Goal: Information Seeking & Learning: Learn about a topic

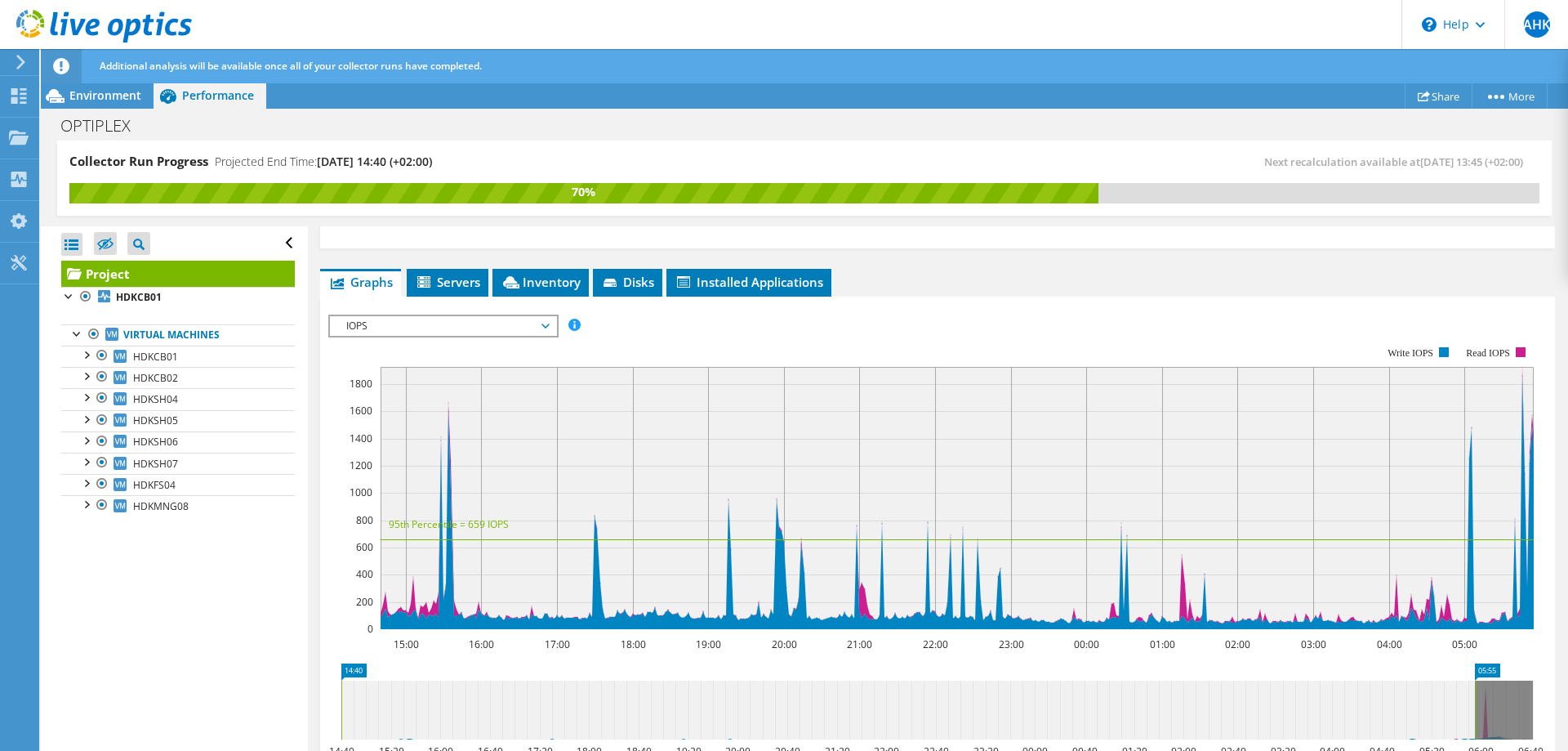
scroll to position [249, 0]
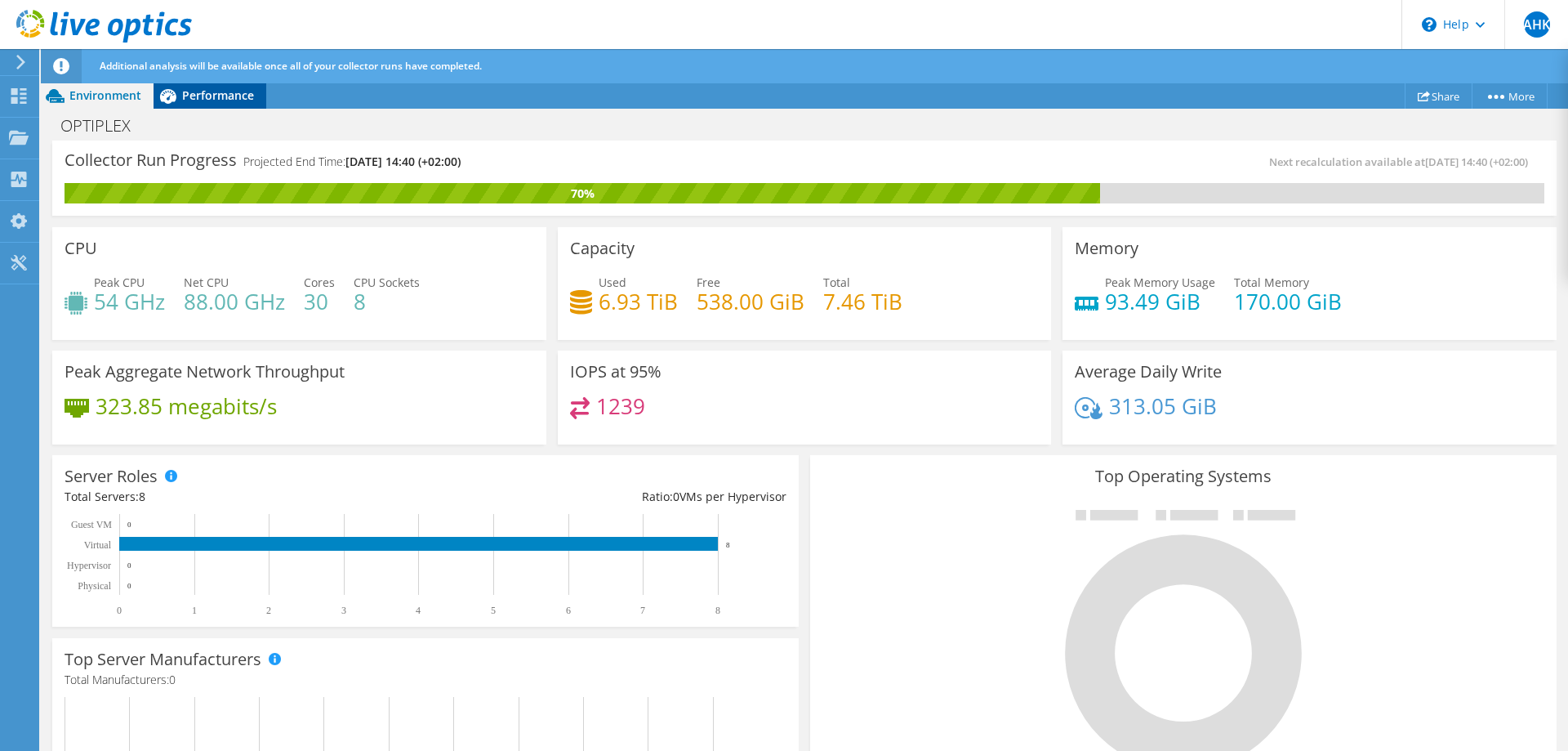
click at [224, 94] on span "Performance" at bounding box center [218, 94] width 72 height 15
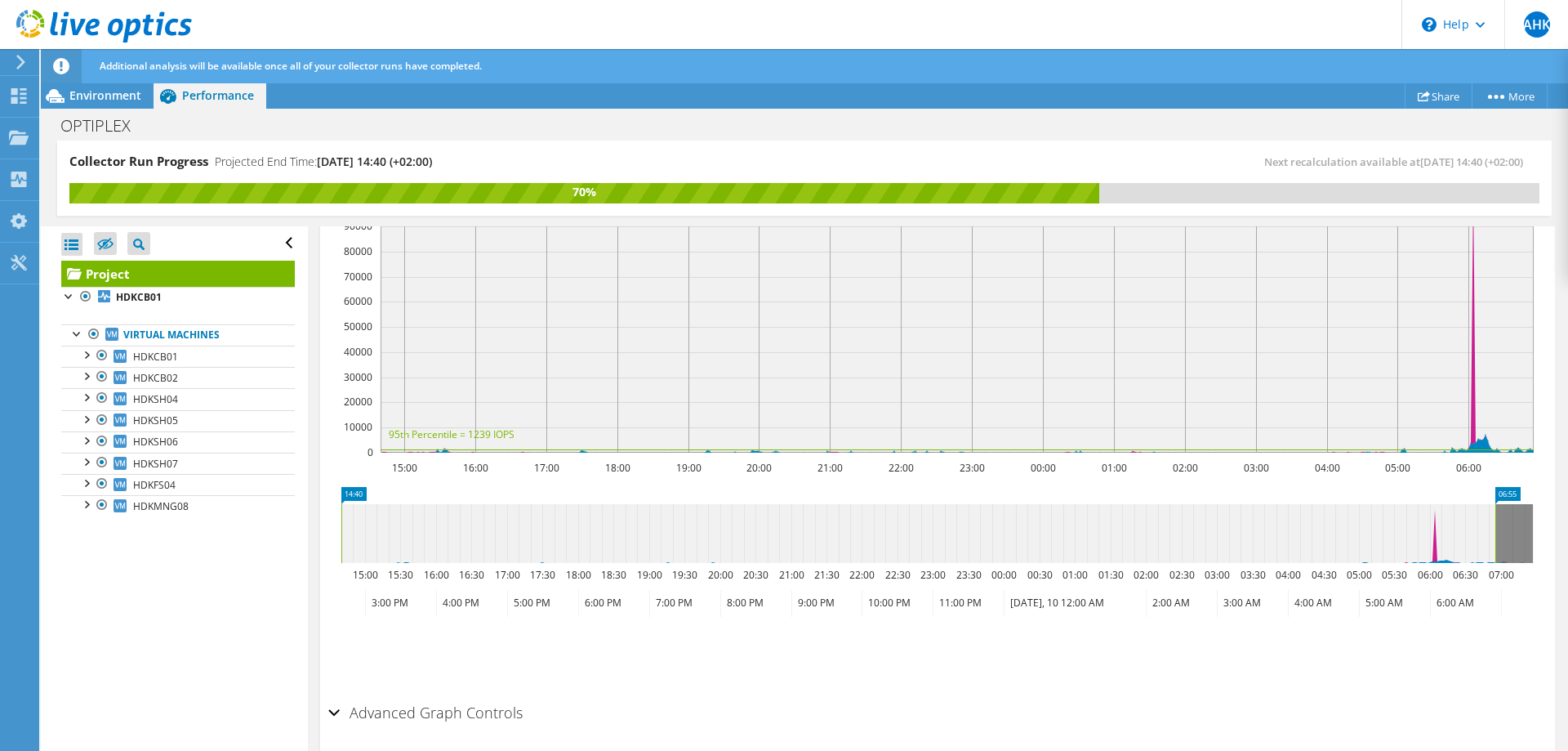
scroll to position [480, 0]
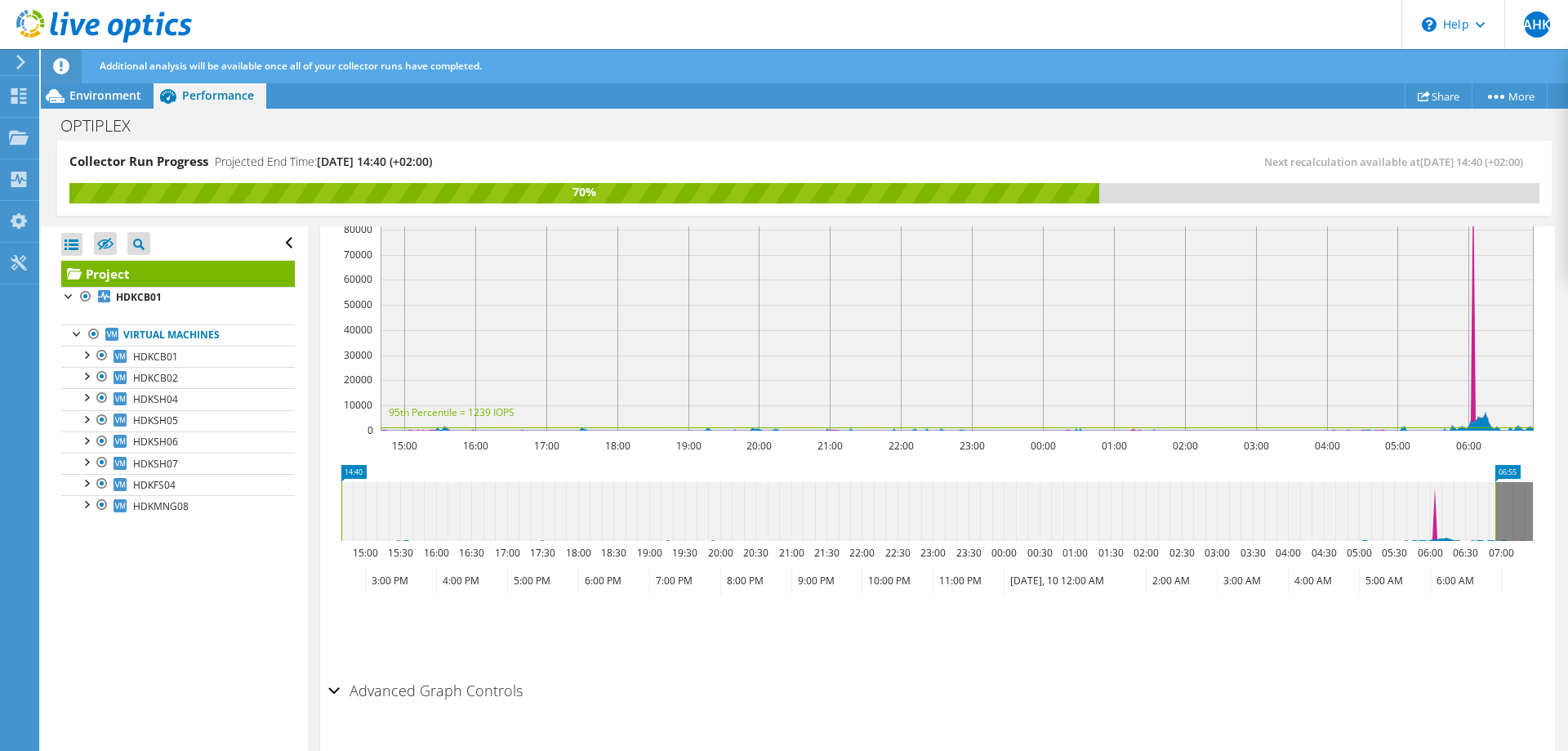
click at [335, 674] on div "Advanced Graph Controls" at bounding box center [938, 691] width 1219 height 35
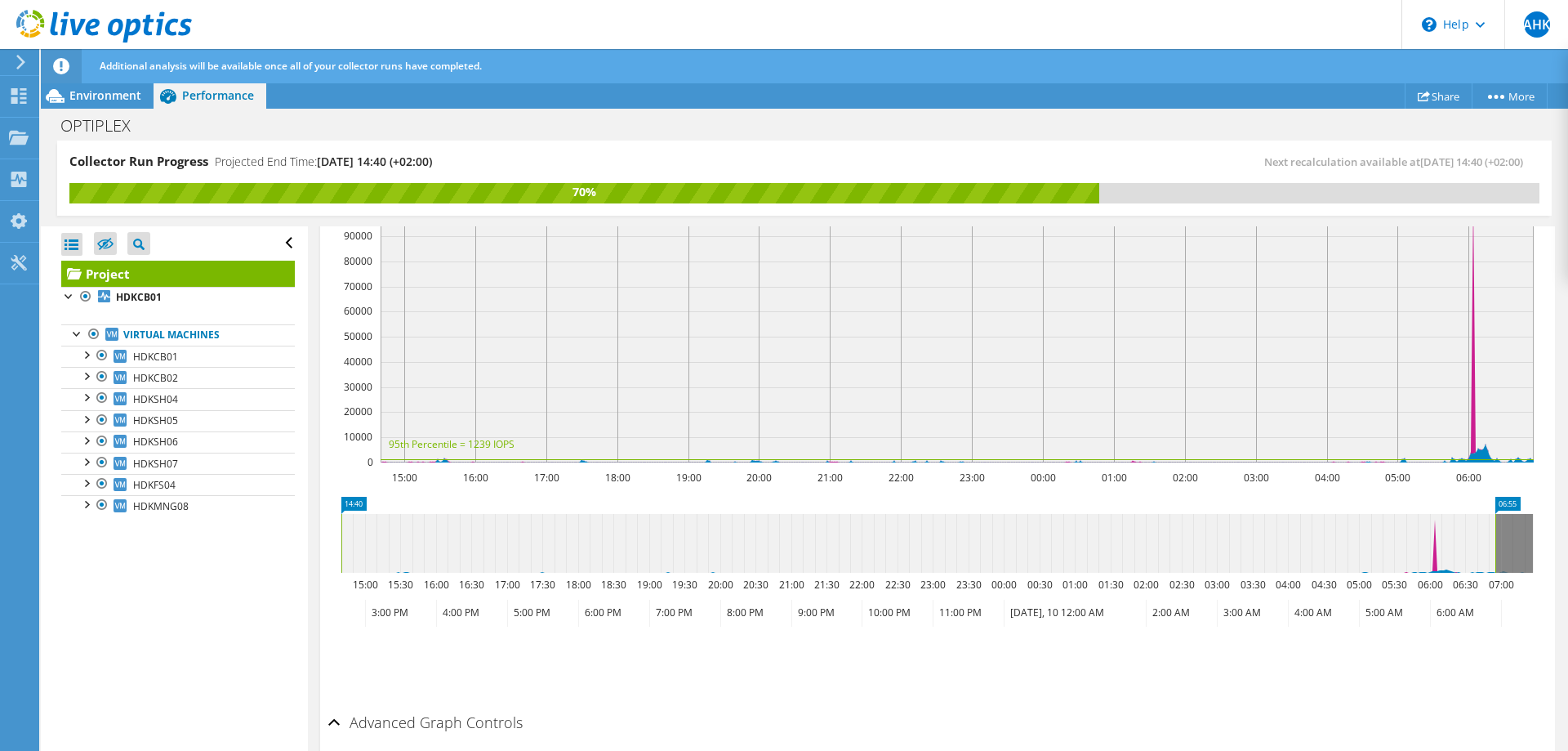
scroll to position [446, 0]
click at [335, 707] on div "Advanced Graph Controls" at bounding box center [938, 724] width 1219 height 35
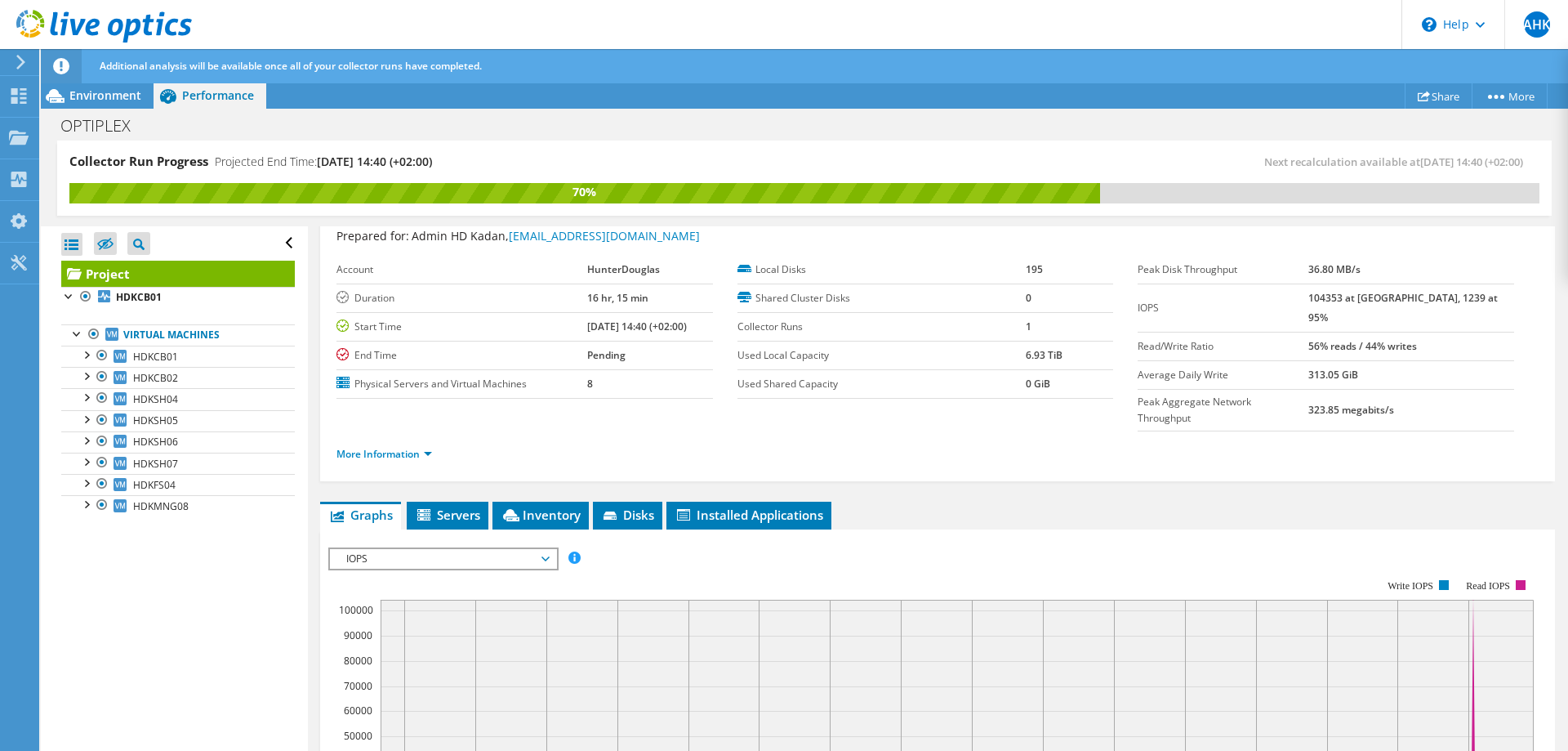
scroll to position [0, 0]
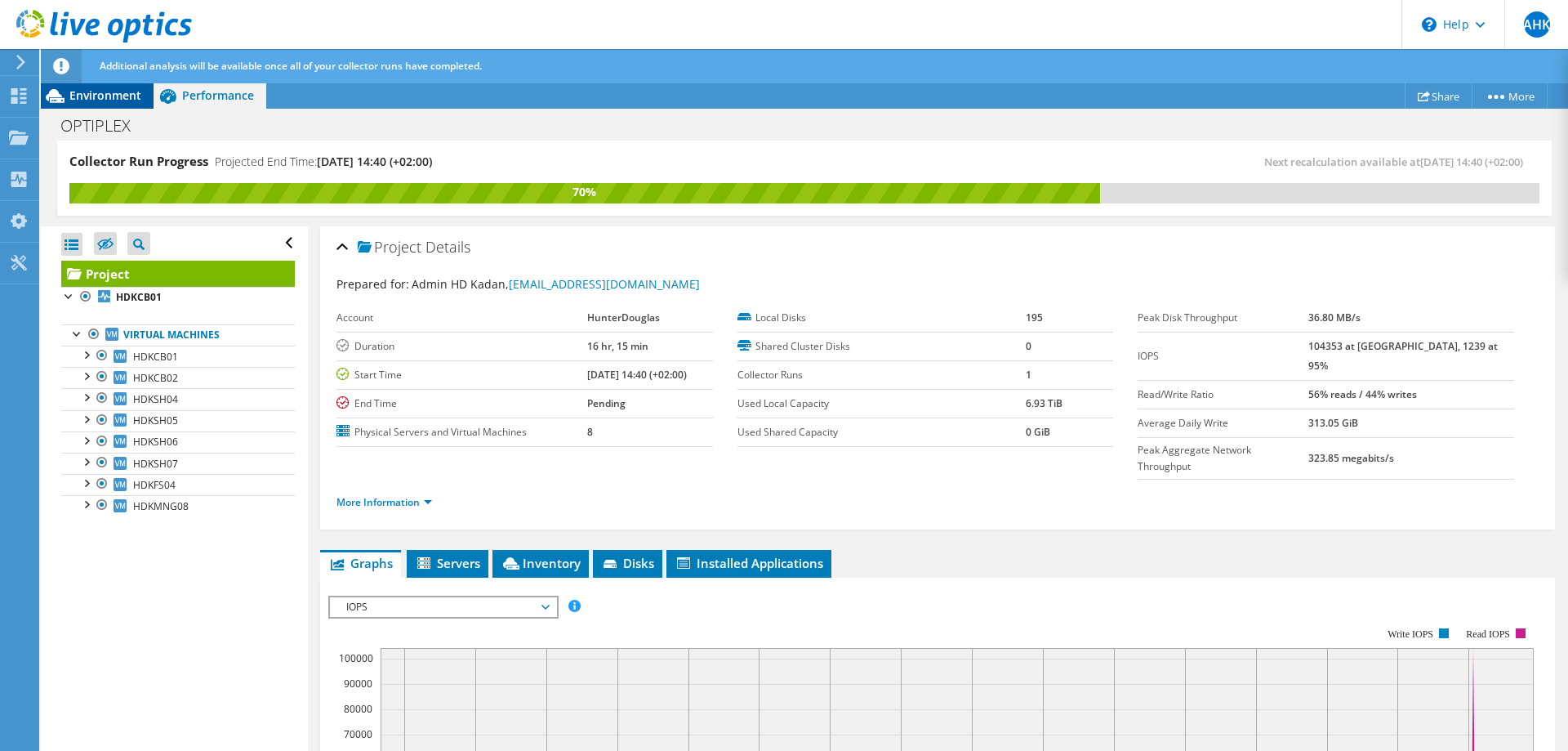
click at [89, 90] on span "Environment" at bounding box center [105, 94] width 72 height 15
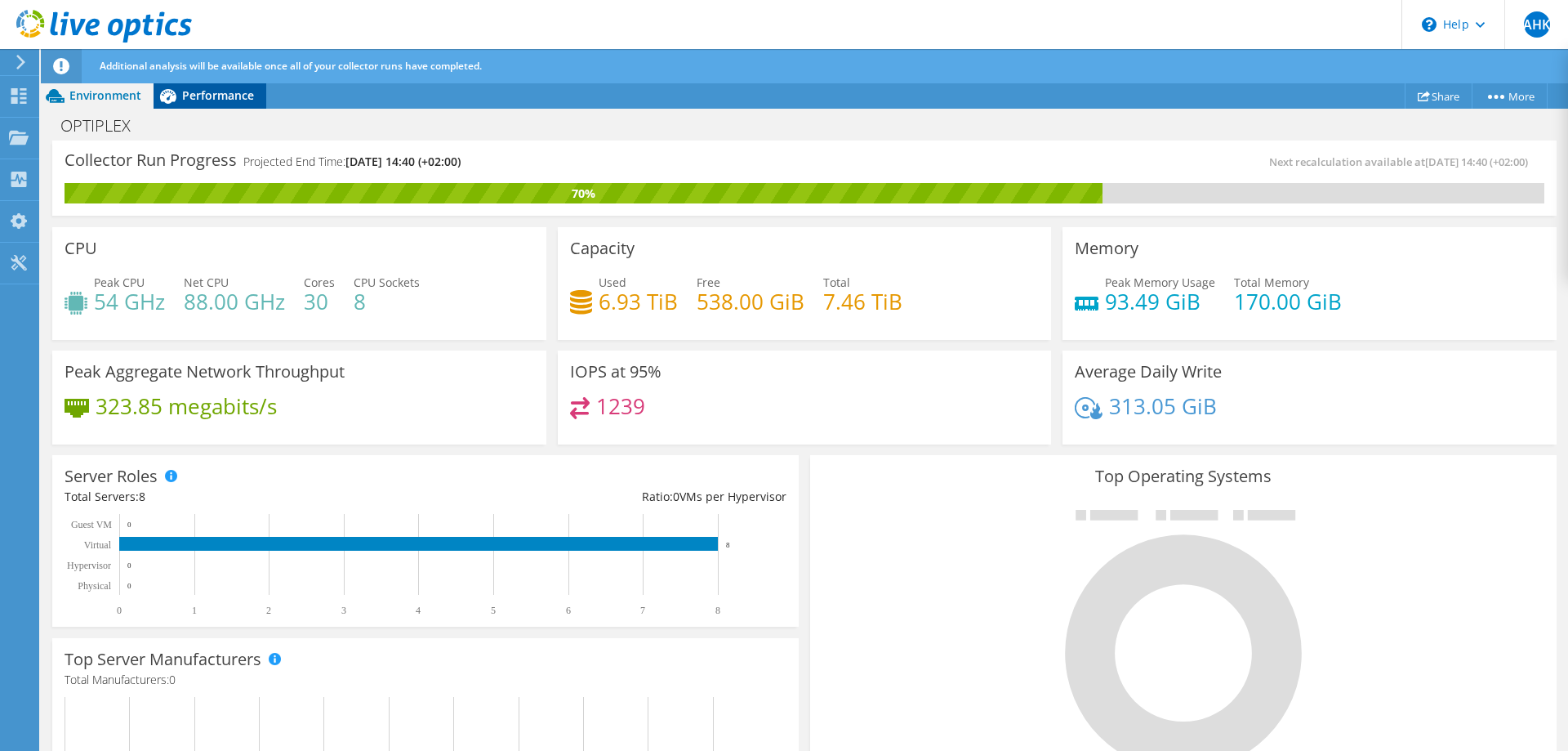
click at [194, 94] on span "Performance" at bounding box center [218, 94] width 72 height 15
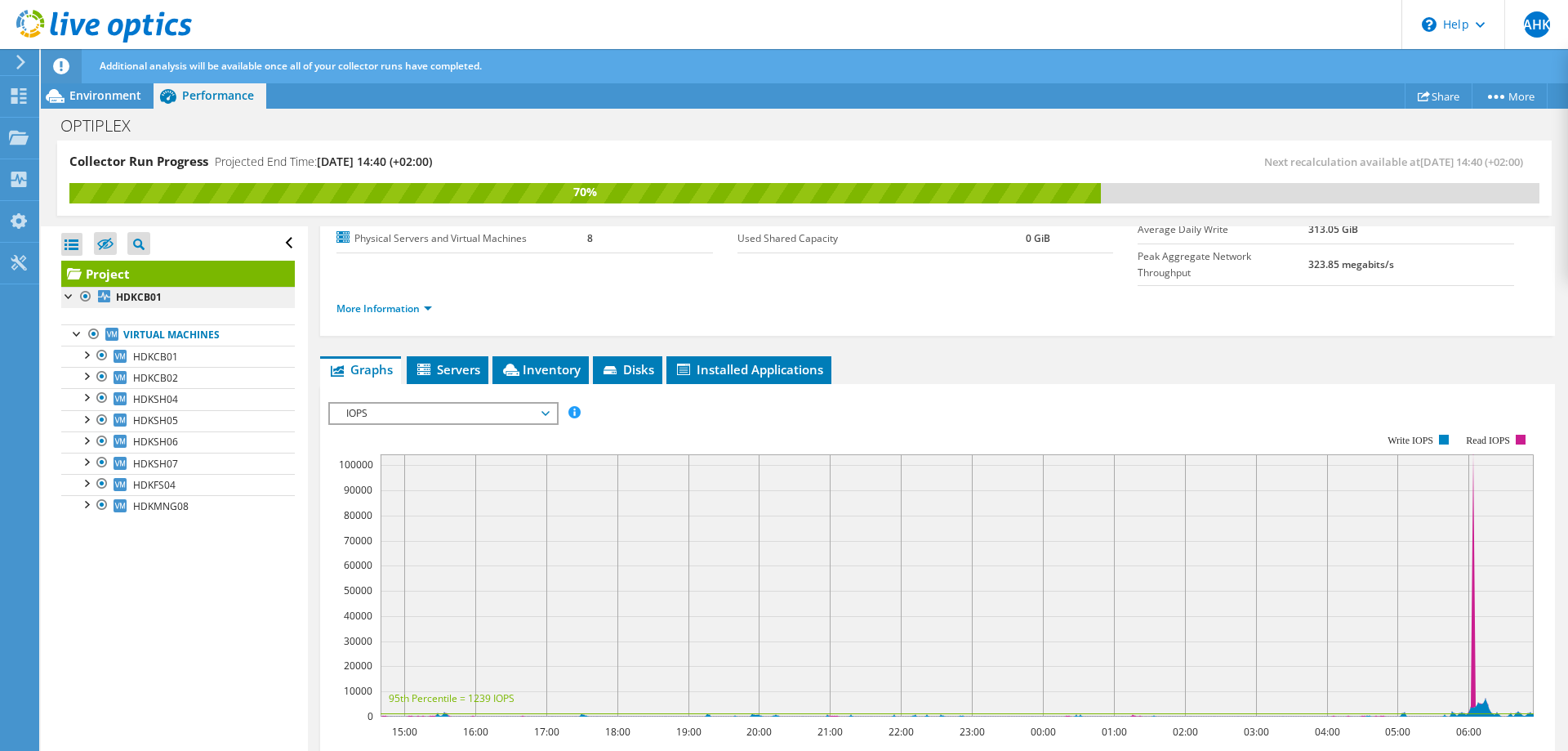
scroll to position [190, 0]
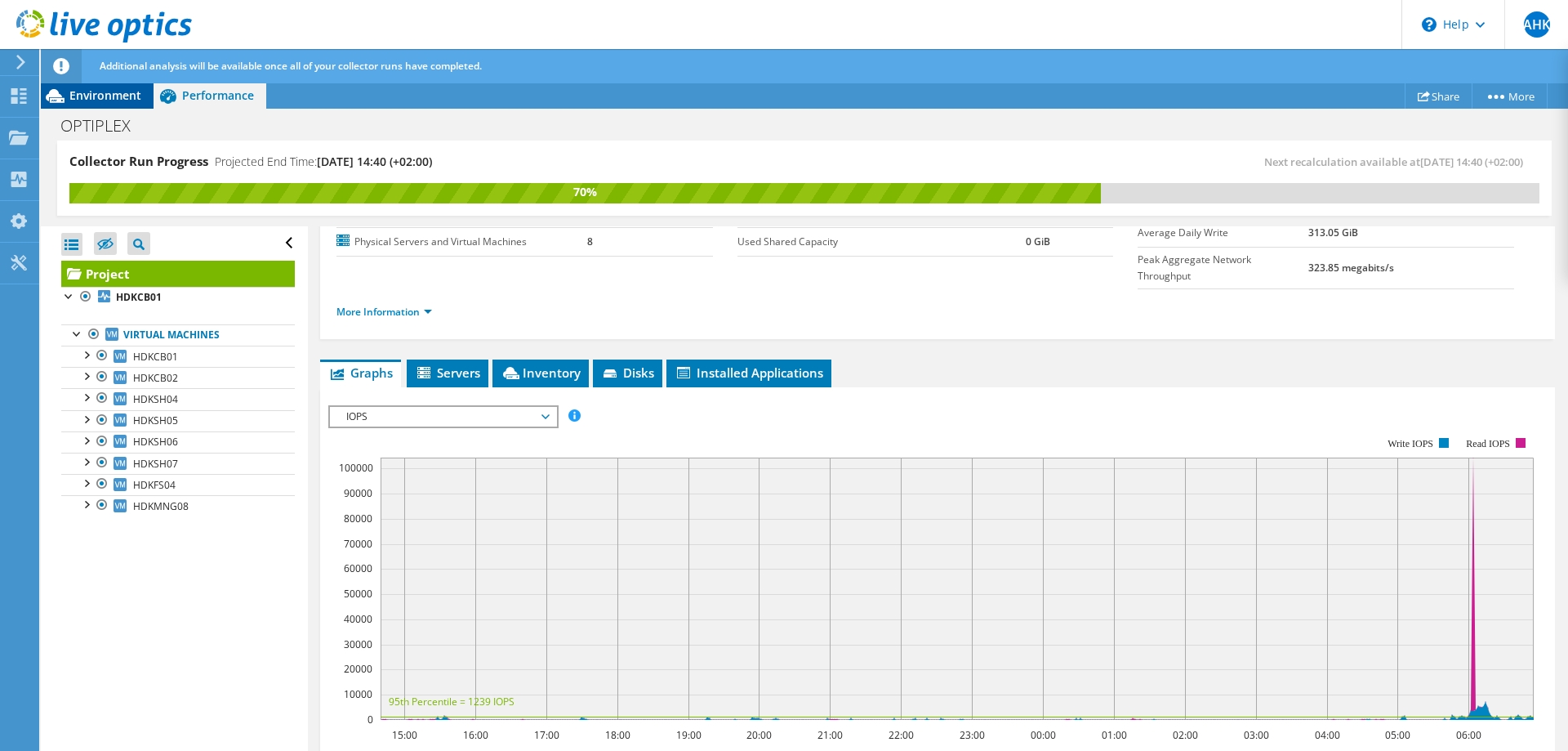
click at [106, 100] on span "Environment" at bounding box center [105, 94] width 72 height 15
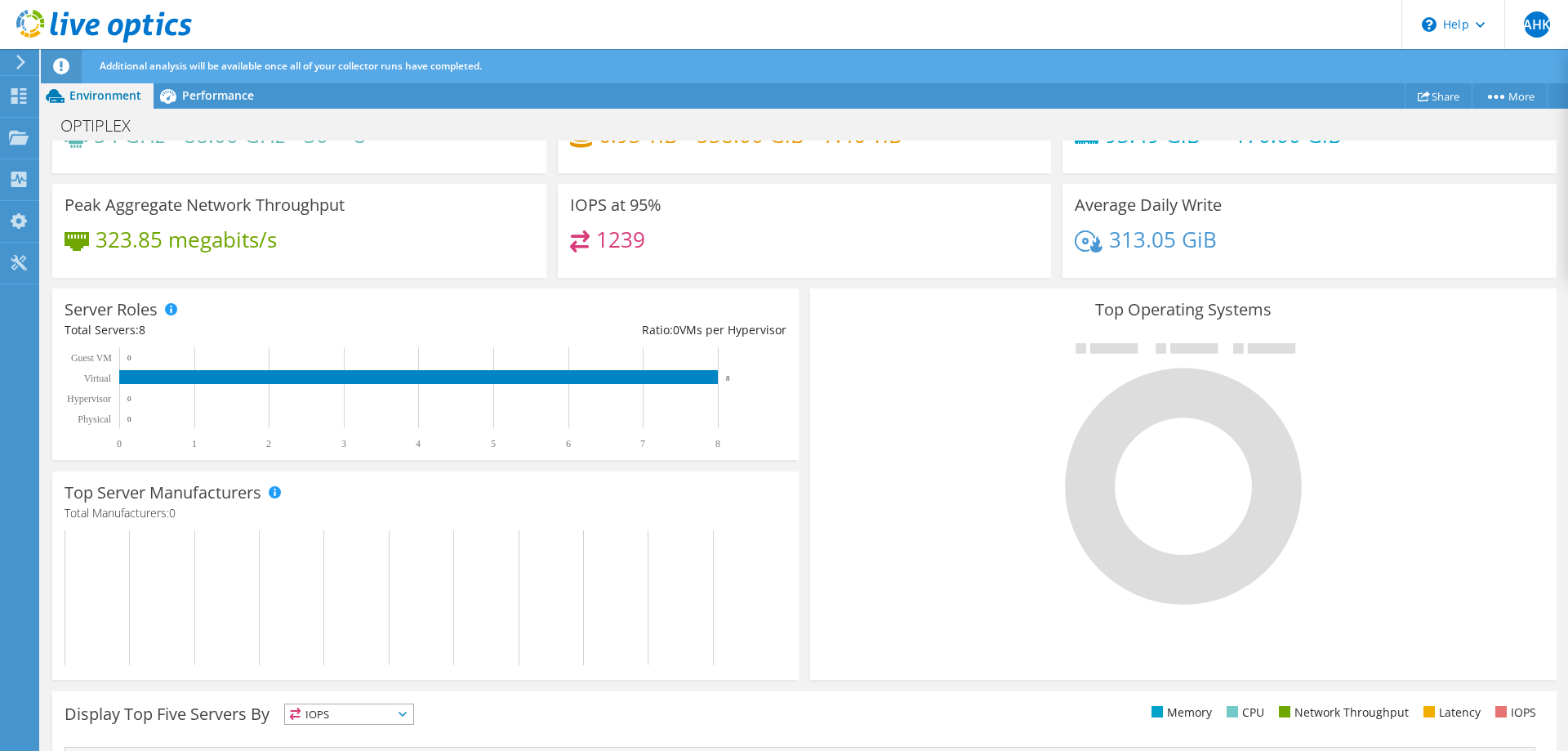
scroll to position [0, 0]
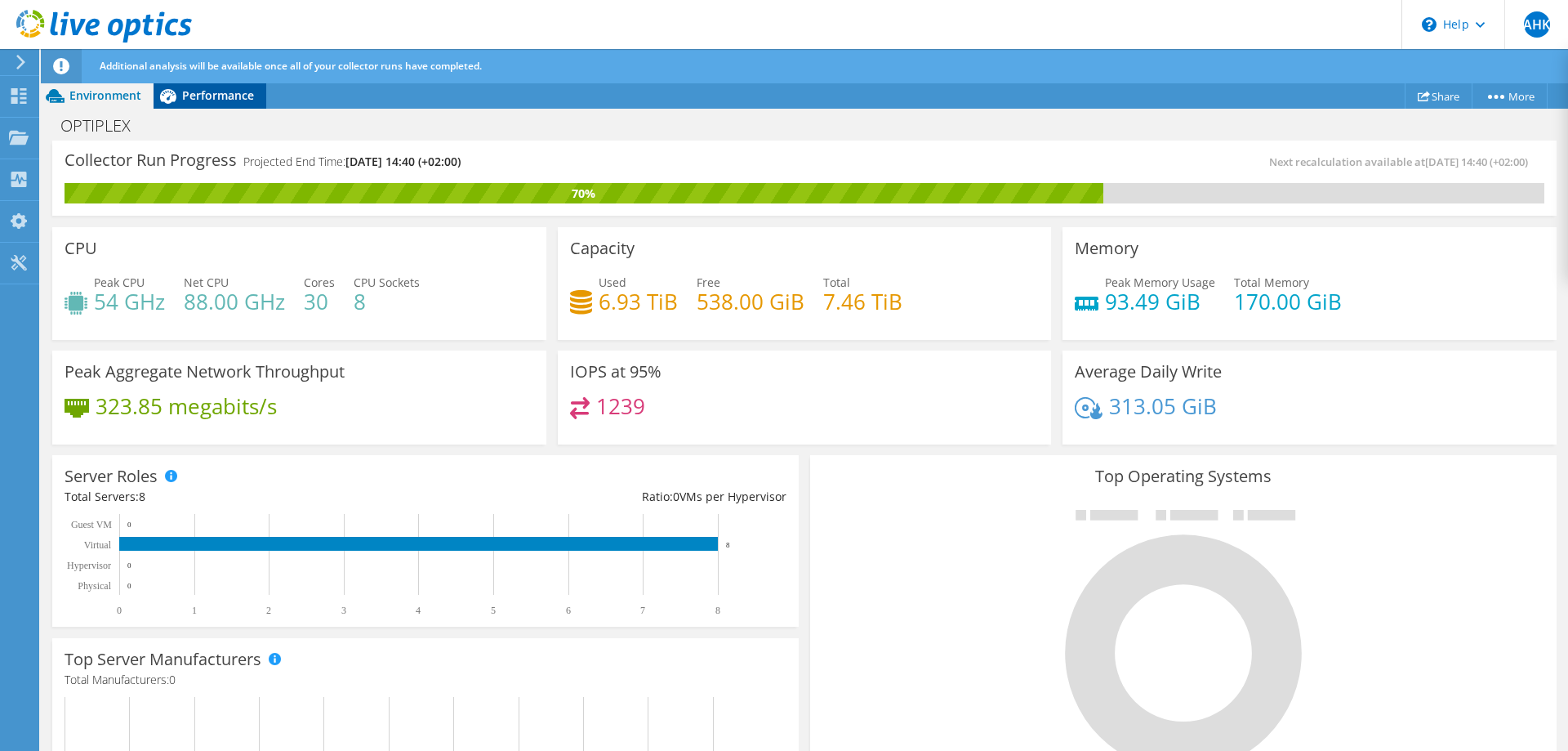
click at [214, 93] on span "Performance" at bounding box center [218, 94] width 72 height 15
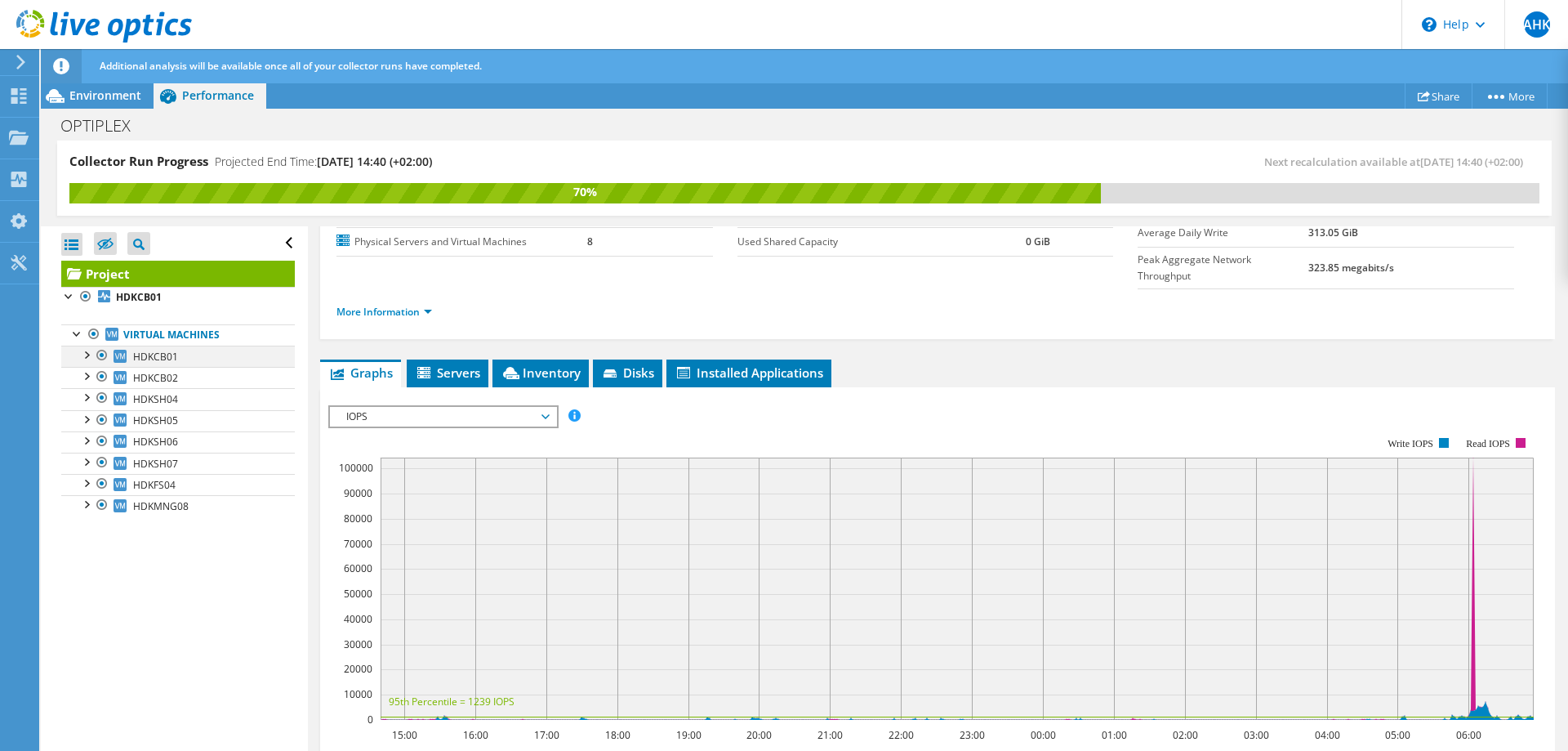
click at [85, 357] on div at bounding box center [85, 354] width 16 height 16
click at [106, 374] on div at bounding box center [102, 376] width 16 height 20
click at [103, 378] on div at bounding box center [102, 376] width 16 height 20
click at [441, 365] on span "Servers" at bounding box center [447, 373] width 66 height 16
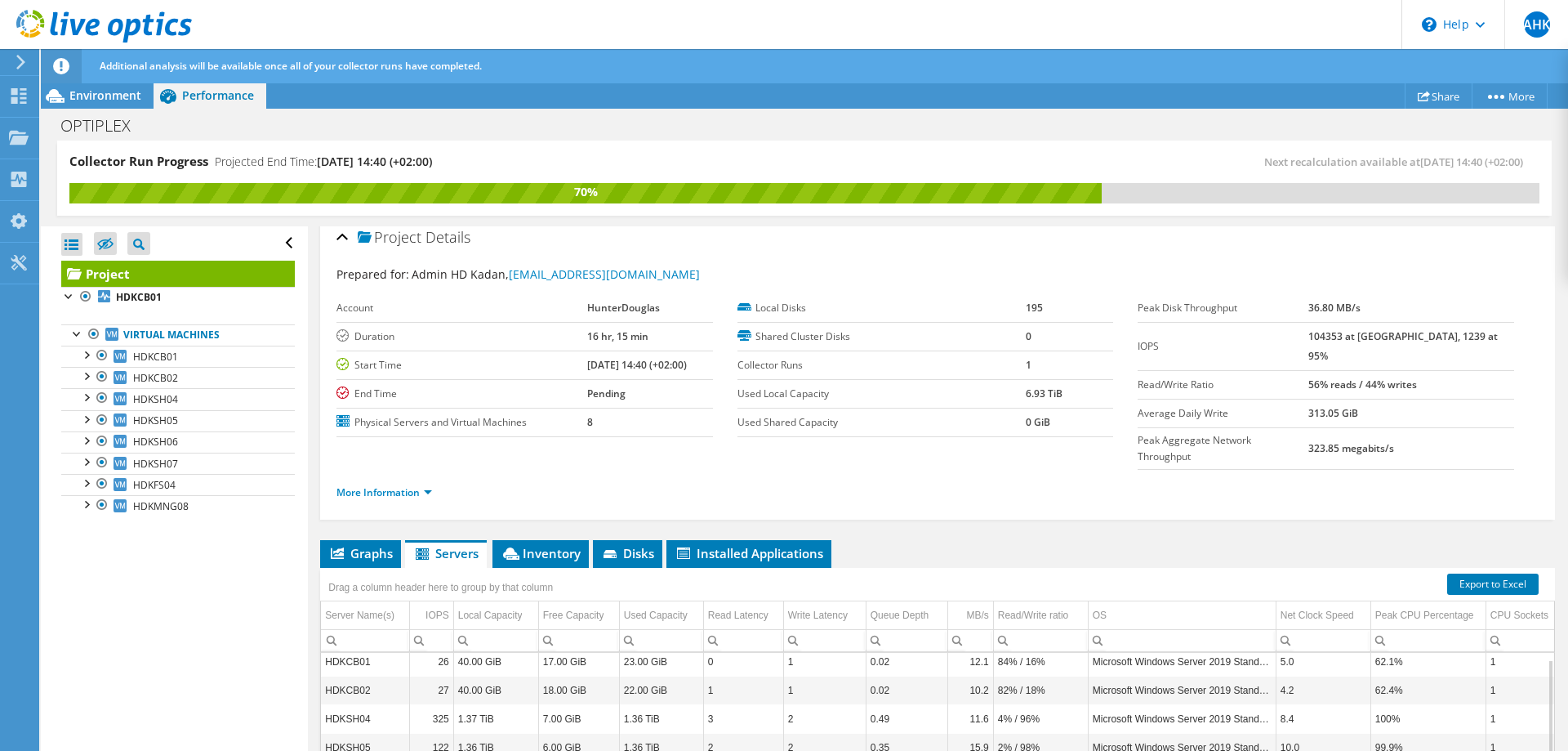
scroll to position [0, 0]
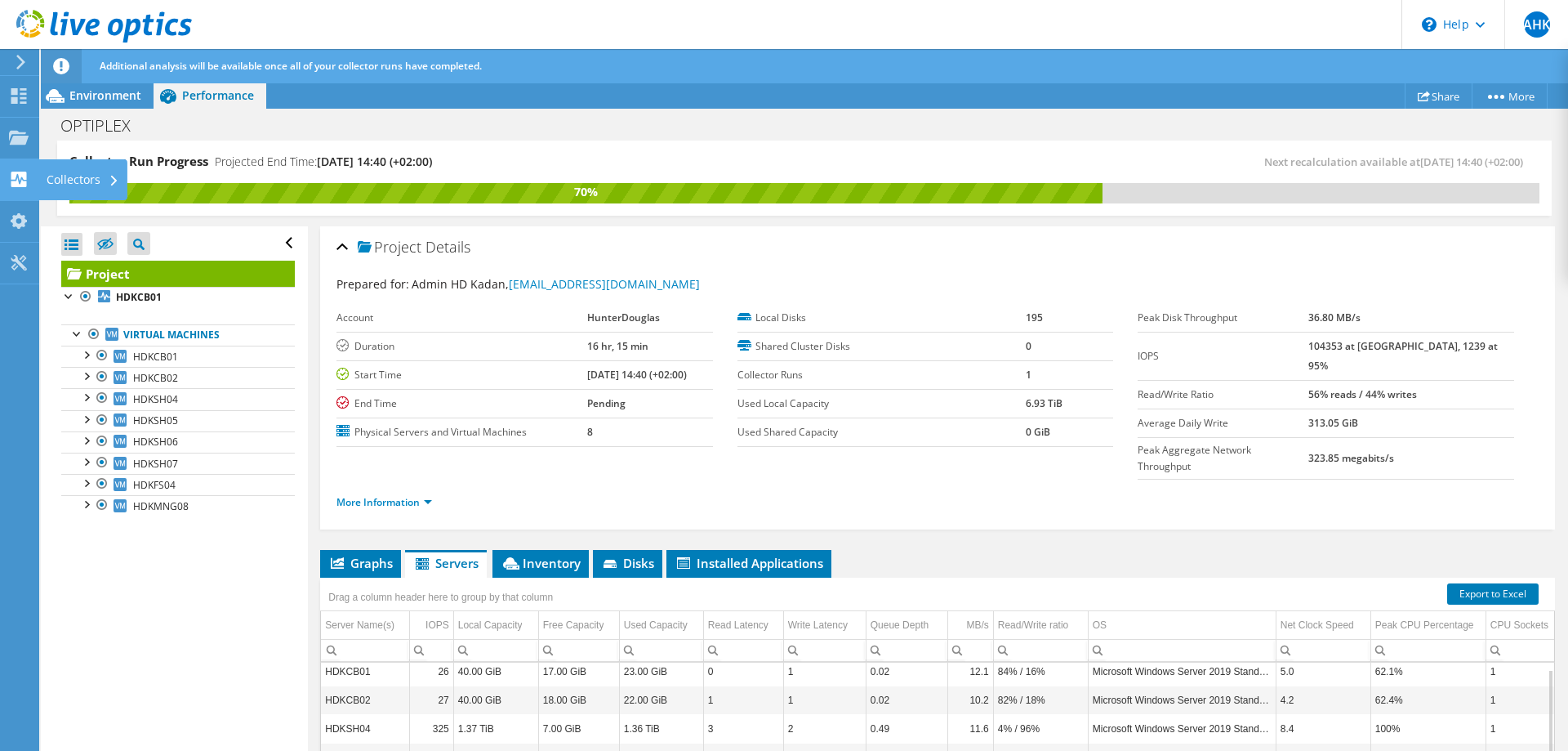
click at [22, 184] on use at bounding box center [19, 179] width 15 height 15
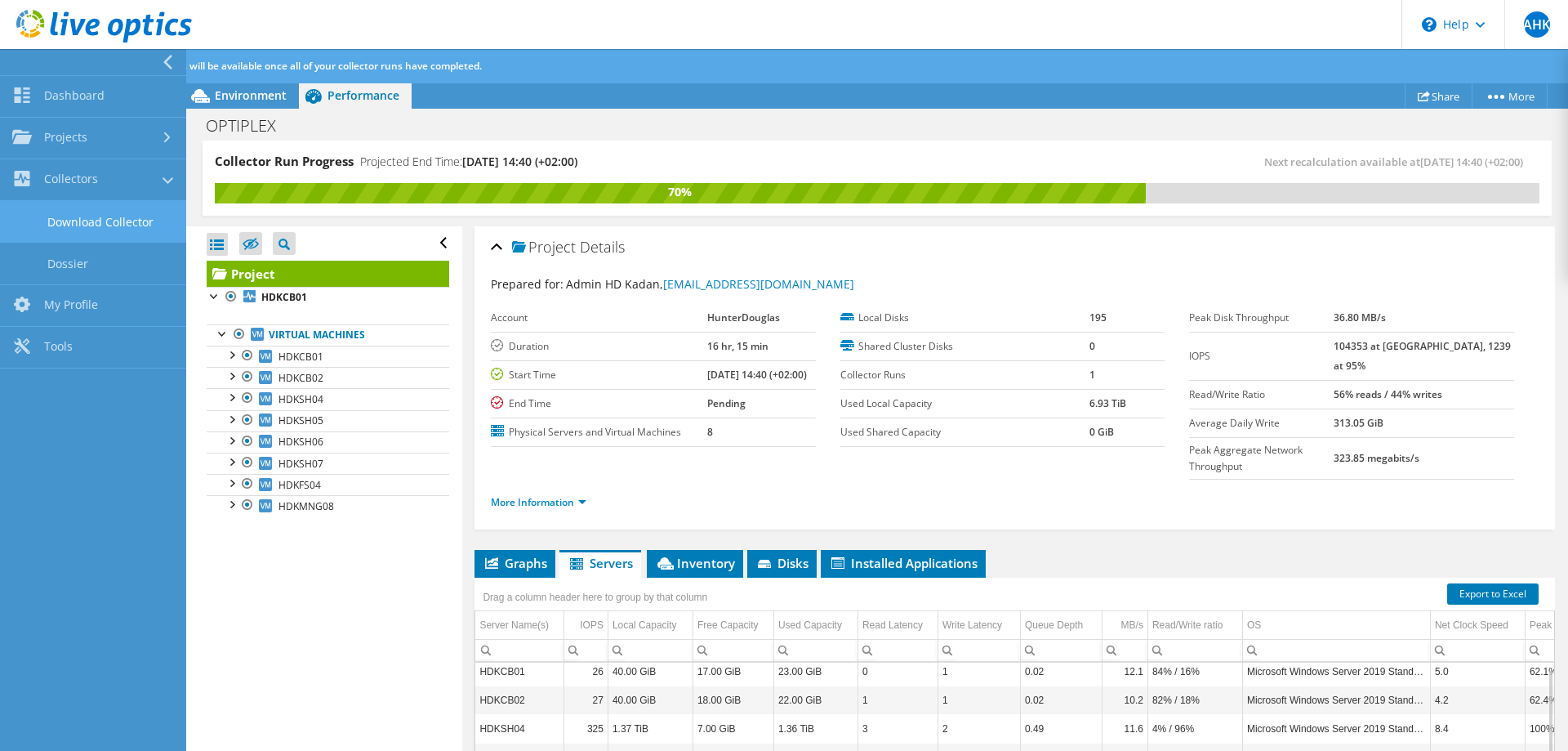
click at [76, 221] on link "Download Collector" at bounding box center [92, 222] width 186 height 41
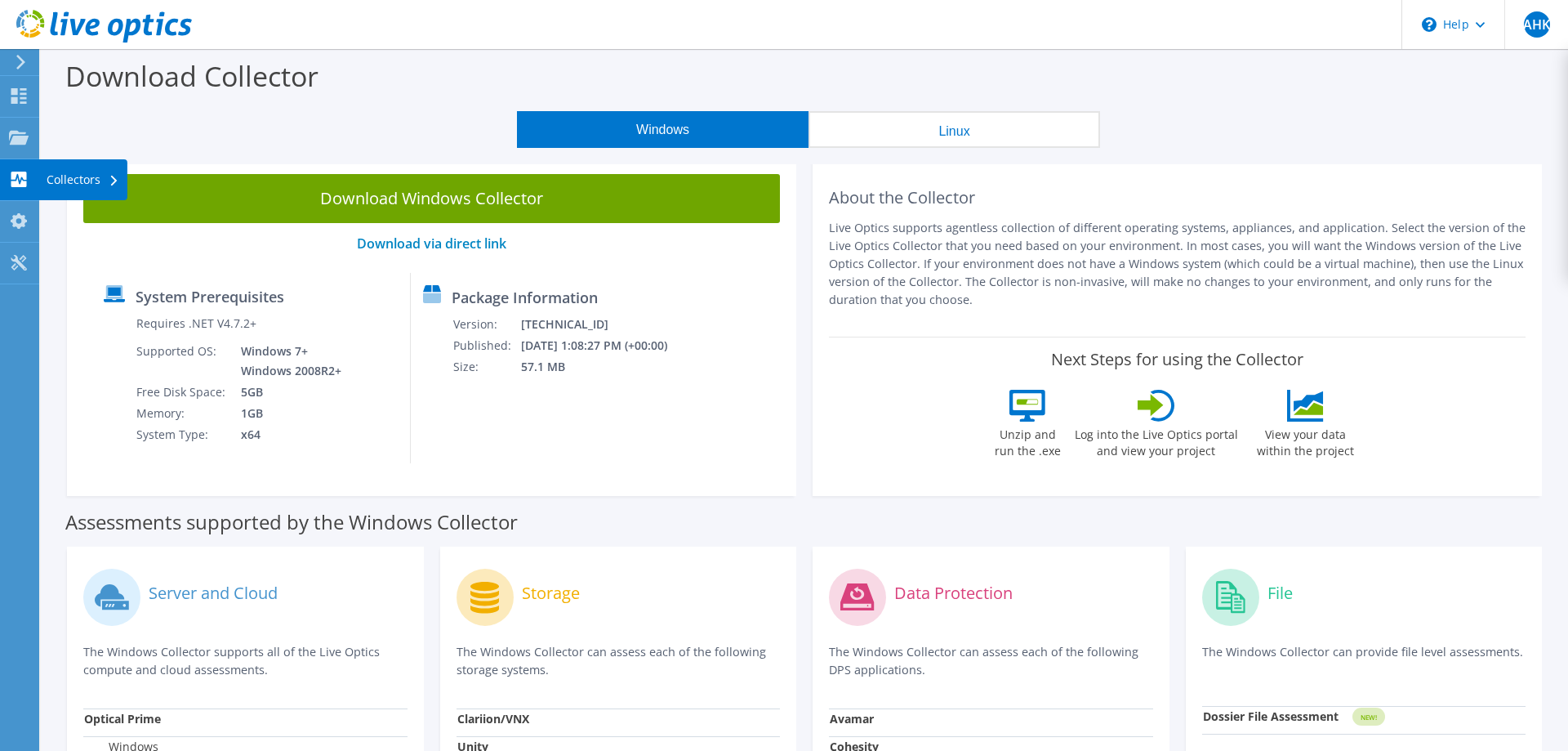
click at [14, 183] on use at bounding box center [19, 179] width 15 height 15
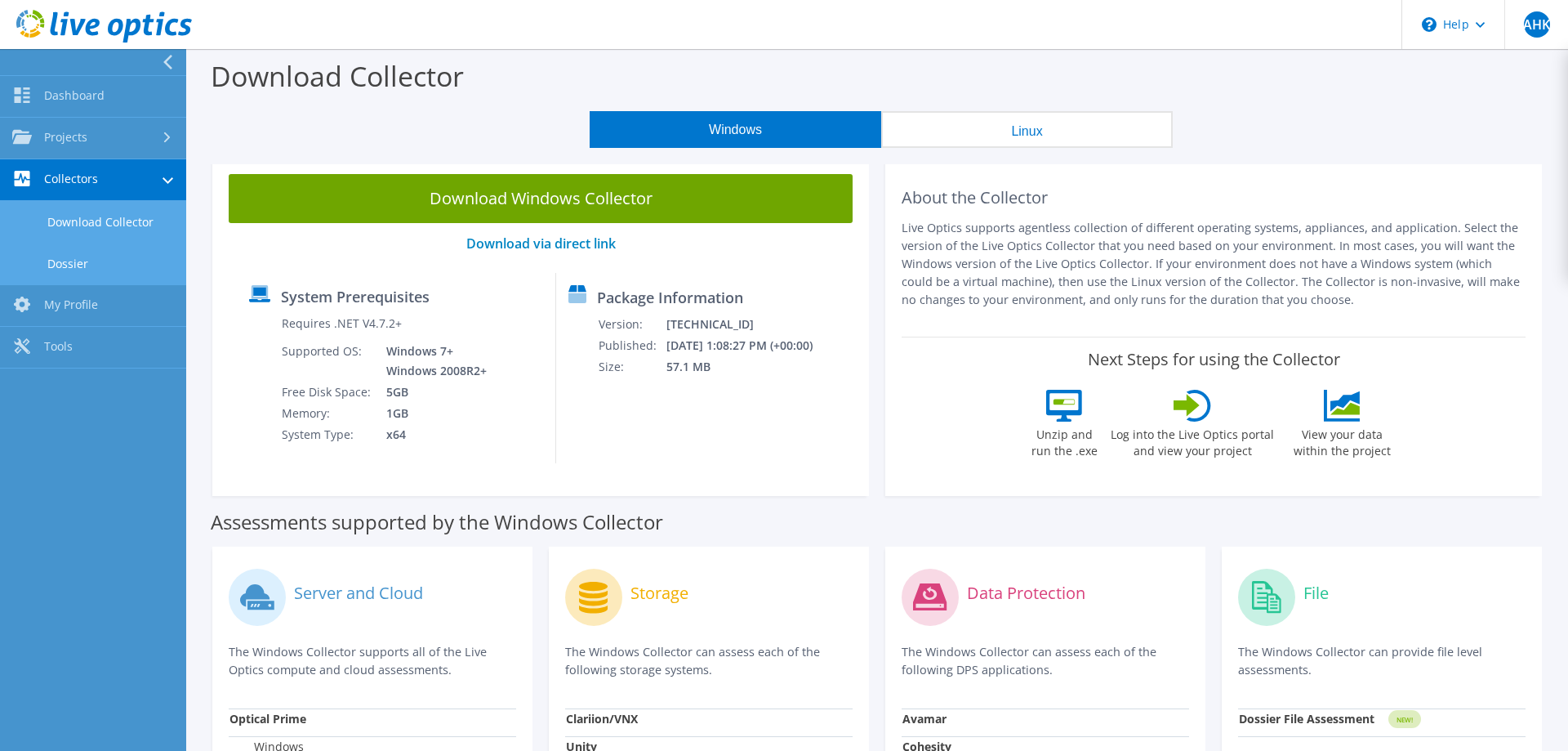
click at [66, 260] on link "Dossier" at bounding box center [92, 263] width 186 height 41
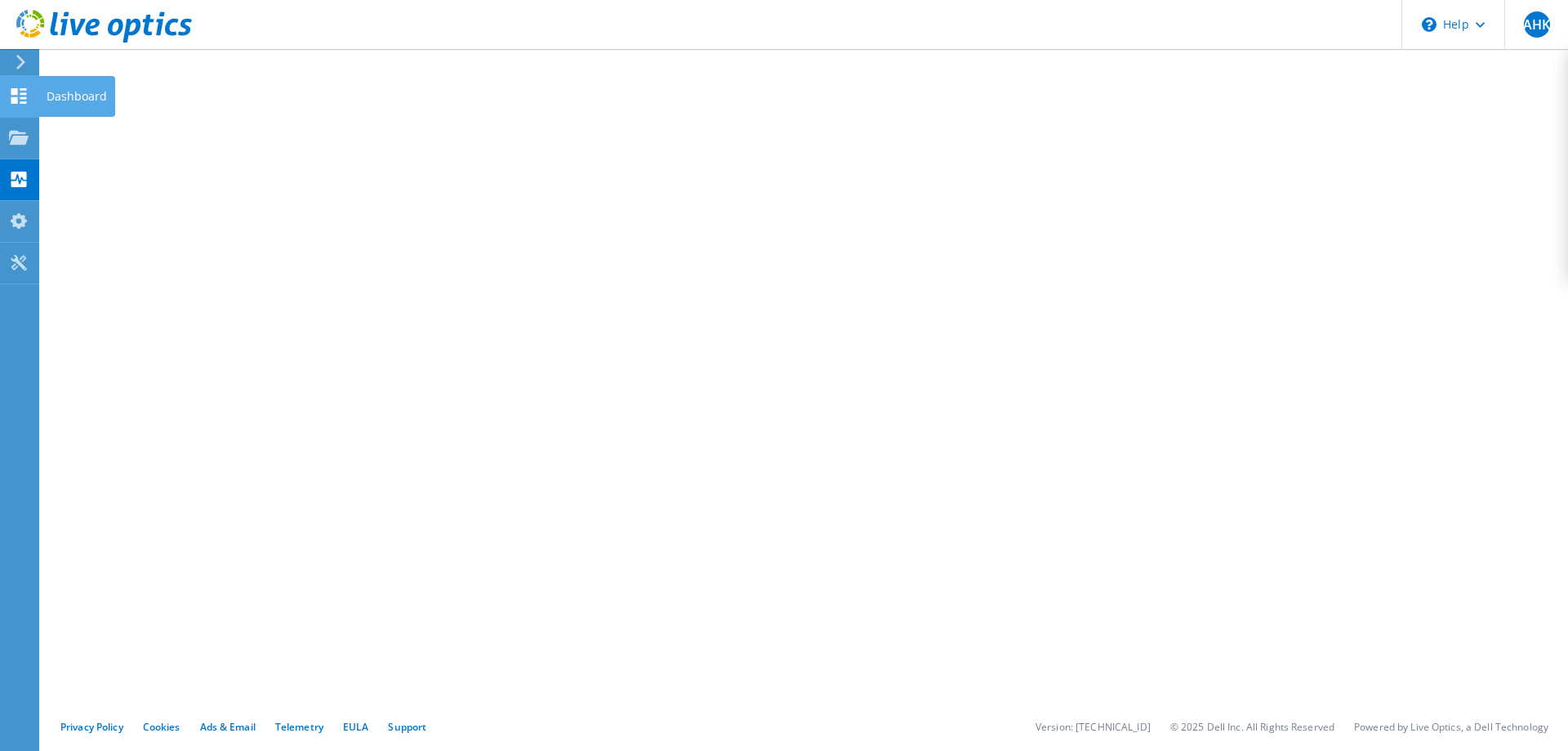
click at [13, 96] on icon at bounding box center [19, 95] width 20 height 15
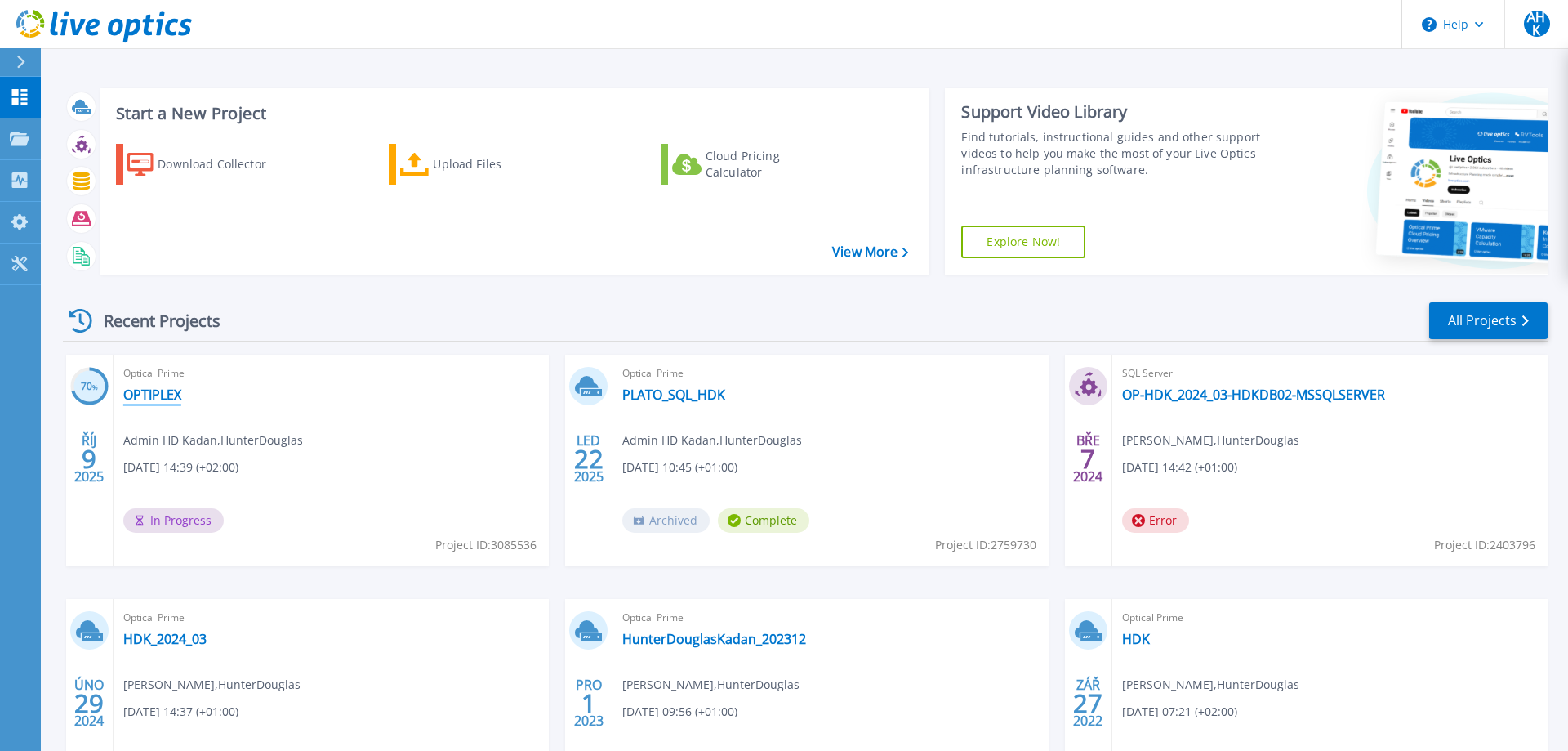
click at [161, 392] on link "OPTIPLEX" at bounding box center [152, 394] width 58 height 16
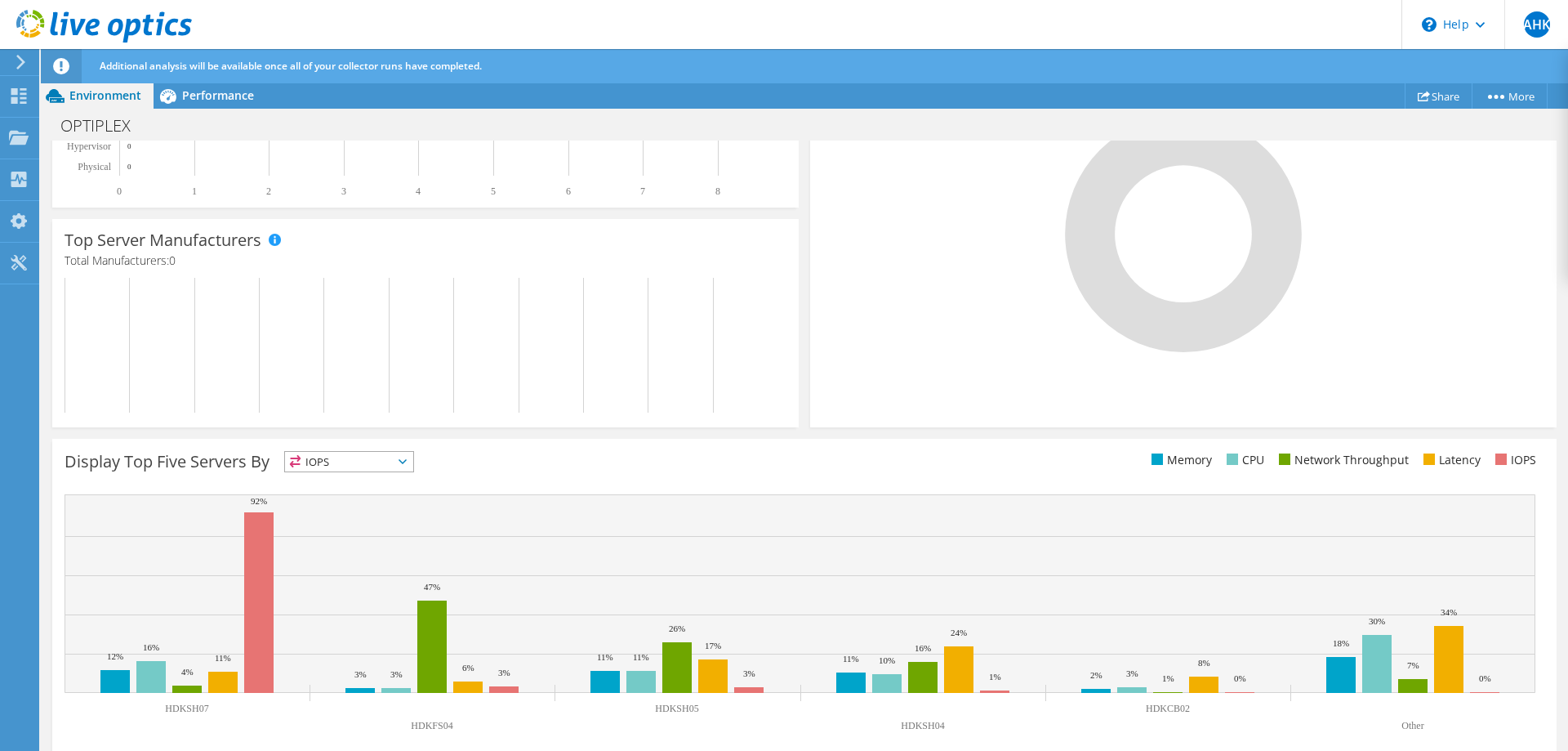
scroll to position [436, 0]
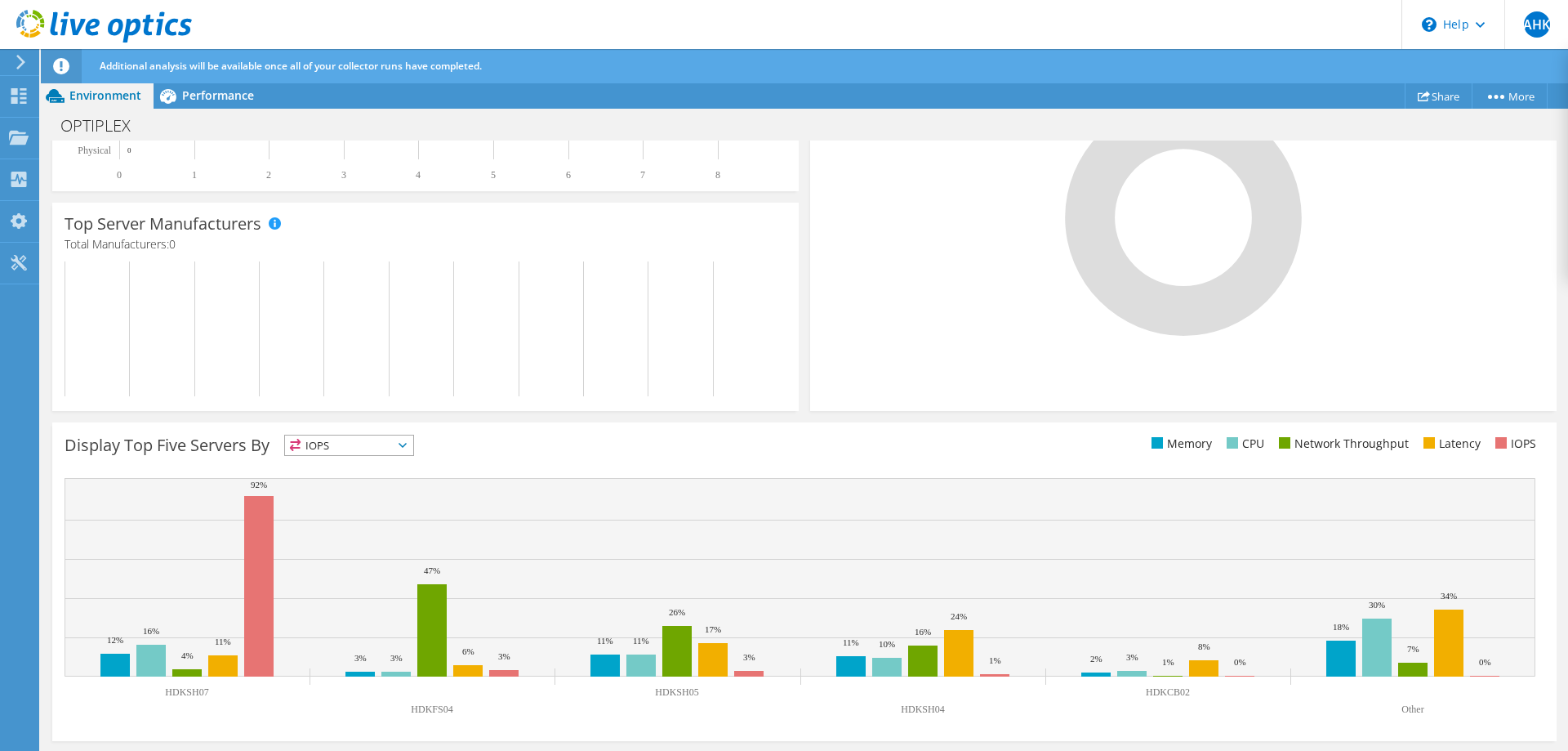
click at [410, 442] on span "IOPS" at bounding box center [348, 446] width 128 height 20
click at [337, 509] on li "CPU" at bounding box center [348, 511] width 128 height 22
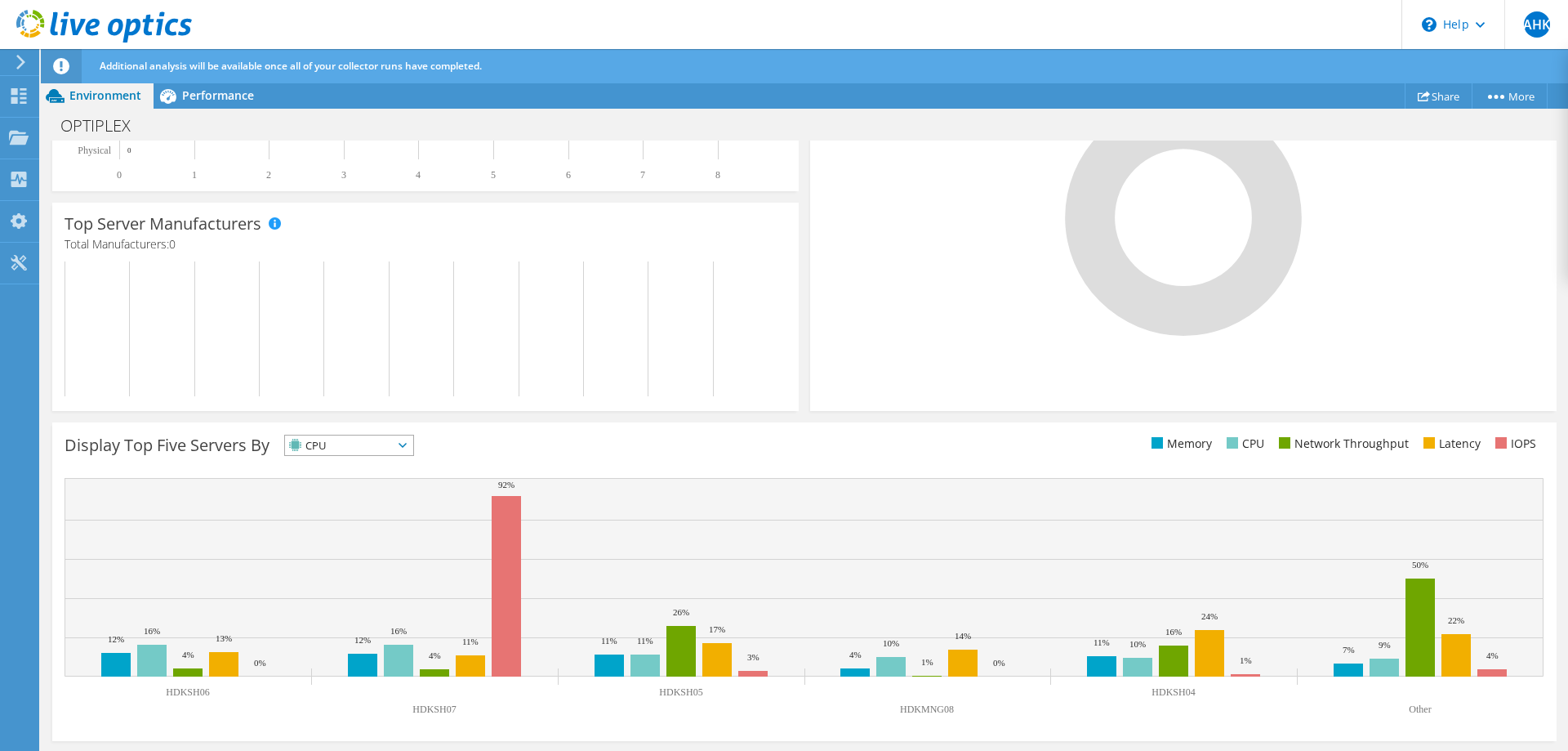
click at [407, 444] on icon at bounding box center [402, 445] width 8 height 4
click at [375, 460] on li "IOPS" at bounding box center [348, 466] width 128 height 22
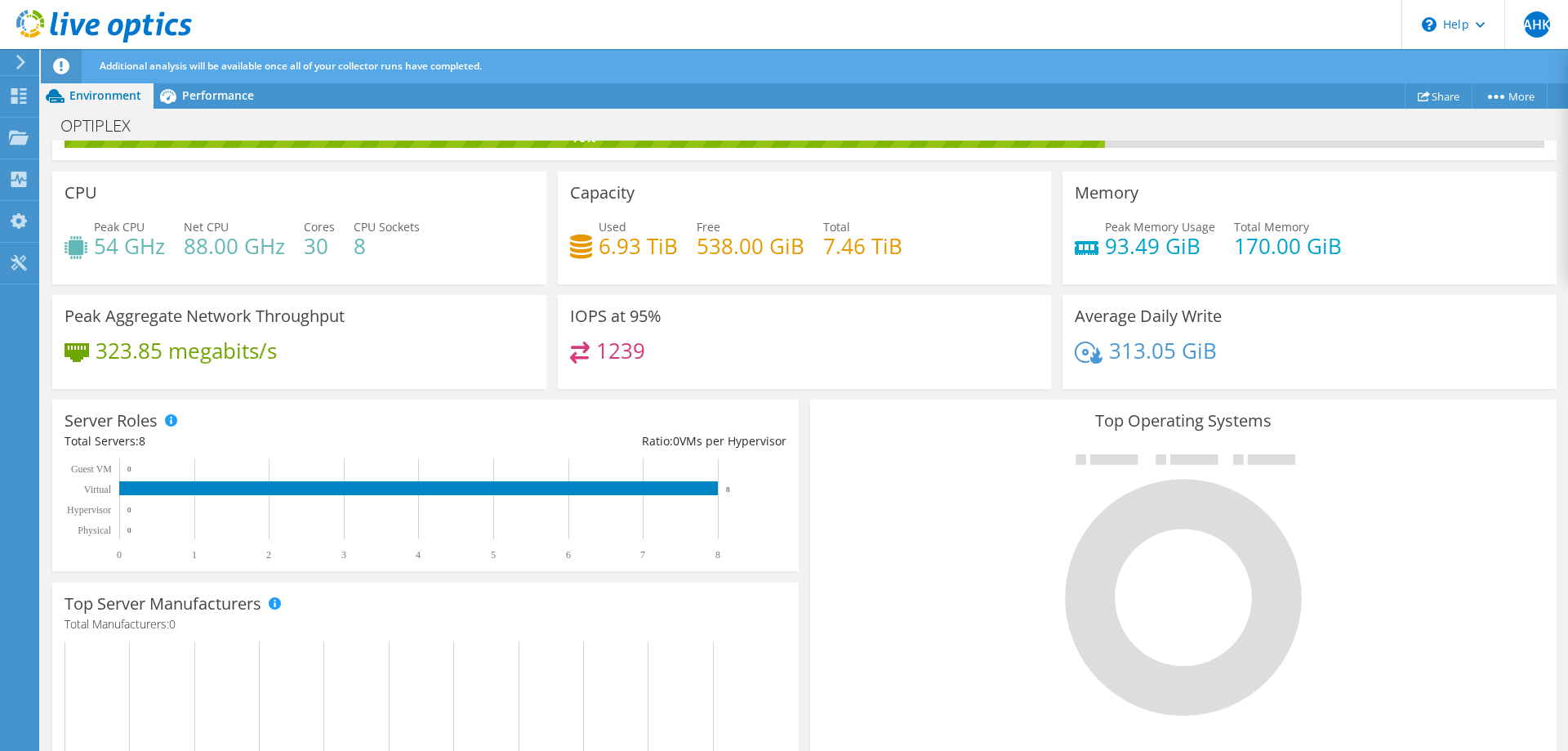
scroll to position [0, 0]
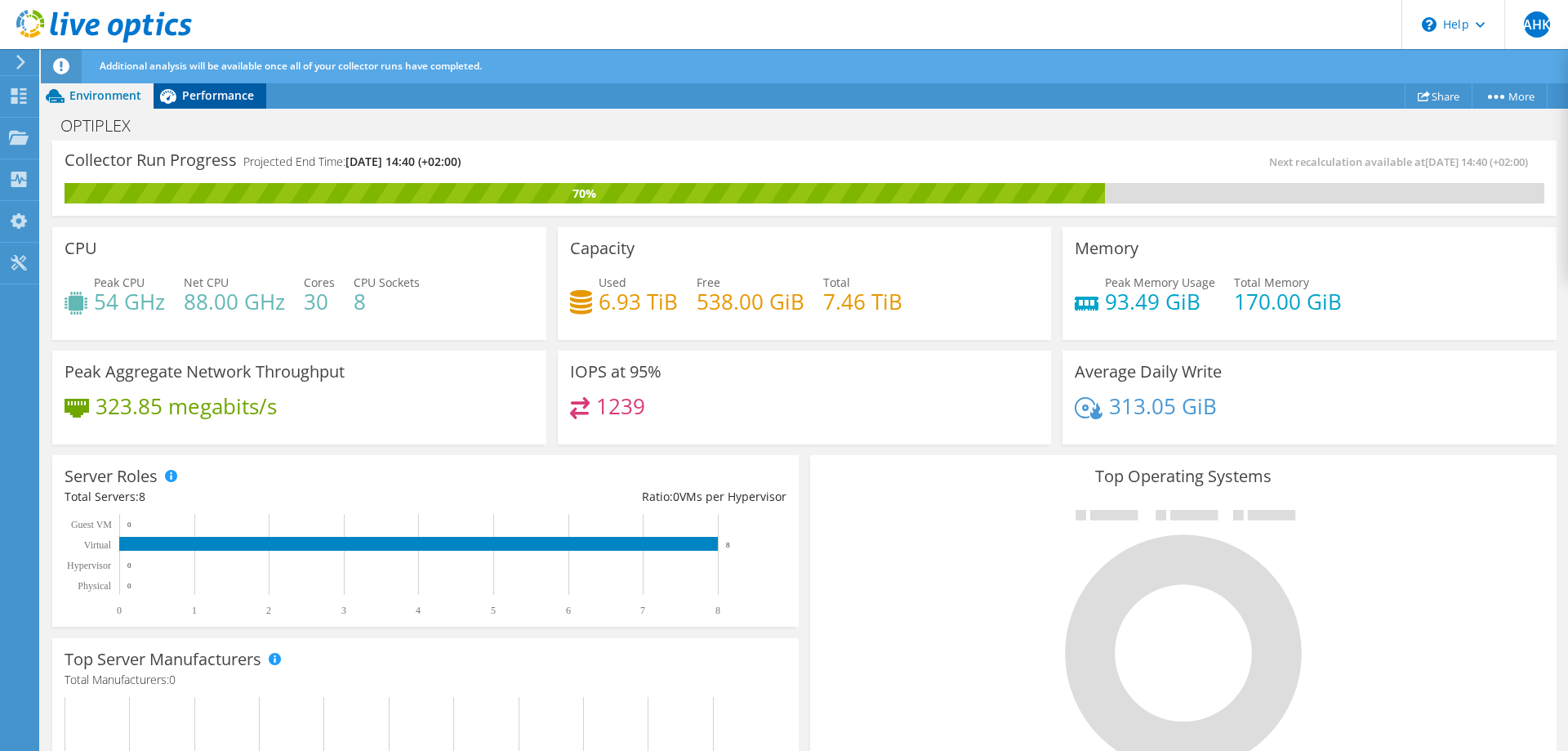
click at [213, 93] on span "Performance" at bounding box center [218, 94] width 72 height 15
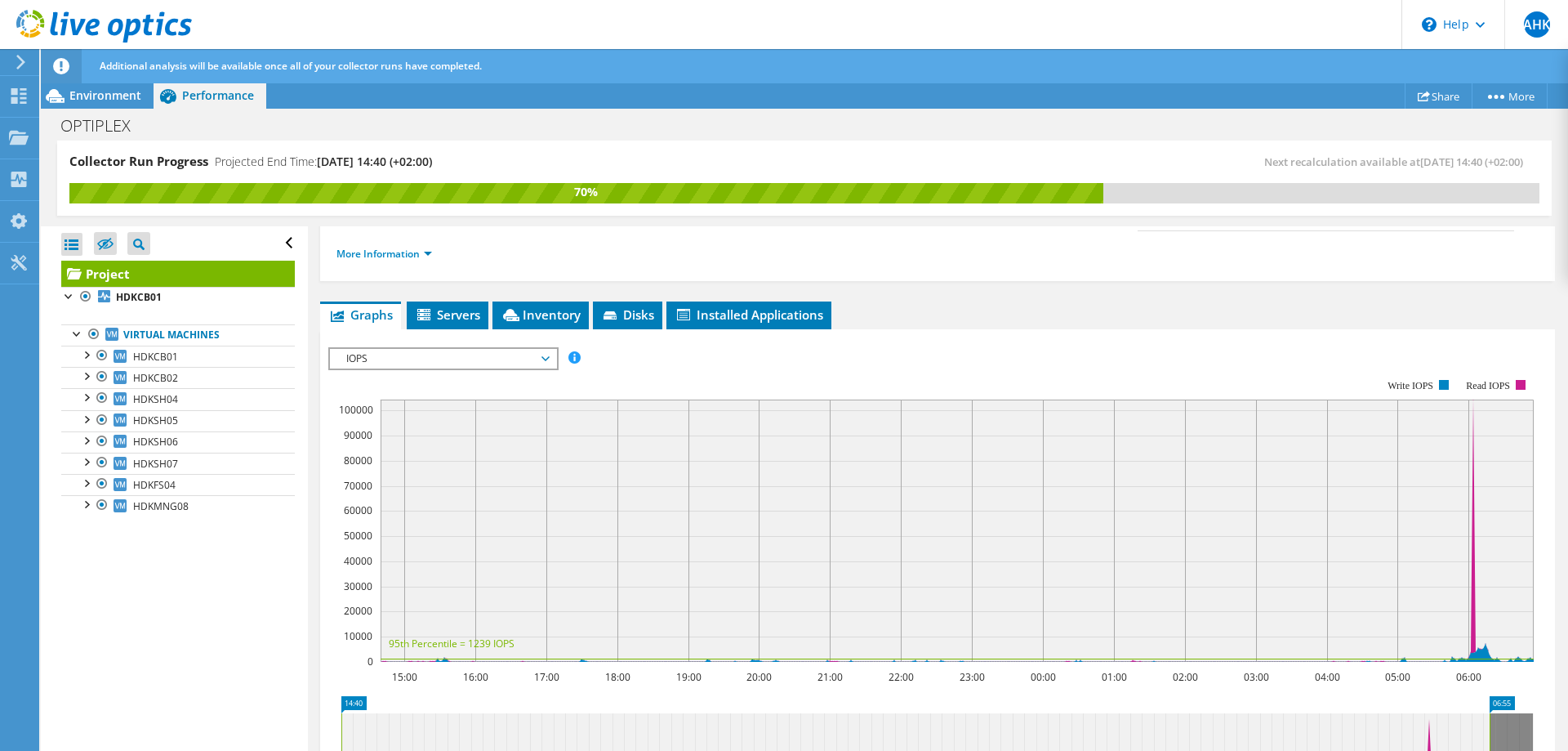
scroll to position [249, 0]
click at [548, 348] on span "IOPS" at bounding box center [444, 358] width 210 height 20
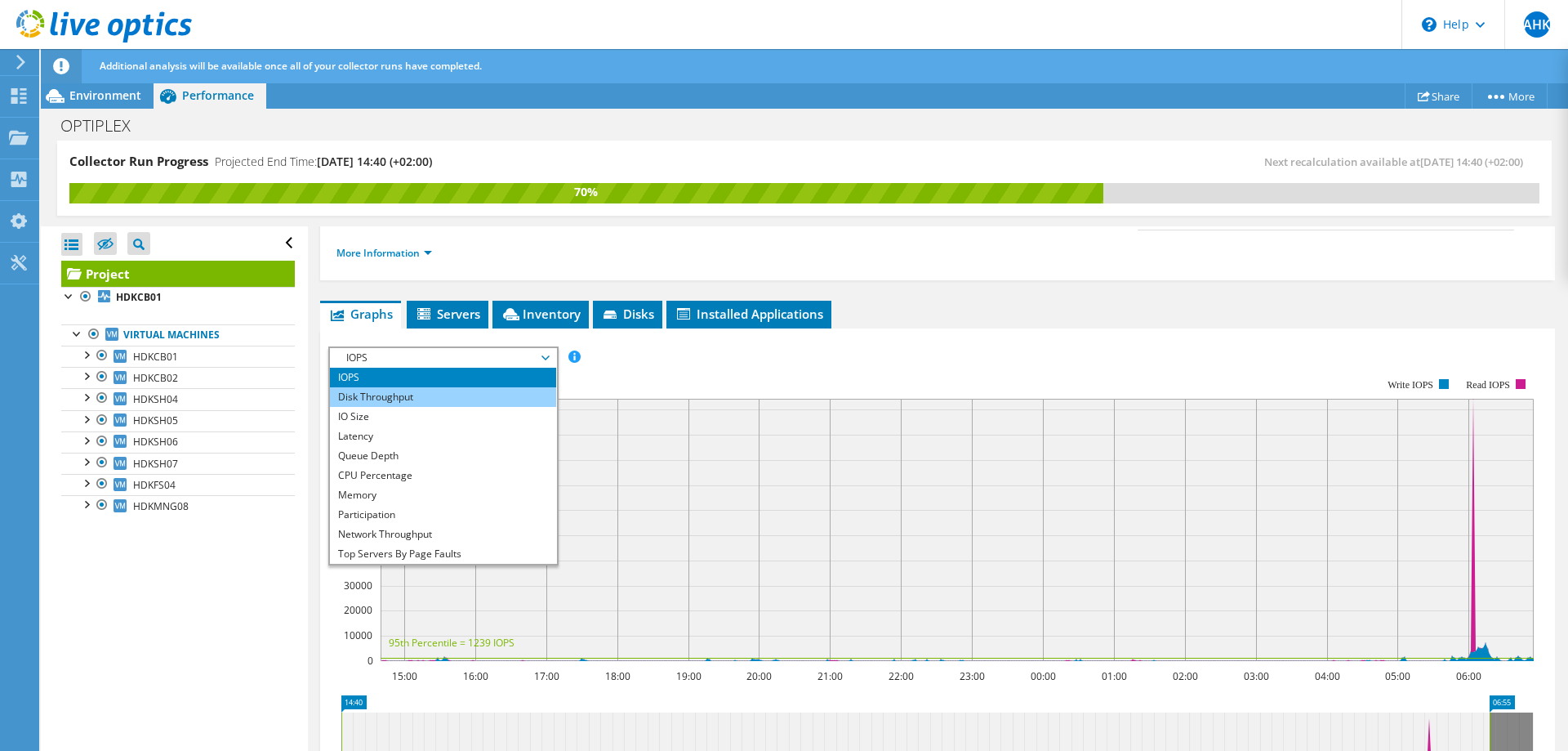
click at [427, 387] on li "Disk Throughput" at bounding box center [443, 397] width 226 height 20
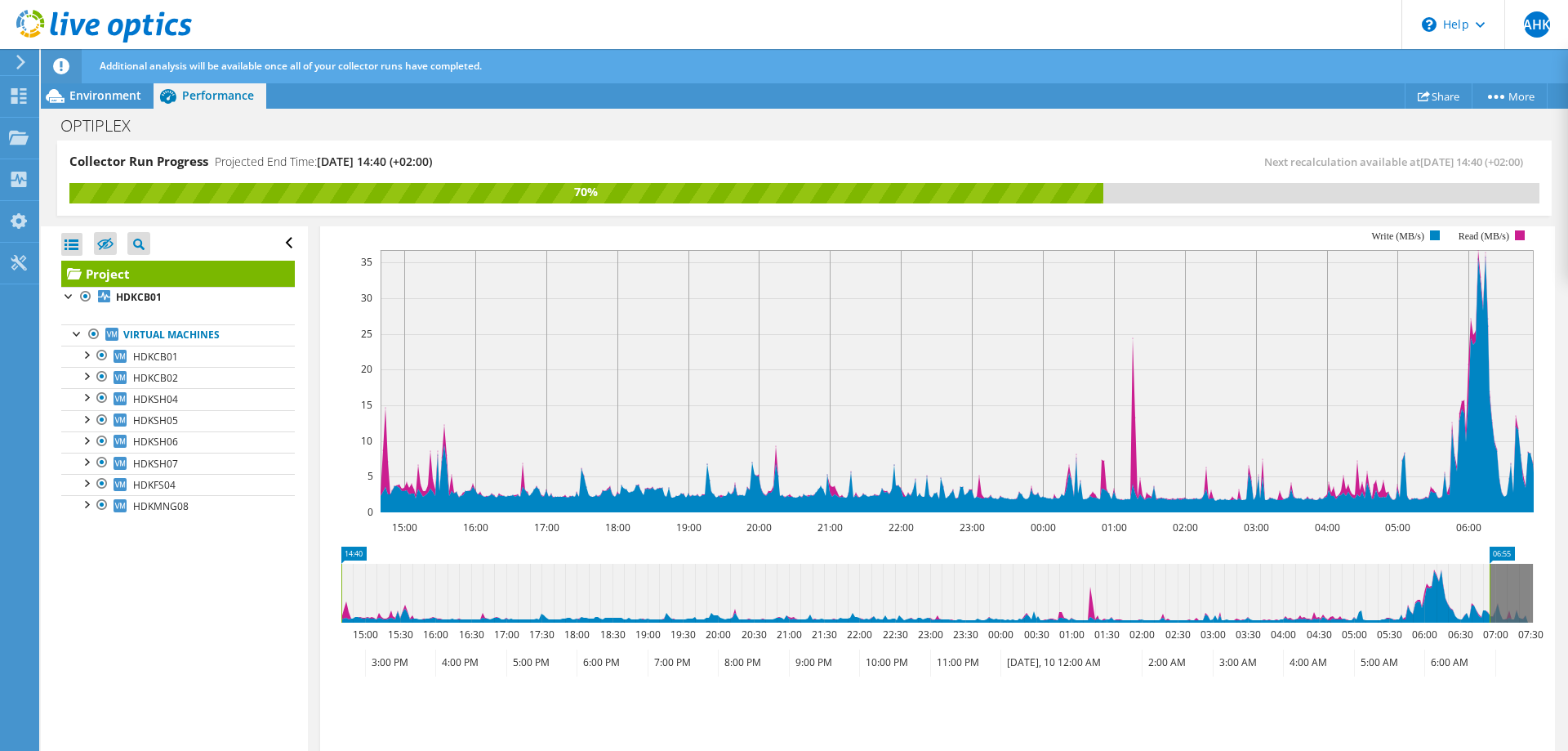
scroll to position [480, 0]
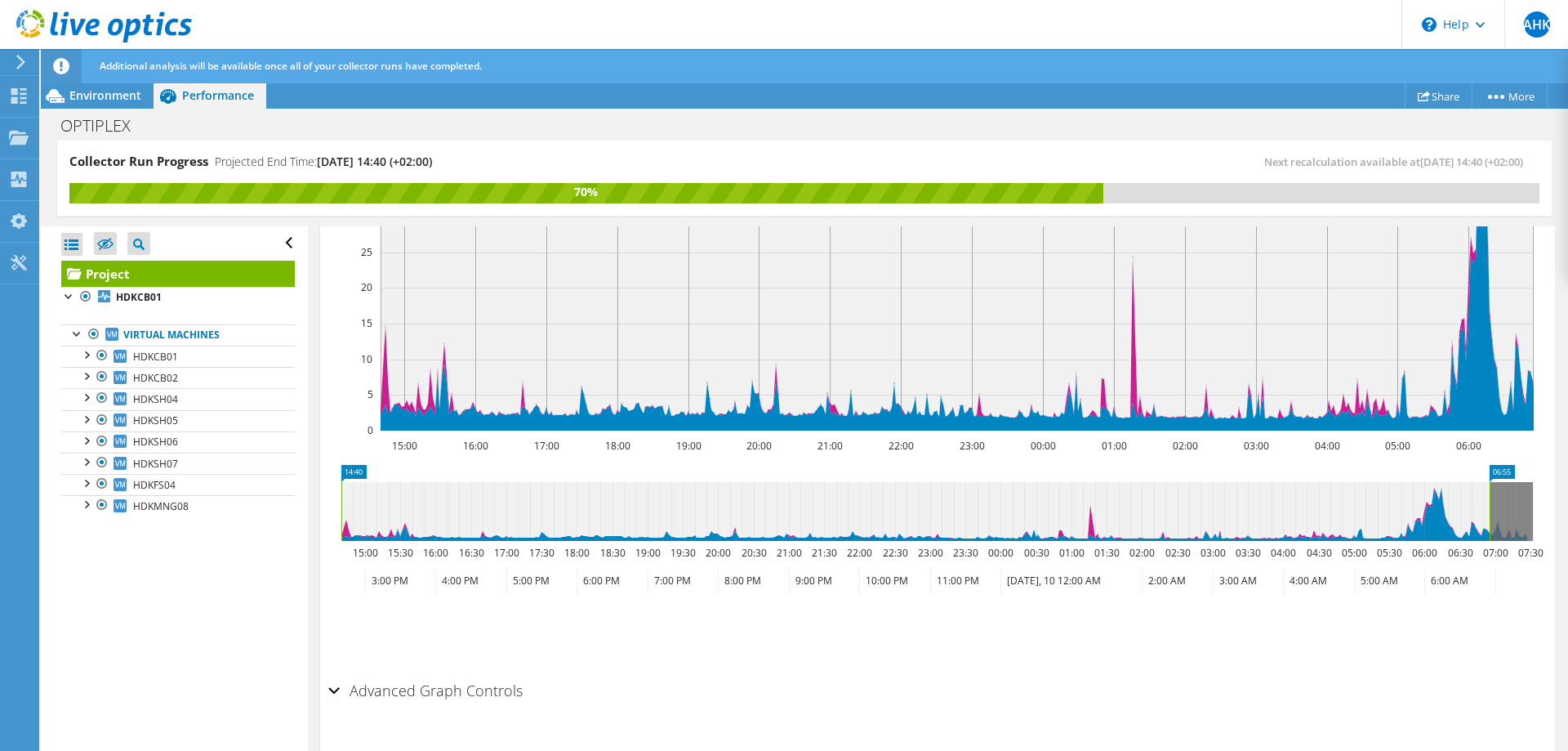
click at [333, 674] on div "Advanced Graph Controls" at bounding box center [938, 691] width 1219 height 35
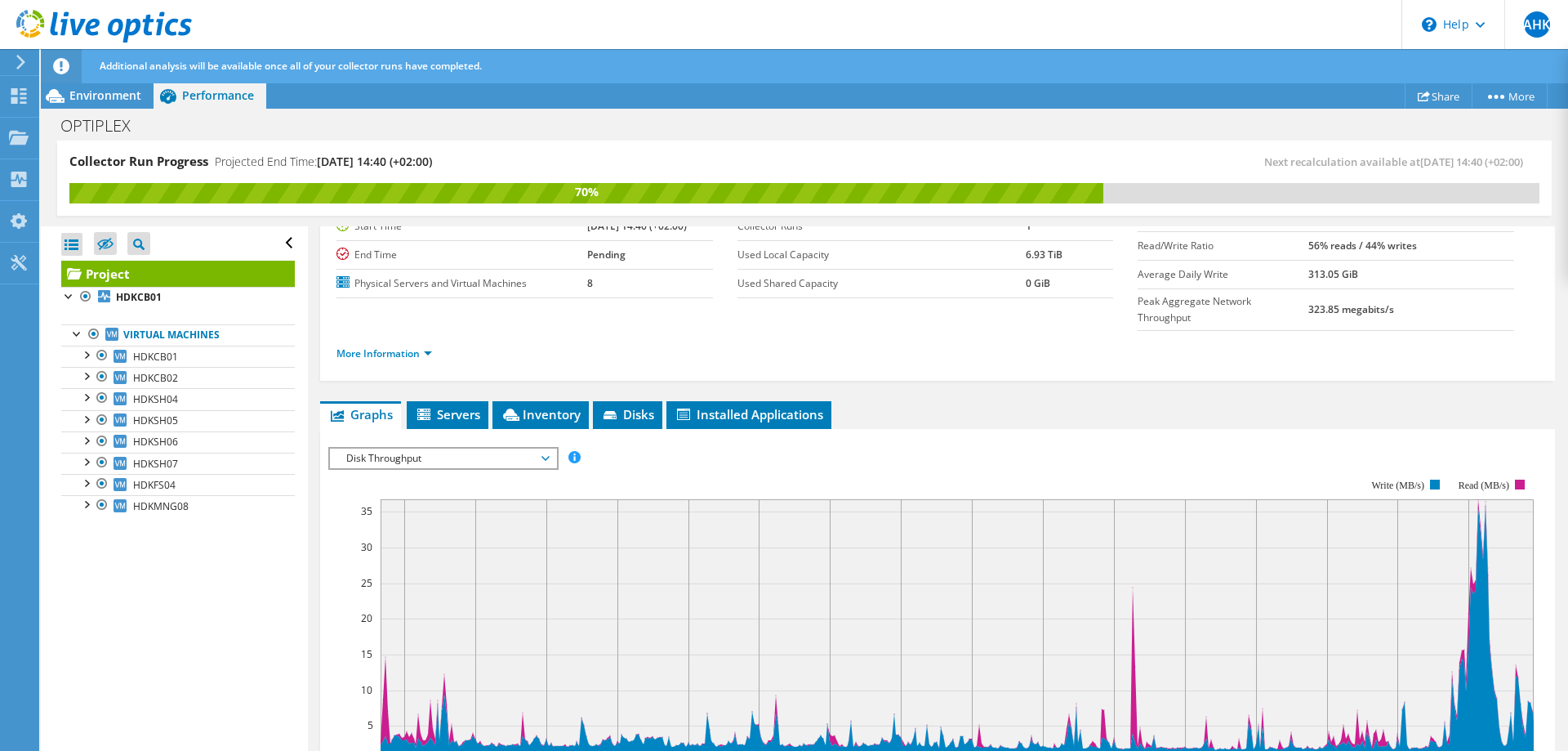
scroll to position [148, 0]
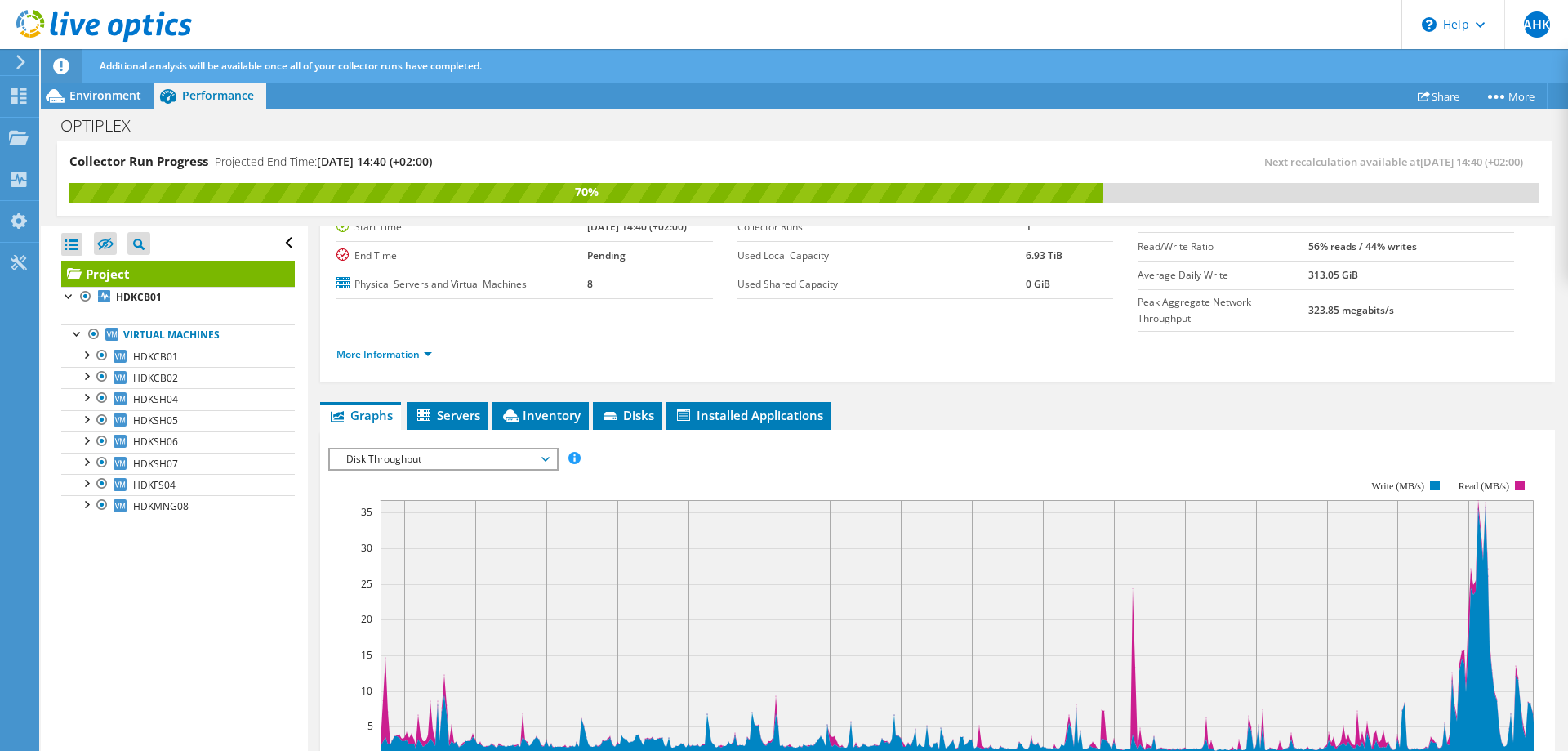
click at [546, 449] on span "Disk Throughput" at bounding box center [444, 459] width 210 height 20
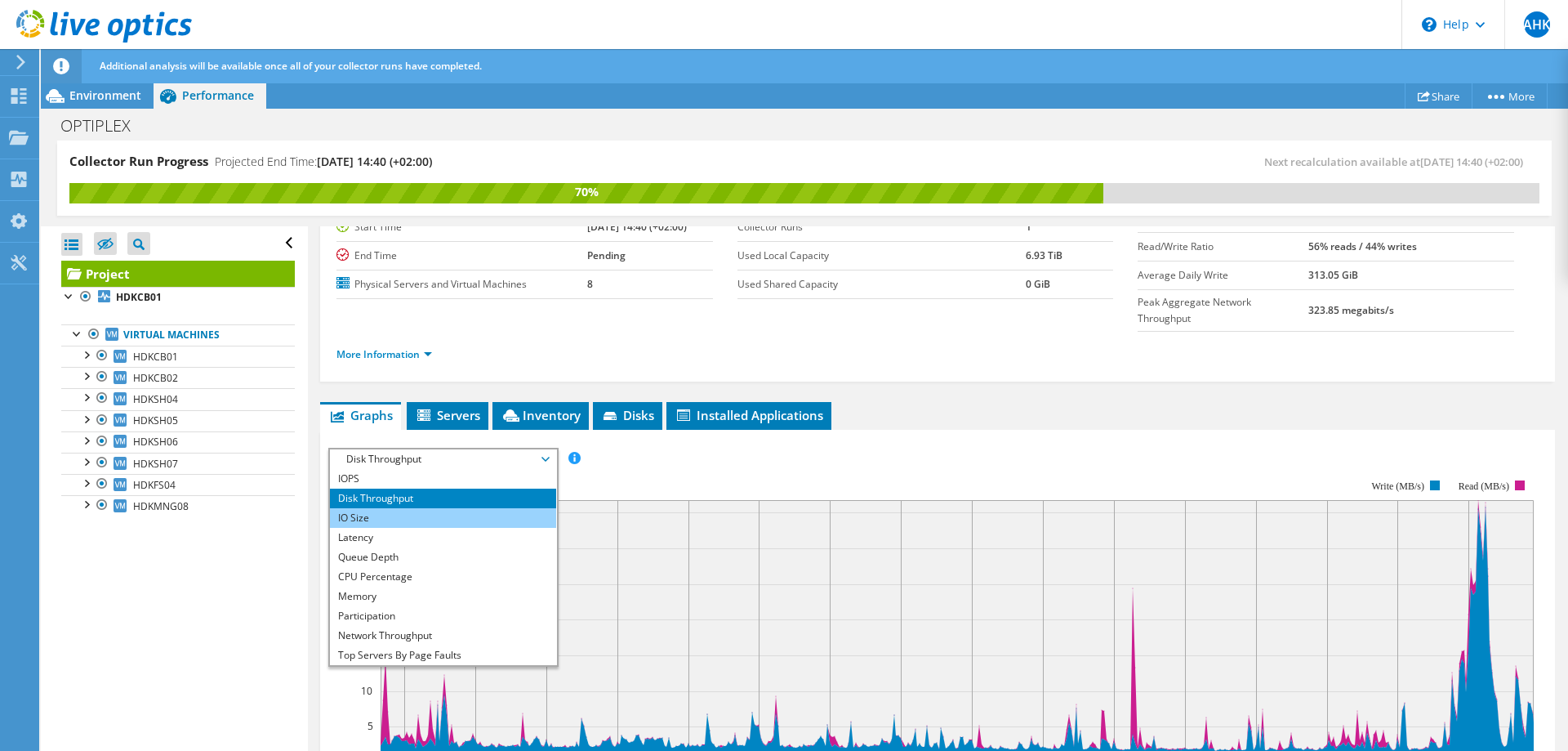
click at [398, 508] on li "IO Size" at bounding box center [443, 518] width 226 height 20
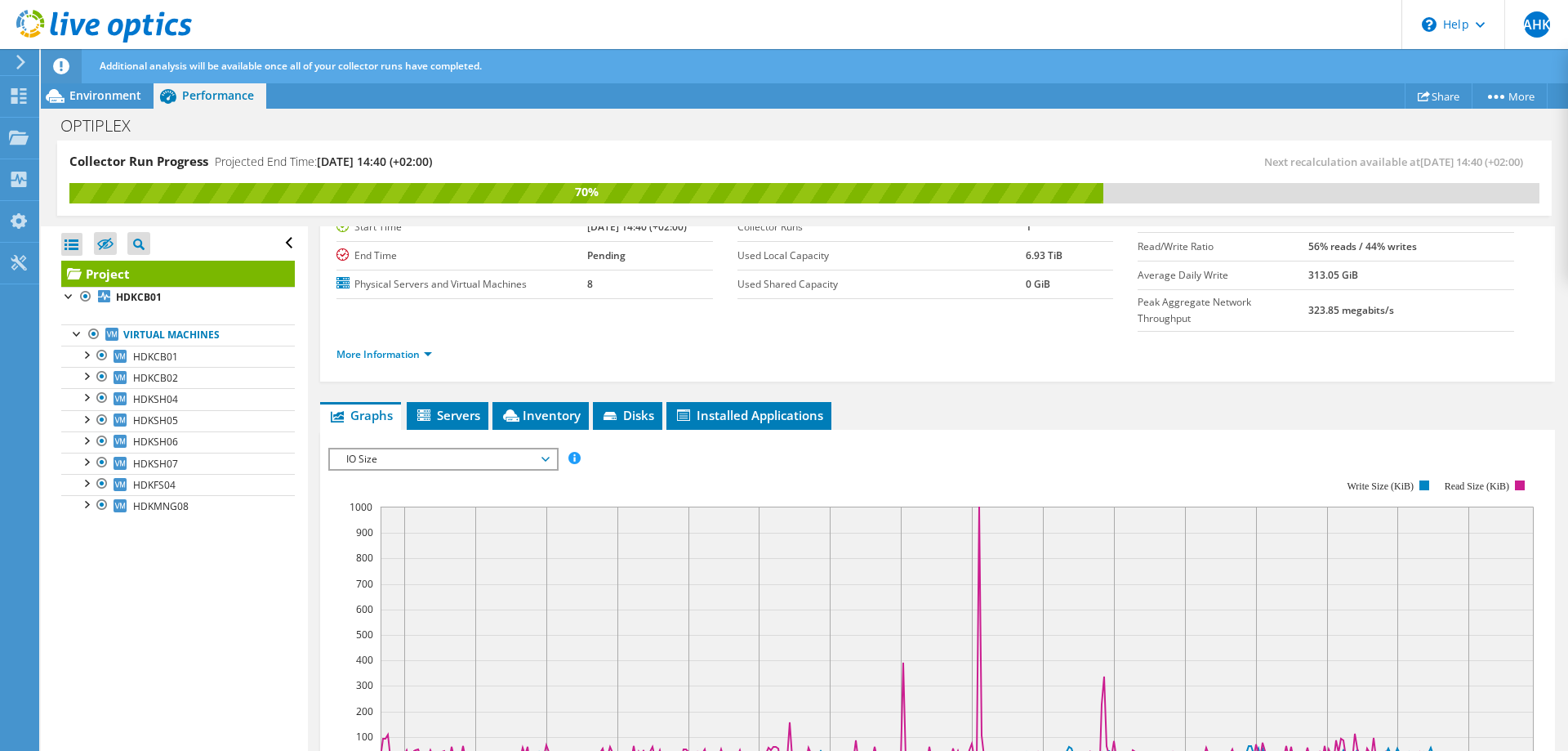
click at [550, 456] on icon at bounding box center [545, 458] width 8 height 4
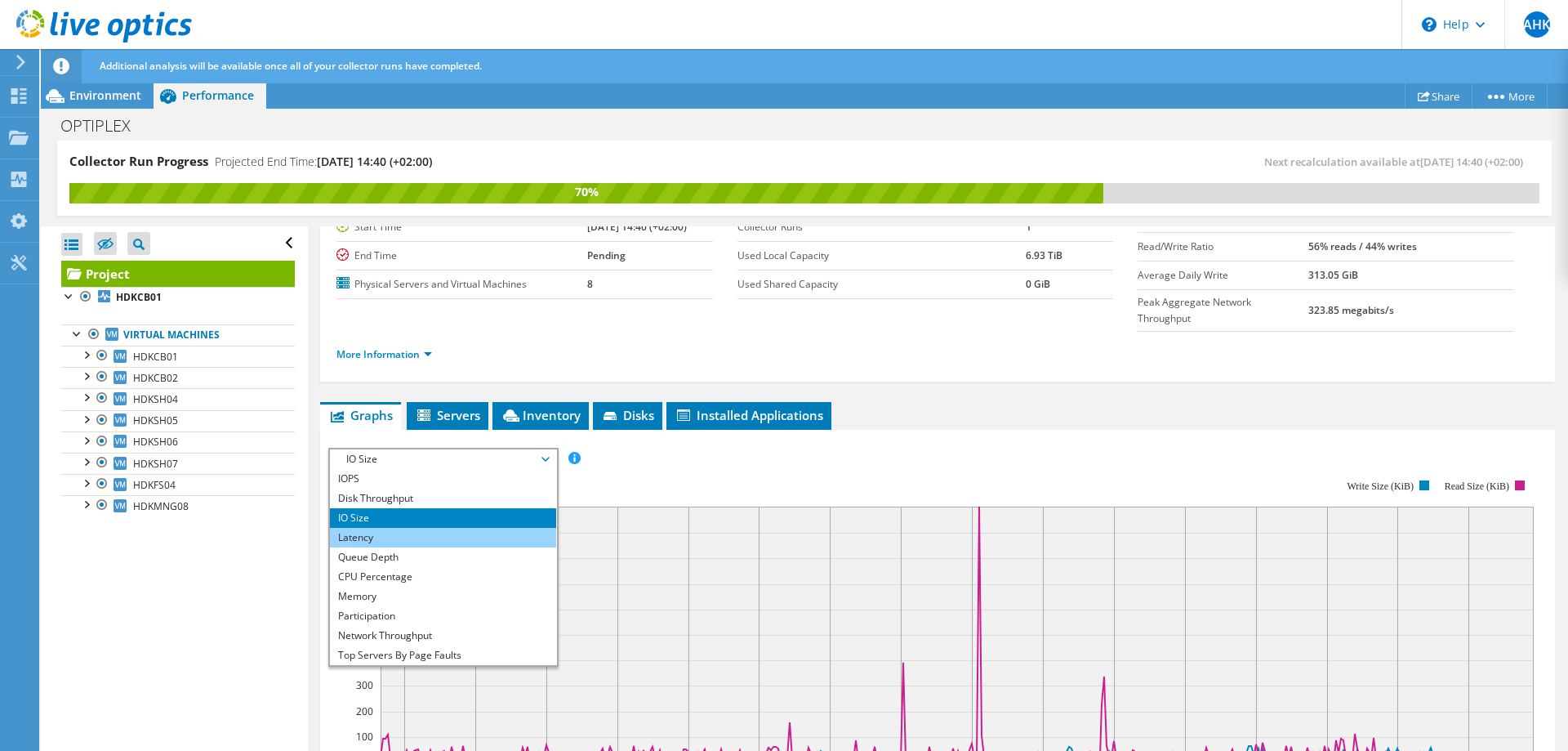
click at [401, 528] on li "Latency" at bounding box center [443, 538] width 226 height 20
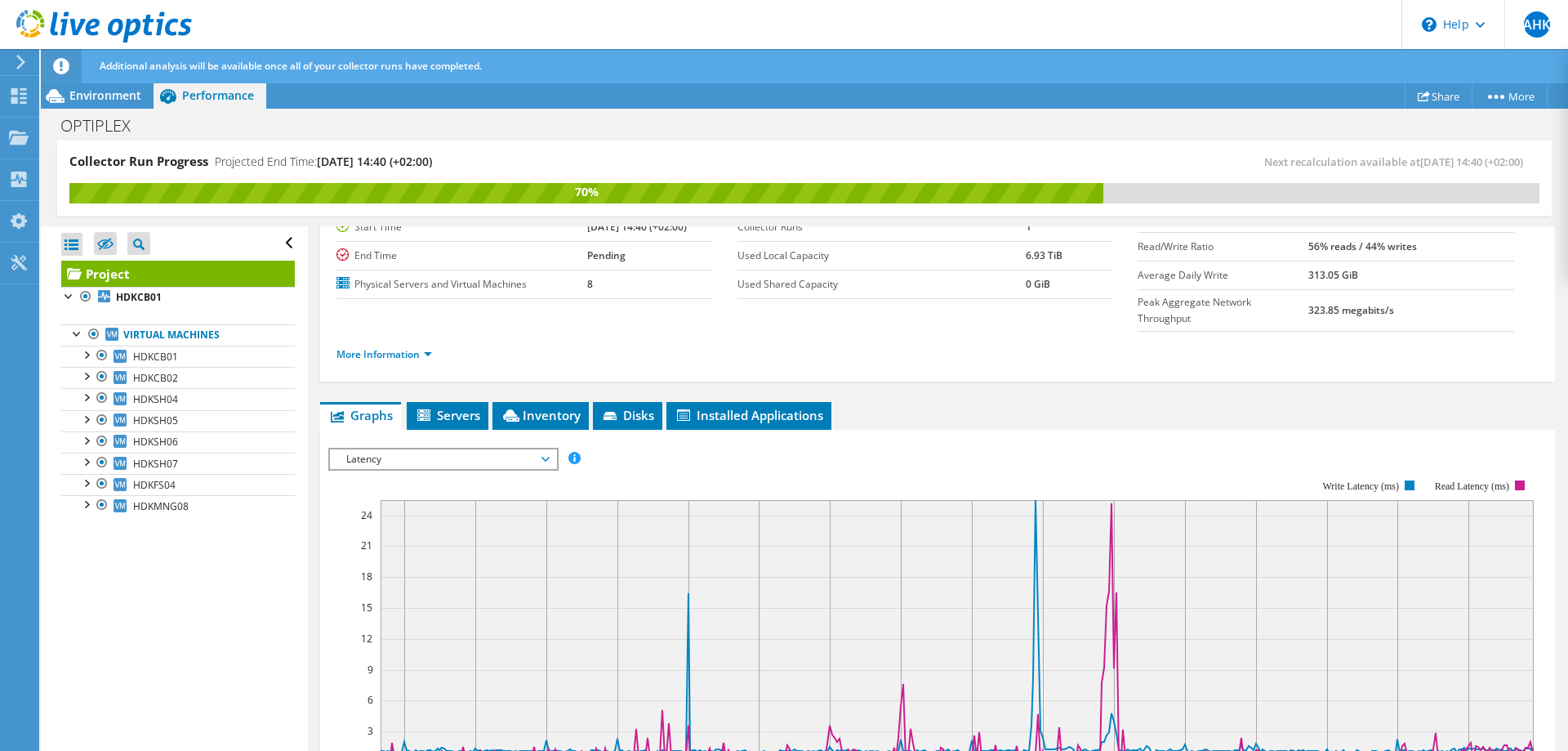
click at [544, 449] on span "Latency" at bounding box center [444, 459] width 210 height 20
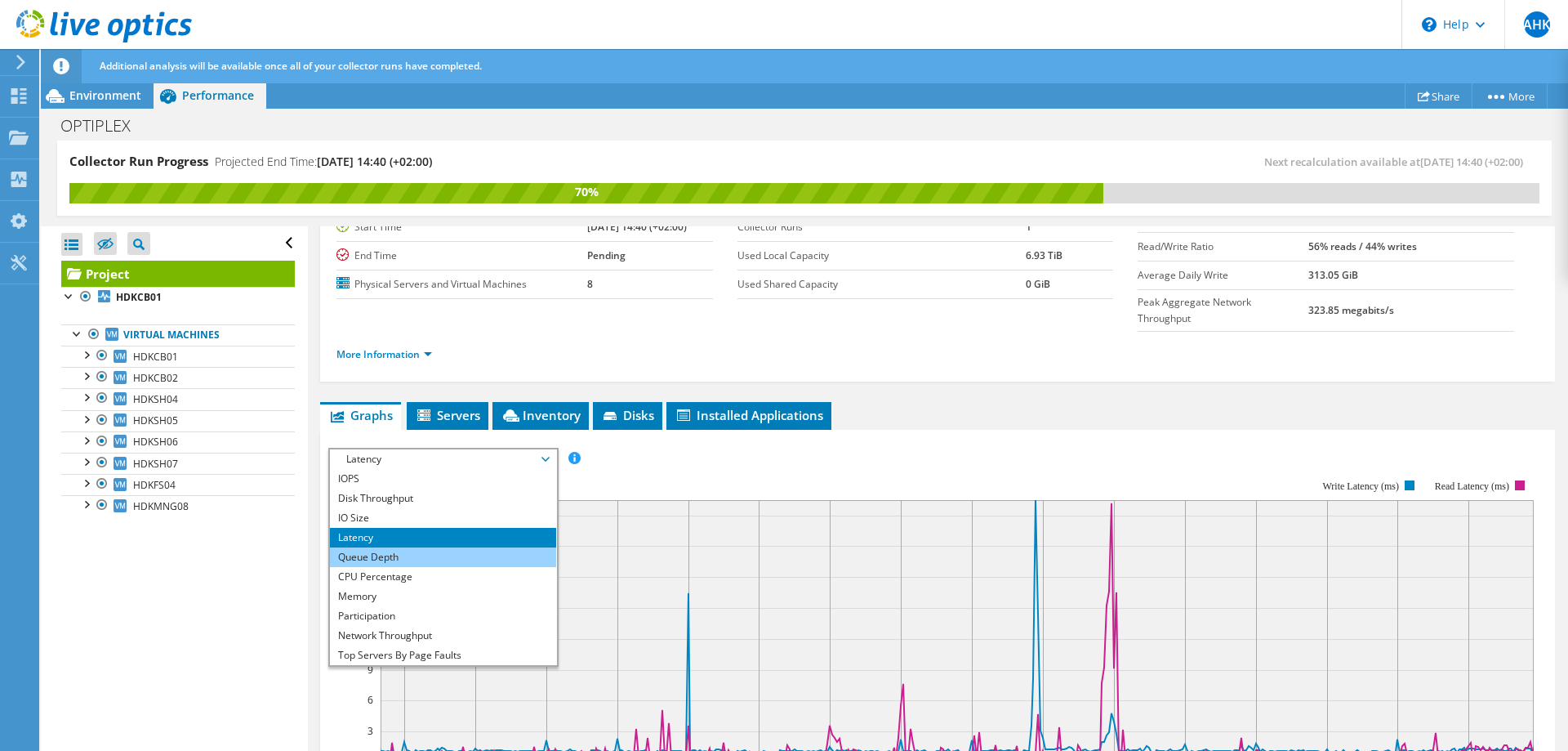
click at [405, 547] on li "Queue Depth" at bounding box center [443, 557] width 226 height 20
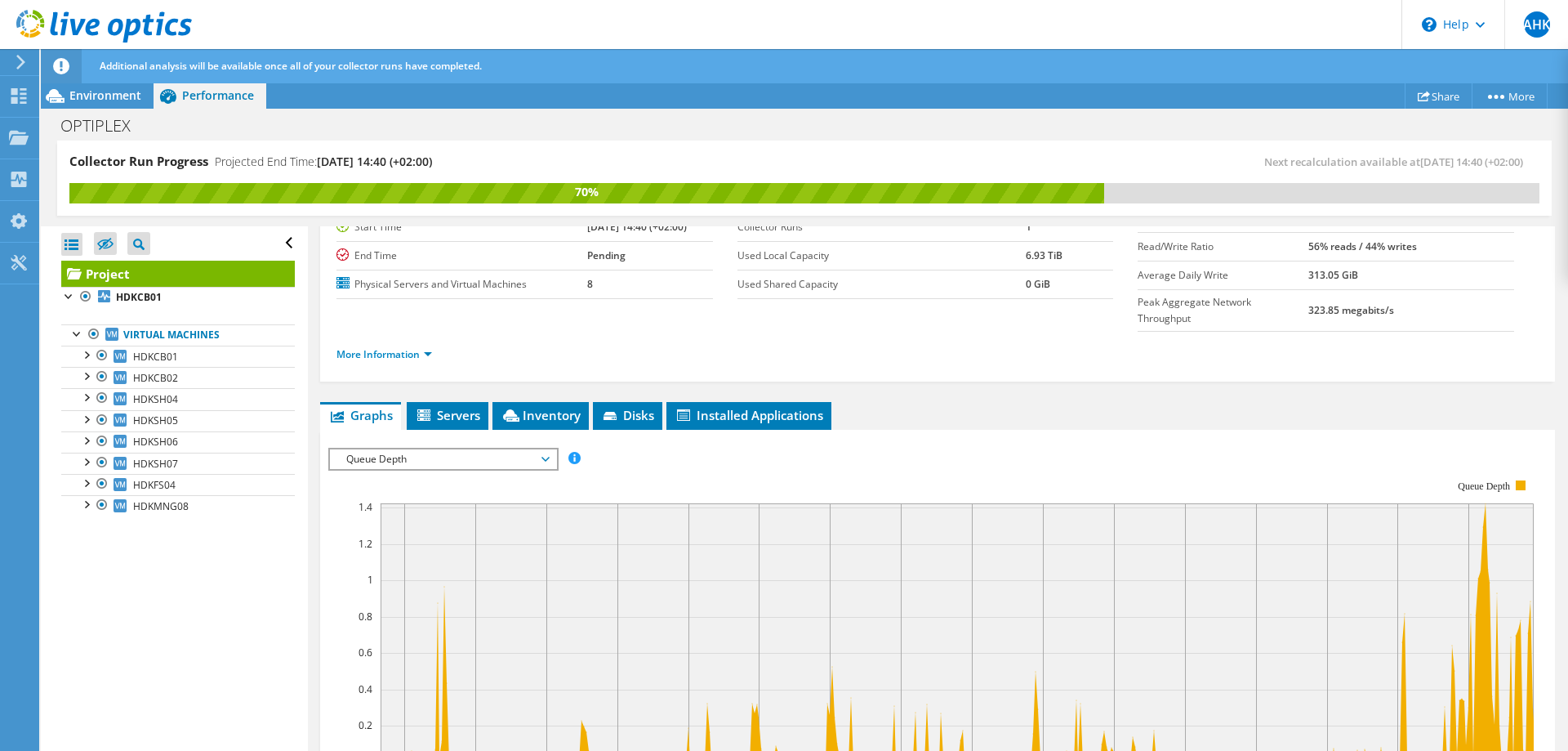
click at [547, 449] on span "Queue Depth" at bounding box center [444, 459] width 210 height 20
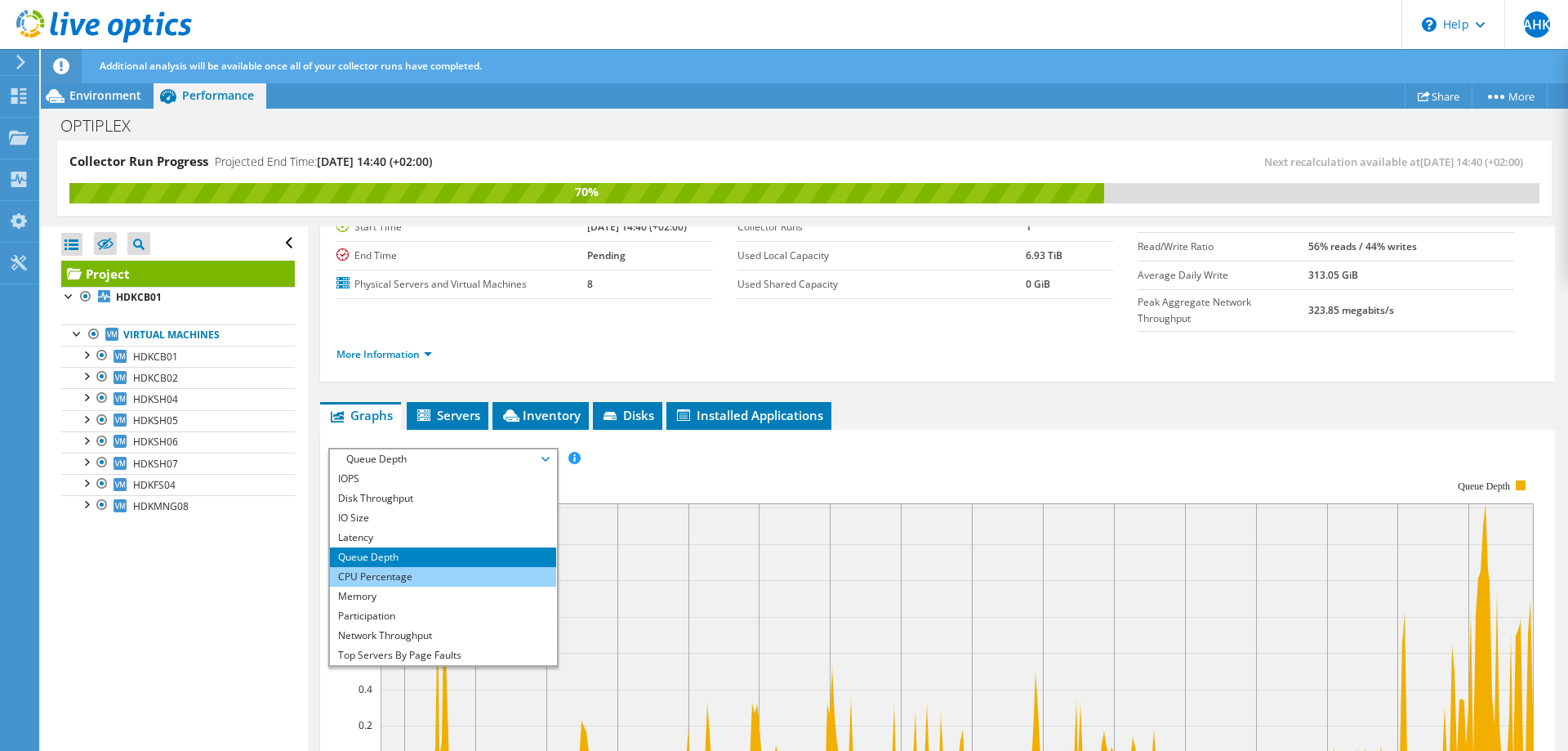
click at [409, 567] on li "CPU Percentage" at bounding box center [443, 577] width 226 height 20
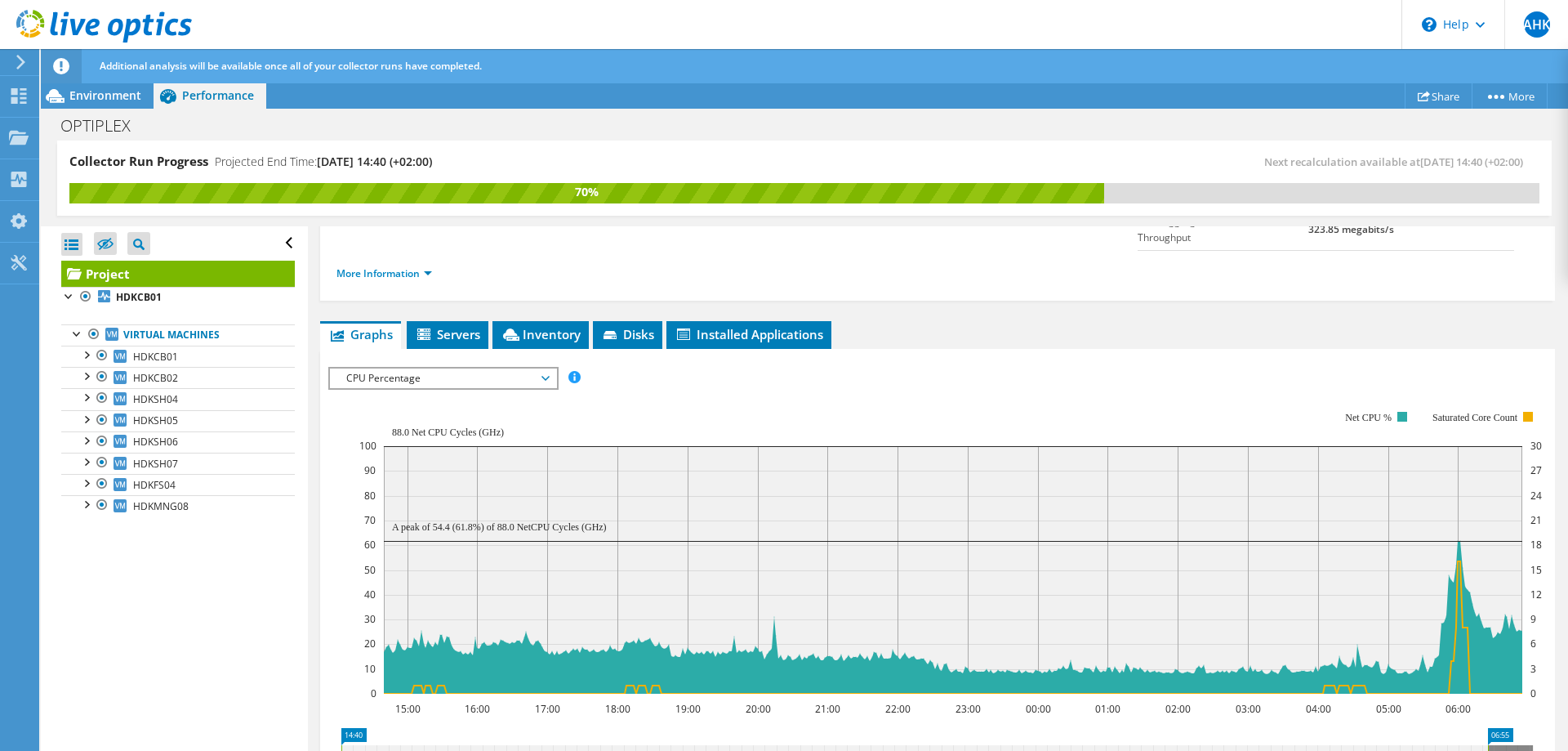
scroll to position [230, 0]
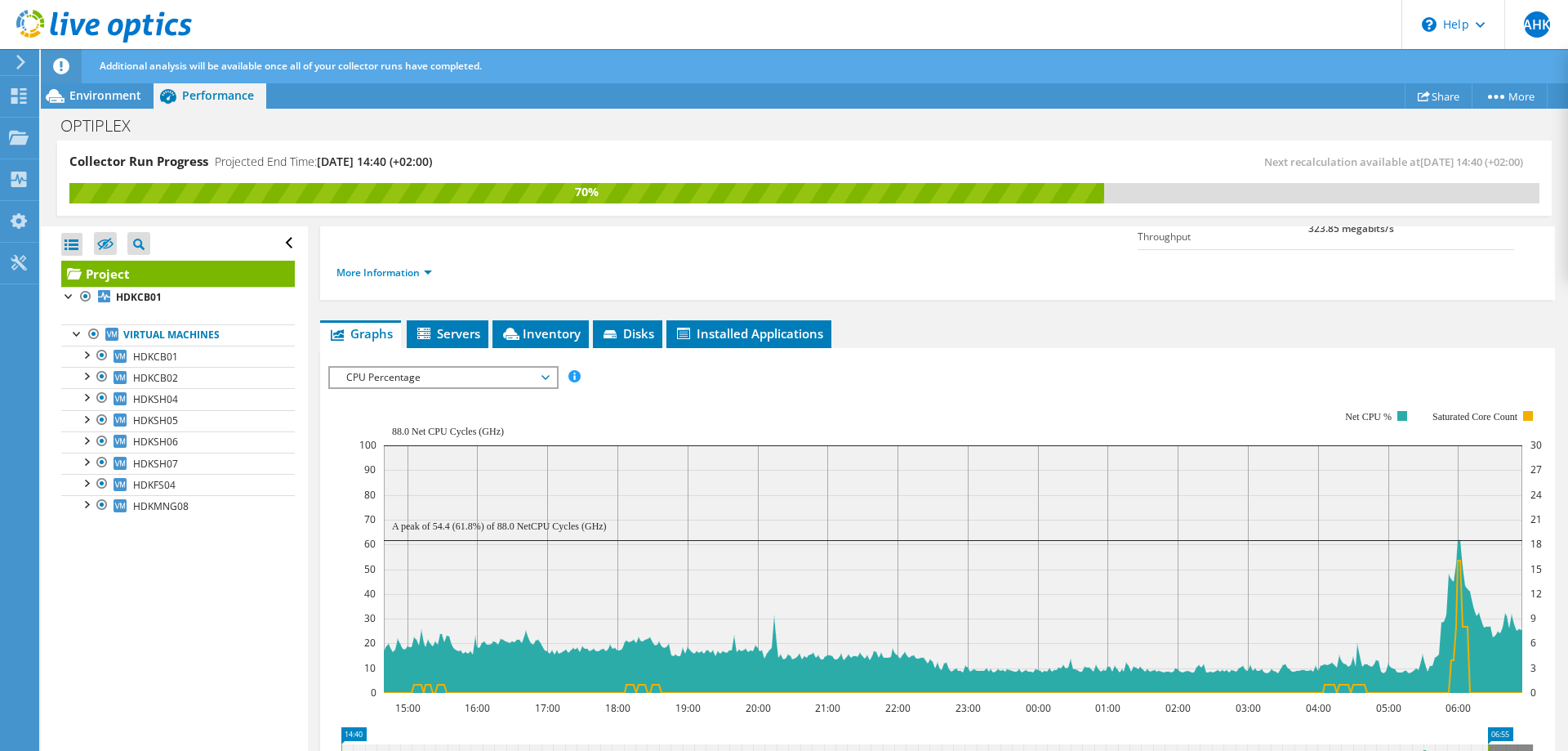
click at [546, 367] on span "CPU Percentage" at bounding box center [444, 377] width 210 height 20
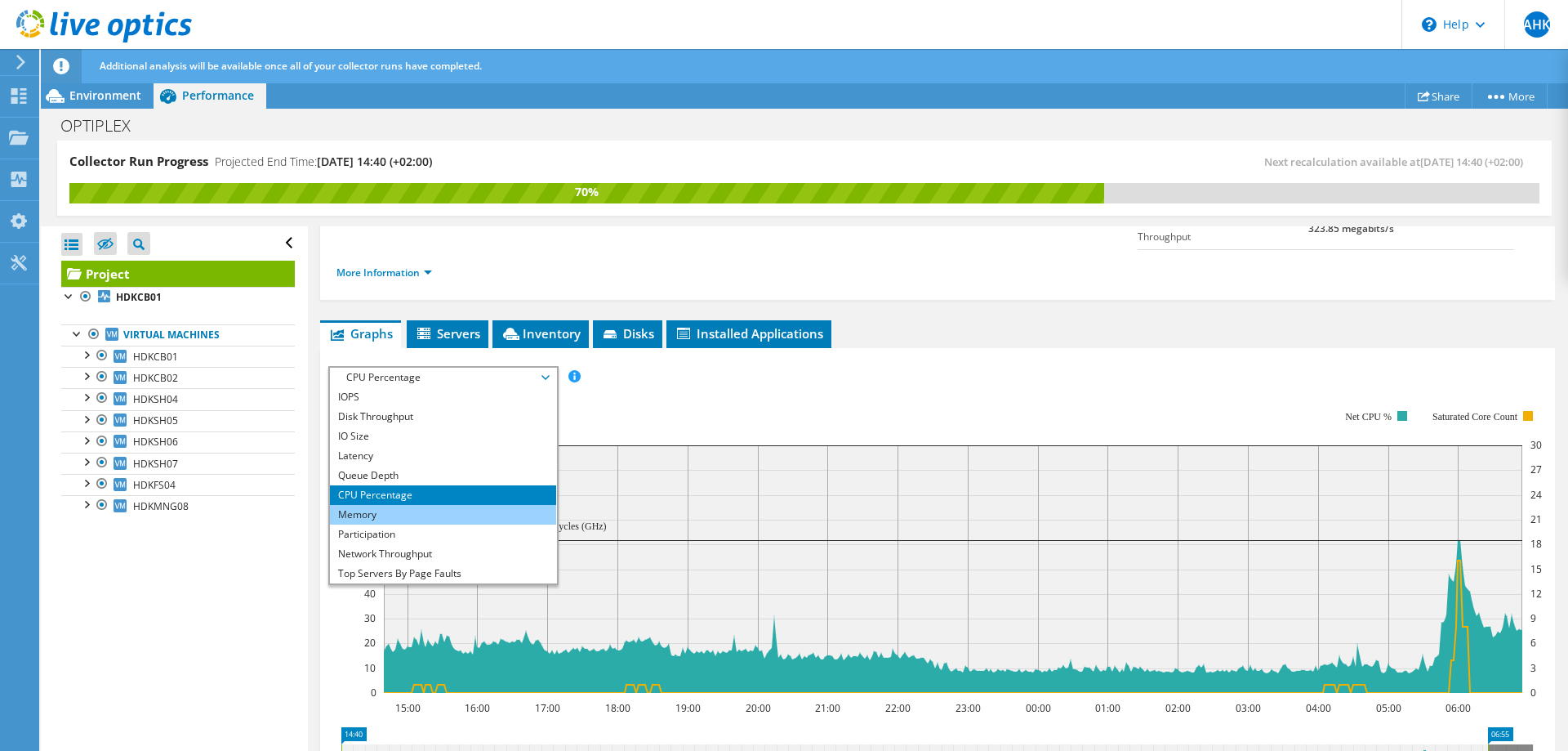
click at [408, 505] on li "Memory" at bounding box center [443, 515] width 226 height 20
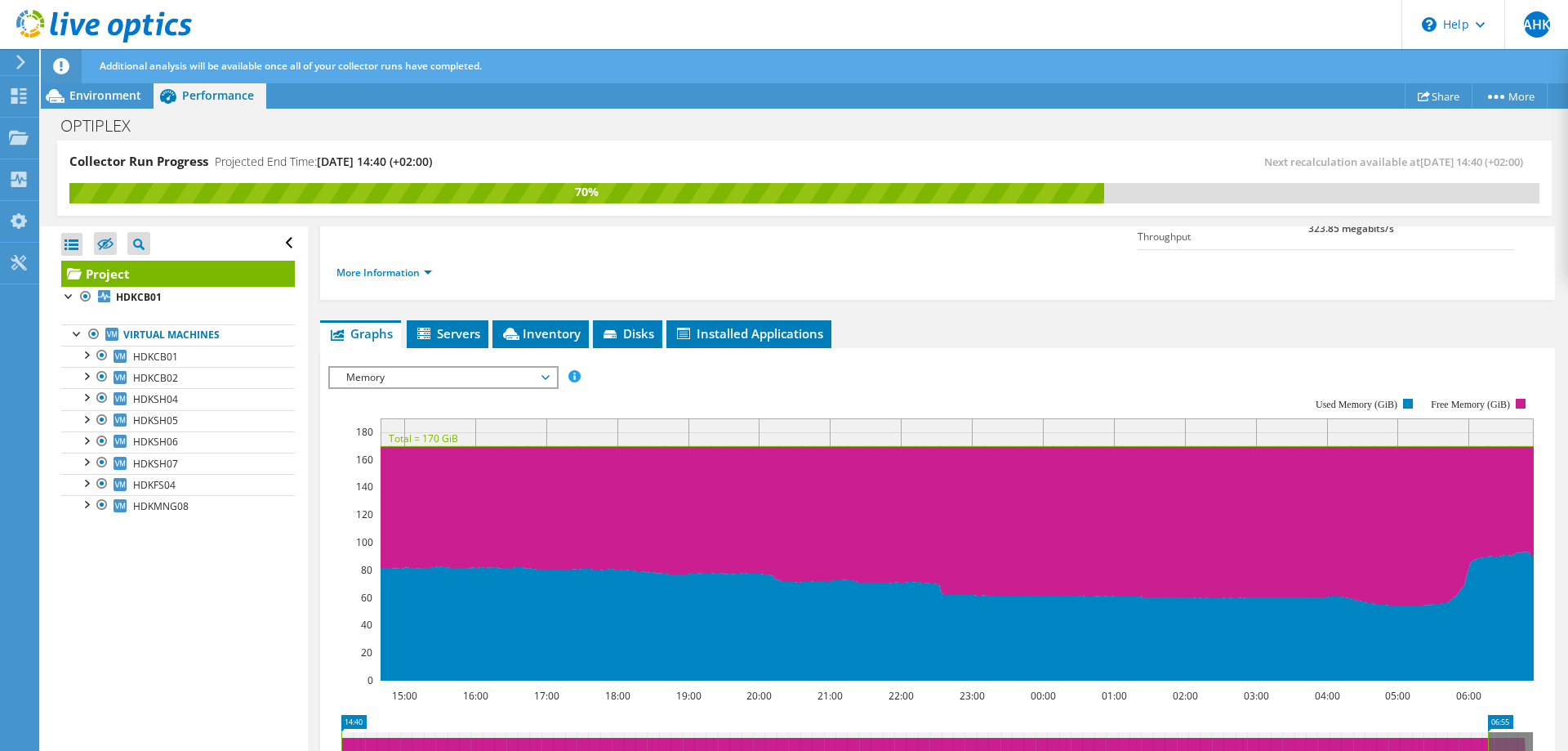
click at [548, 367] on span "Memory" at bounding box center [444, 377] width 210 height 20
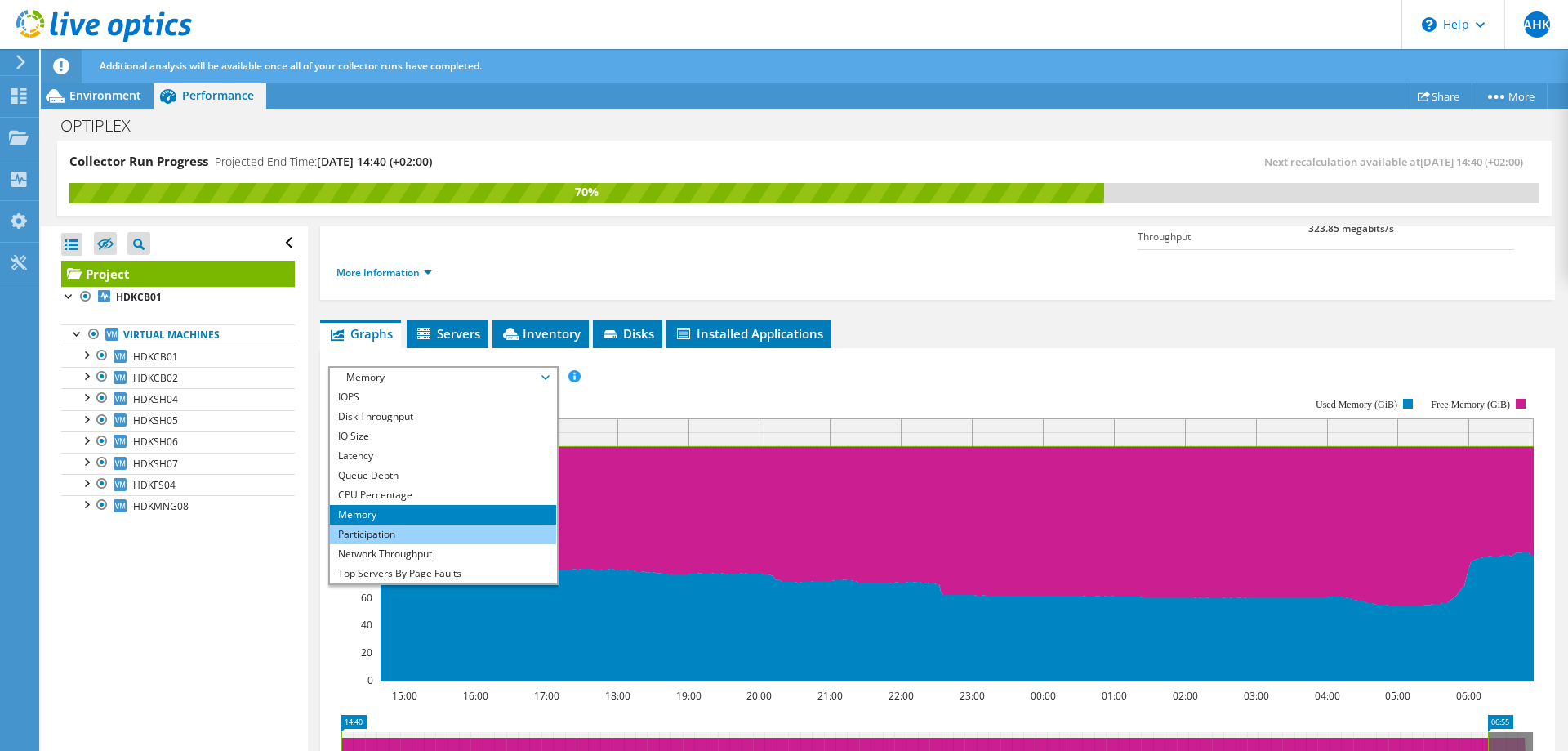
click at [383, 525] on li "Participation" at bounding box center [443, 535] width 226 height 20
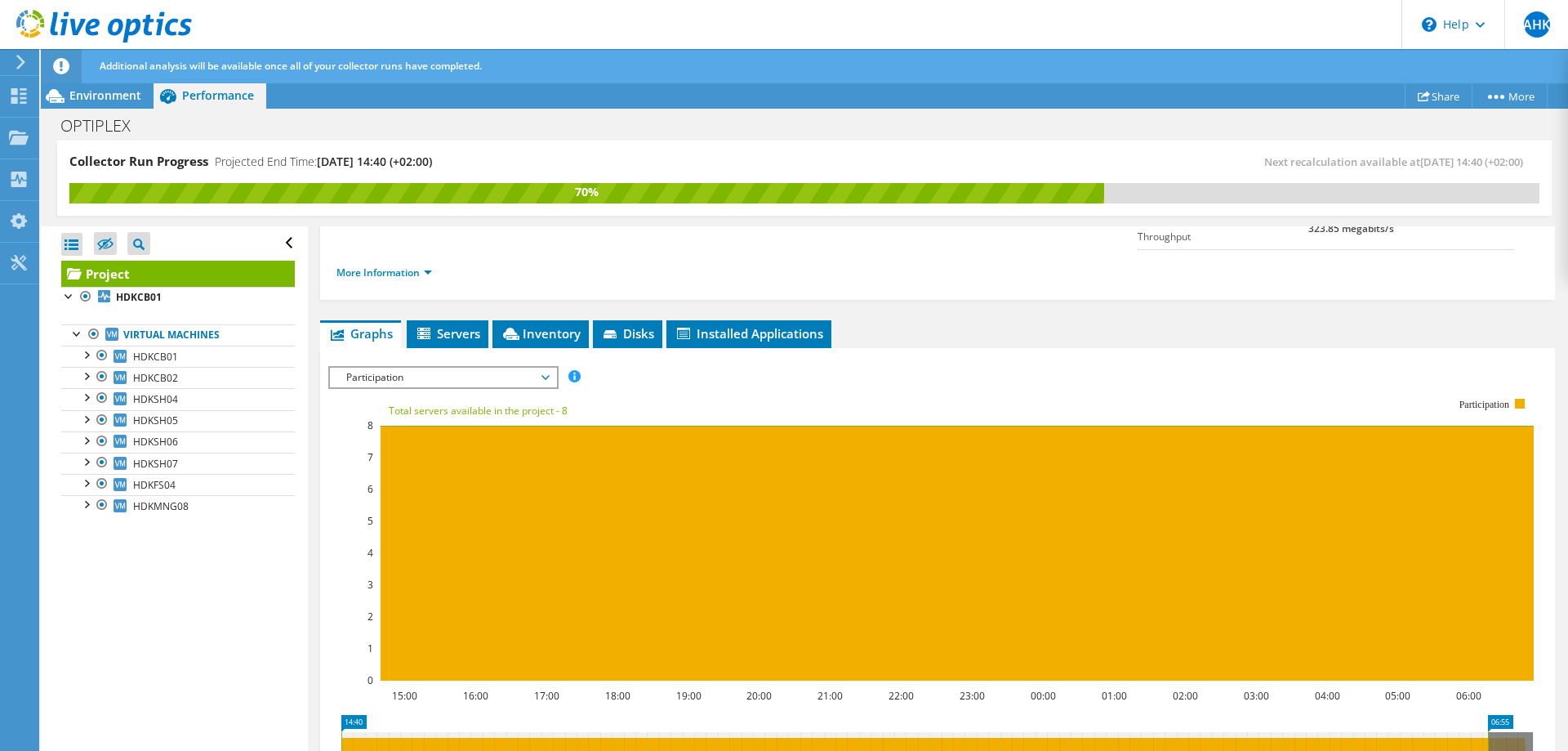
click at [548, 367] on span "Participation" at bounding box center [444, 377] width 210 height 20
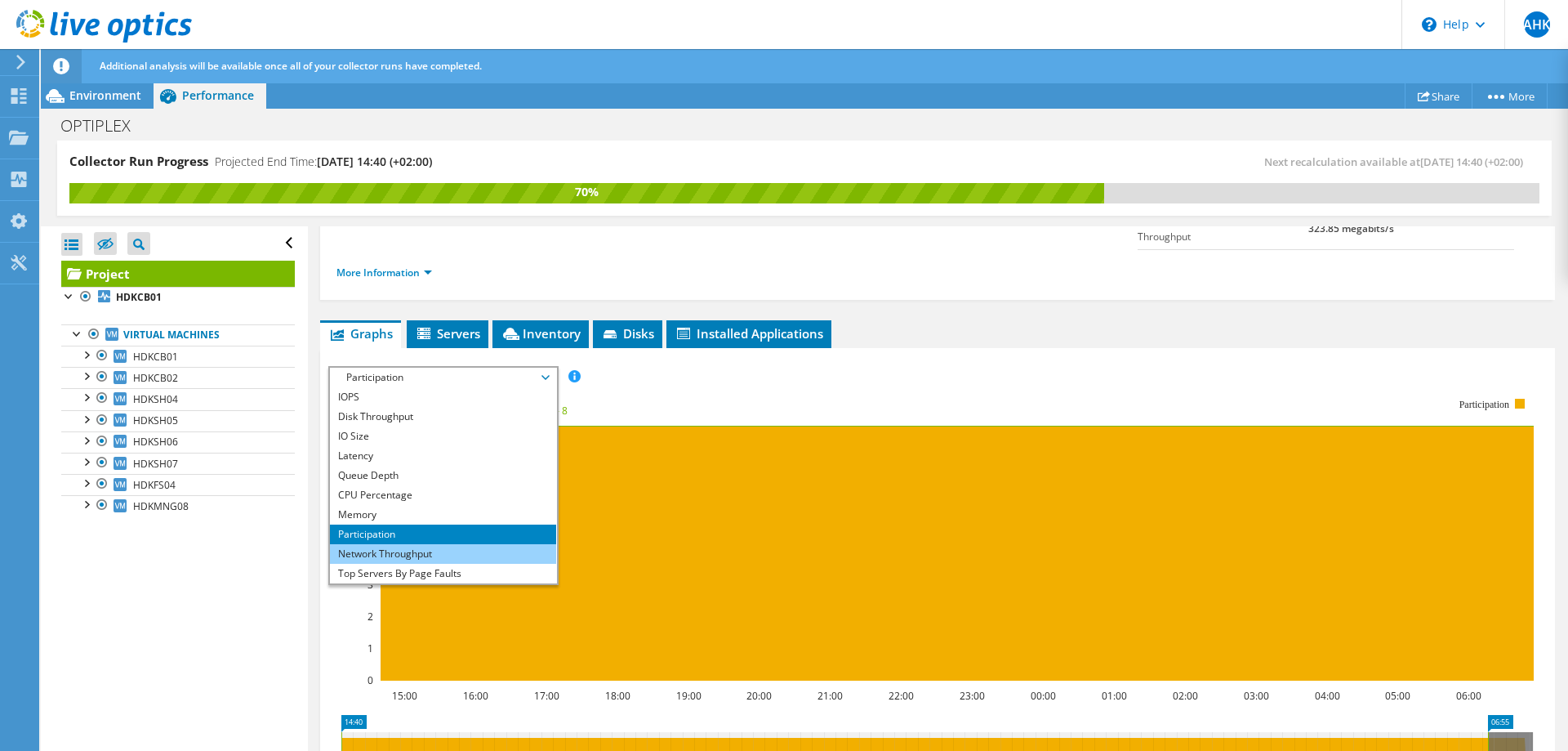
click at [418, 544] on li "Network Throughput" at bounding box center [443, 554] width 226 height 20
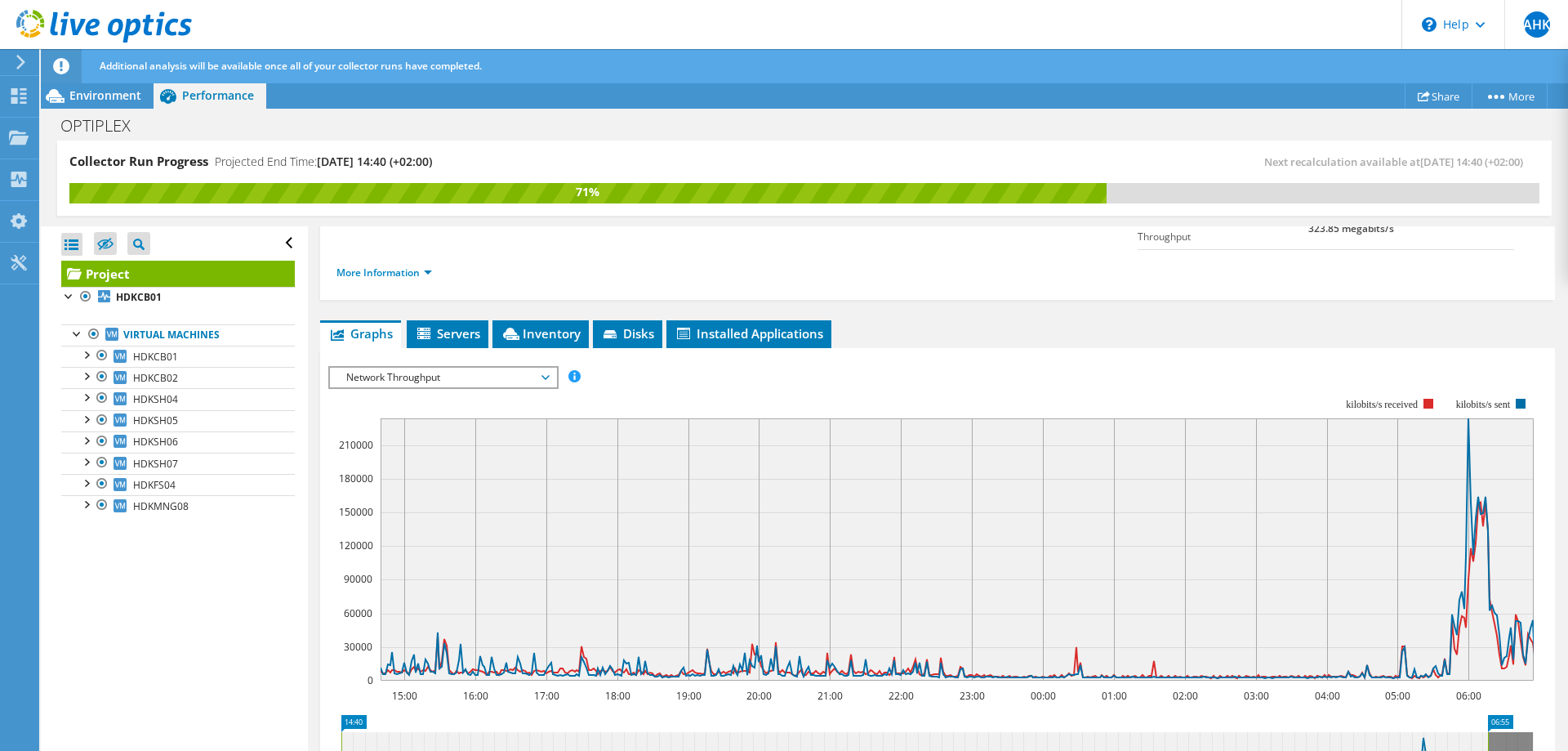
click at [546, 367] on span "Network Throughput" at bounding box center [444, 377] width 210 height 20
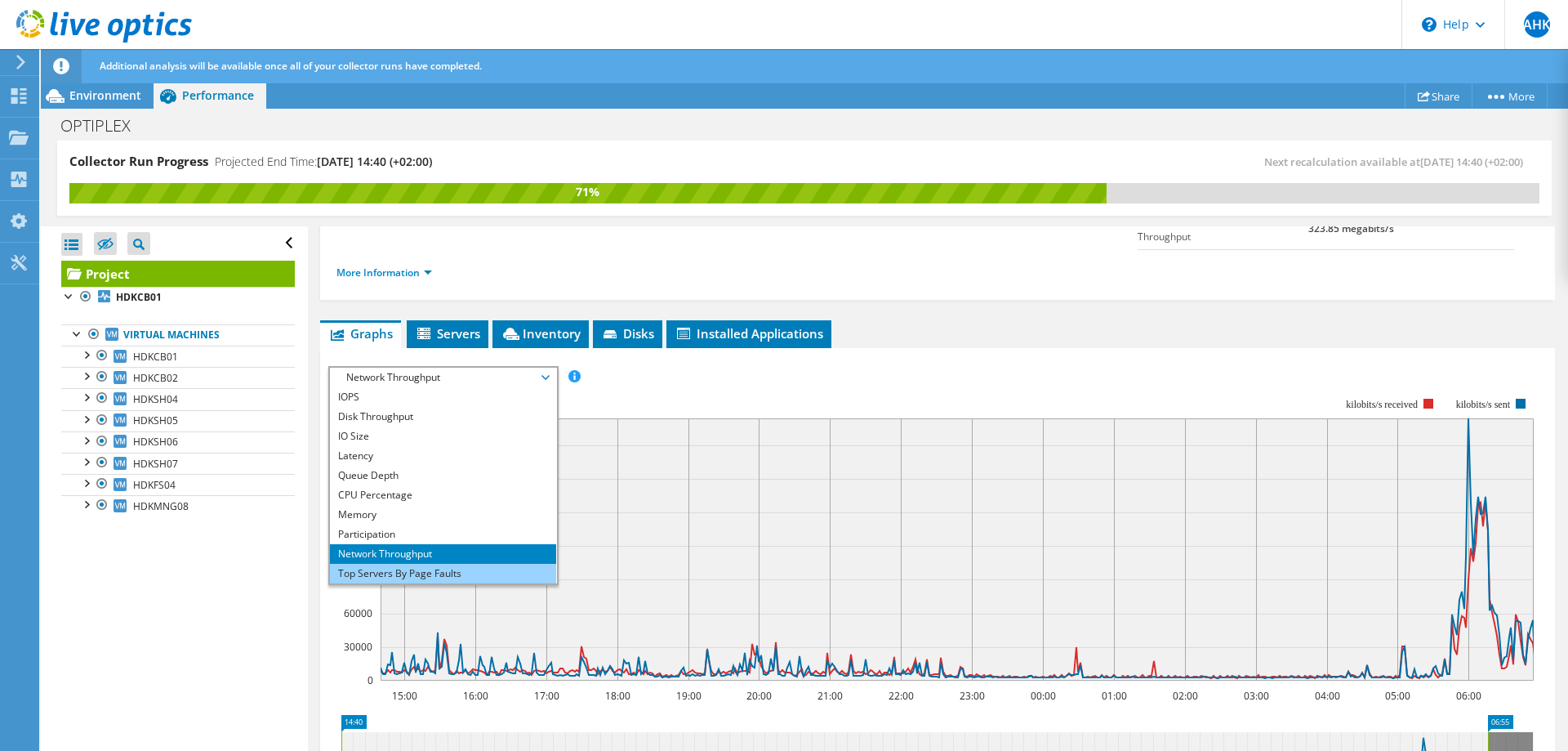
click at [429, 564] on li "Top Servers By Page Faults" at bounding box center [443, 574] width 226 height 20
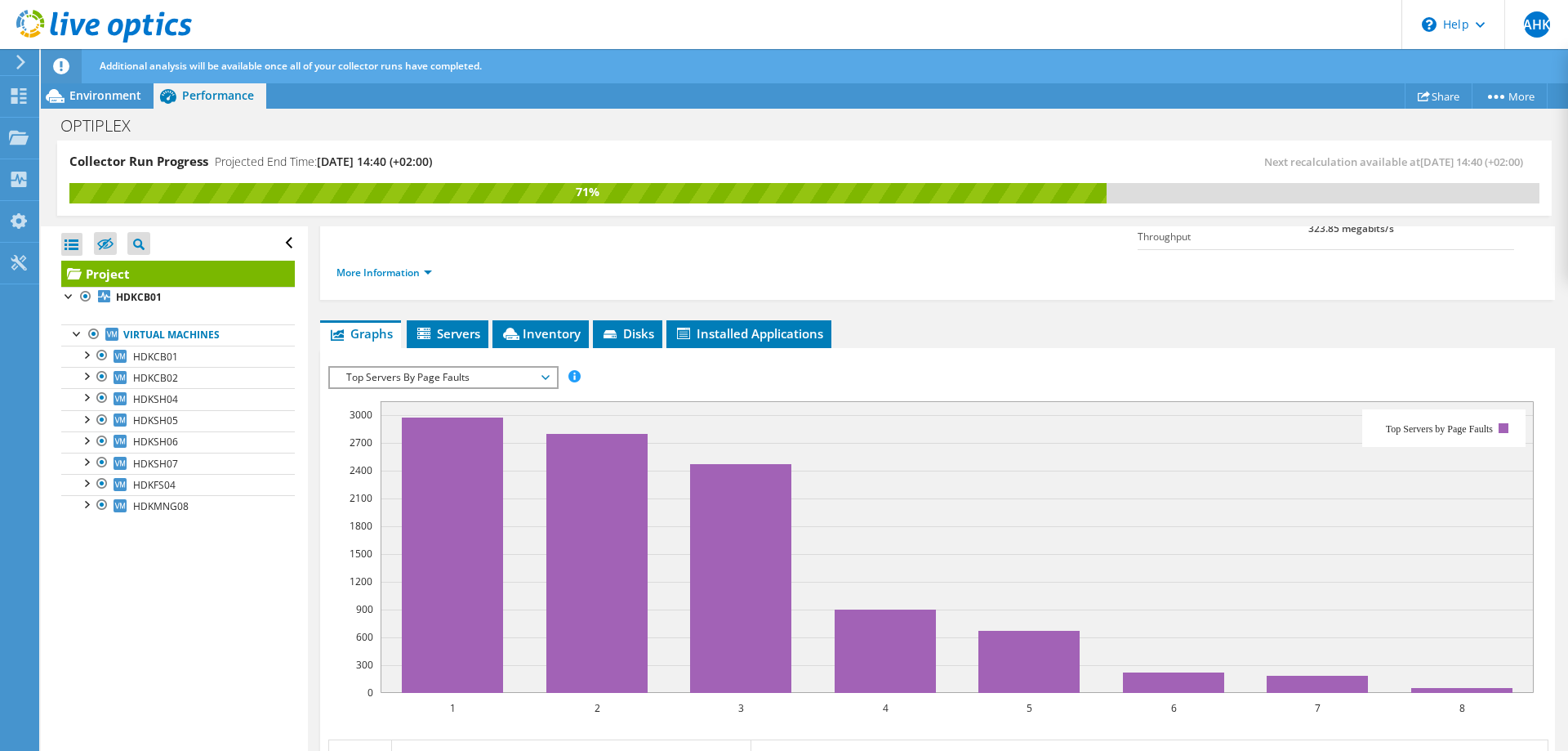
click at [550, 367] on span "Top Servers By Page Faults" at bounding box center [443, 377] width 226 height 20
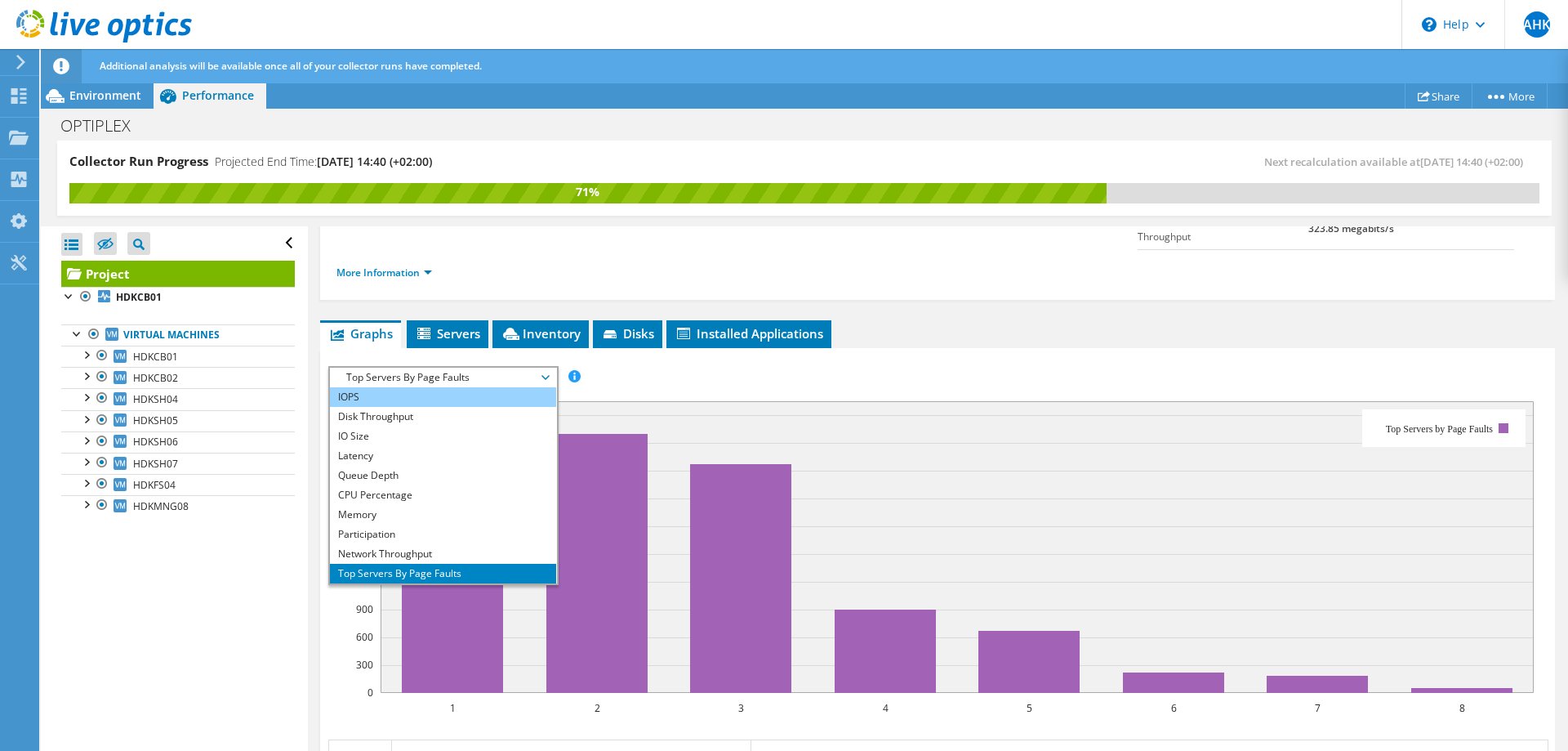
click at [451, 387] on li "IOPS" at bounding box center [443, 397] width 226 height 20
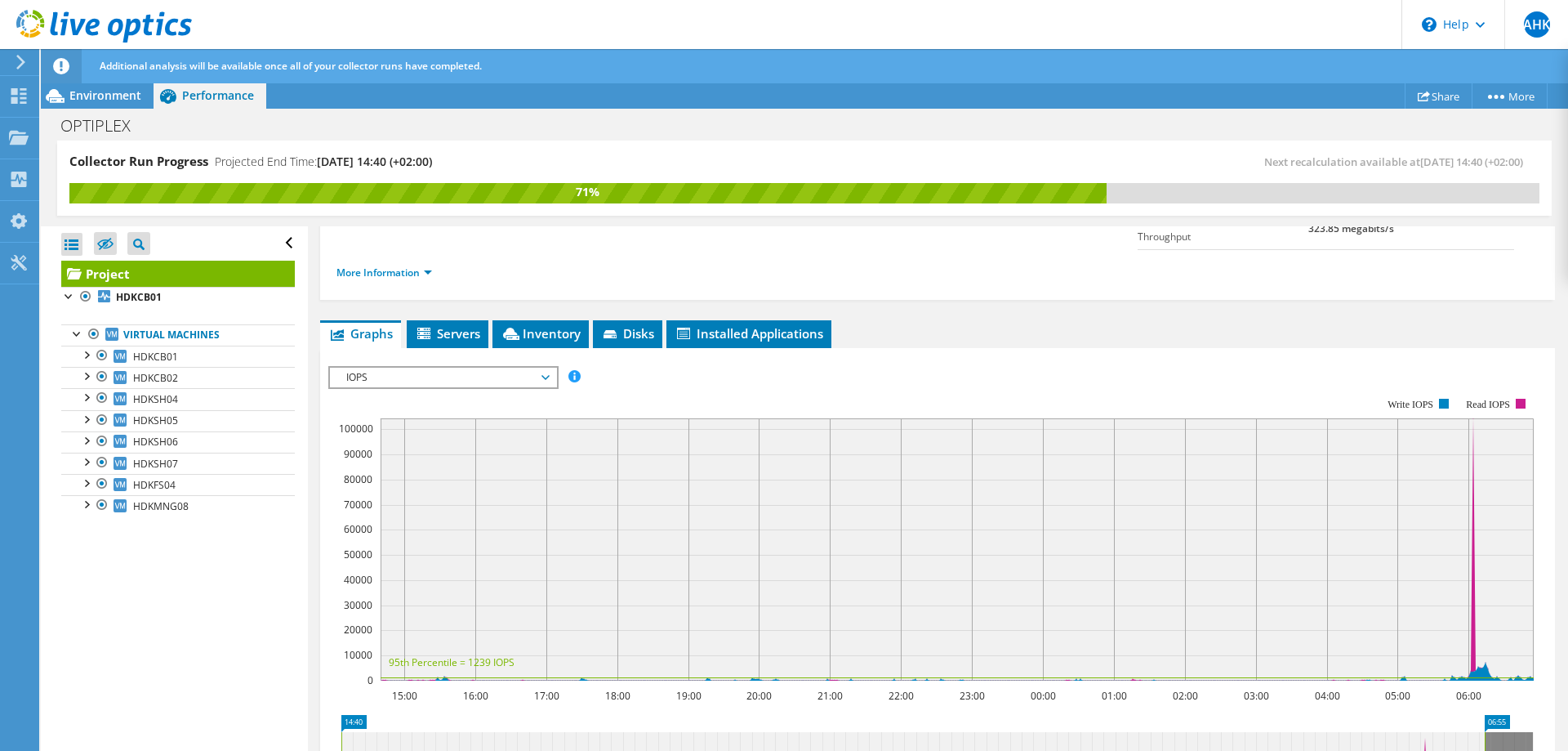
click at [1394, 376] on rect at bounding box center [931, 539] width 1205 height 327
click at [1474, 419] on icon at bounding box center [979, 550] width 1202 height 262
click at [101, 357] on div at bounding box center [102, 356] width 16 height 20
click at [140, 357] on span "HDKCB01" at bounding box center [155, 356] width 45 height 13
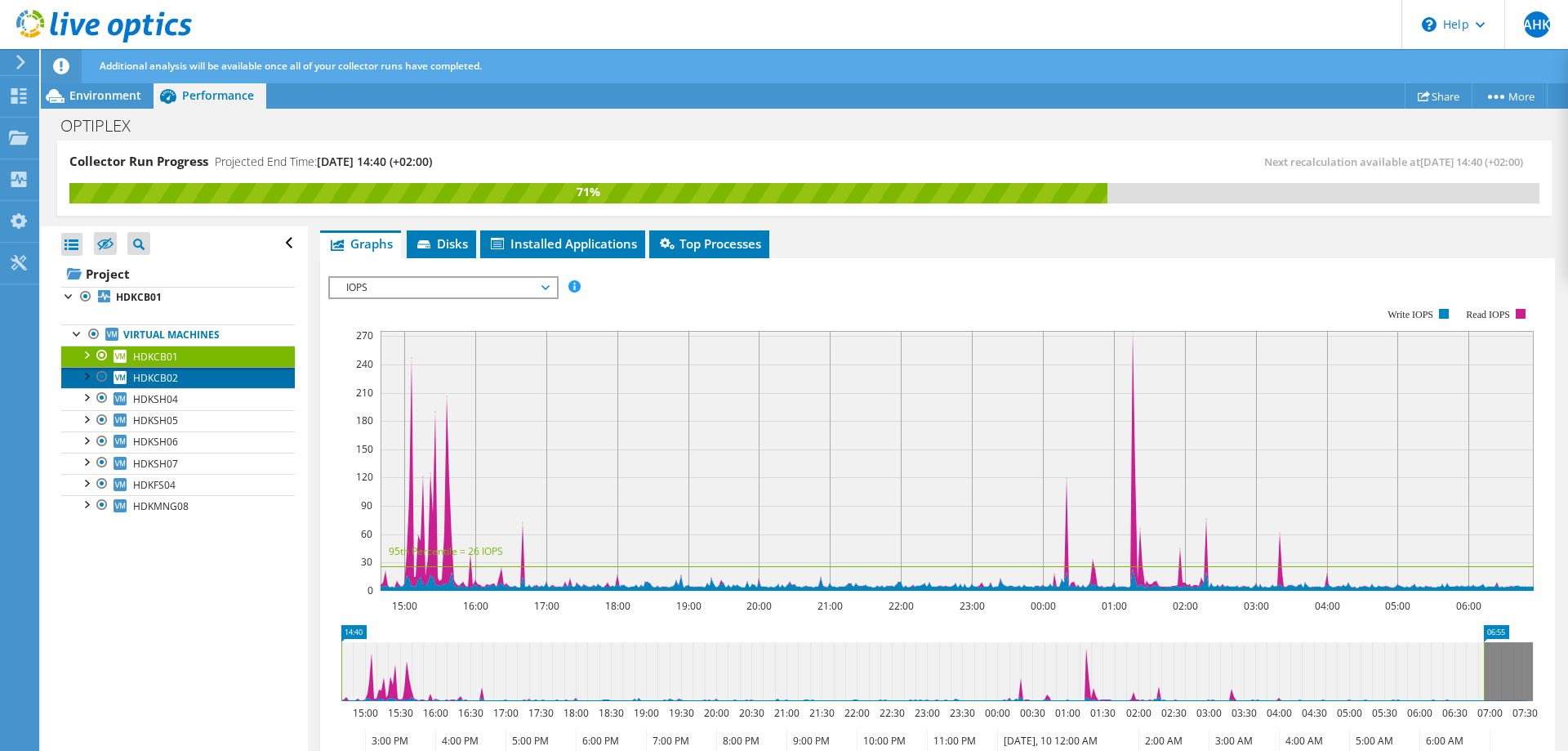
click at [176, 375] on span "HDKCB02" at bounding box center [155, 377] width 45 height 13
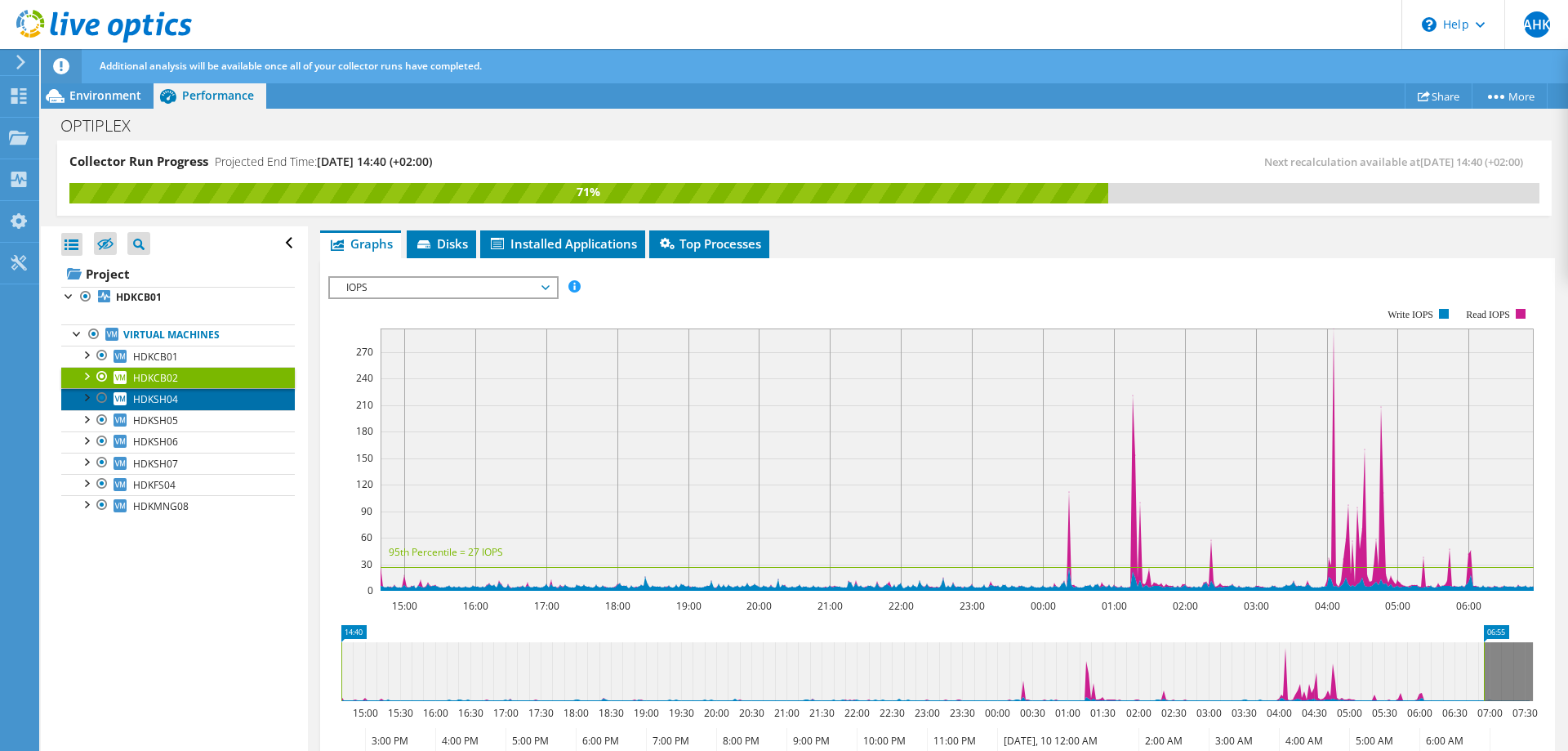
click at [182, 399] on link "HDKSH04" at bounding box center [178, 399] width 233 height 22
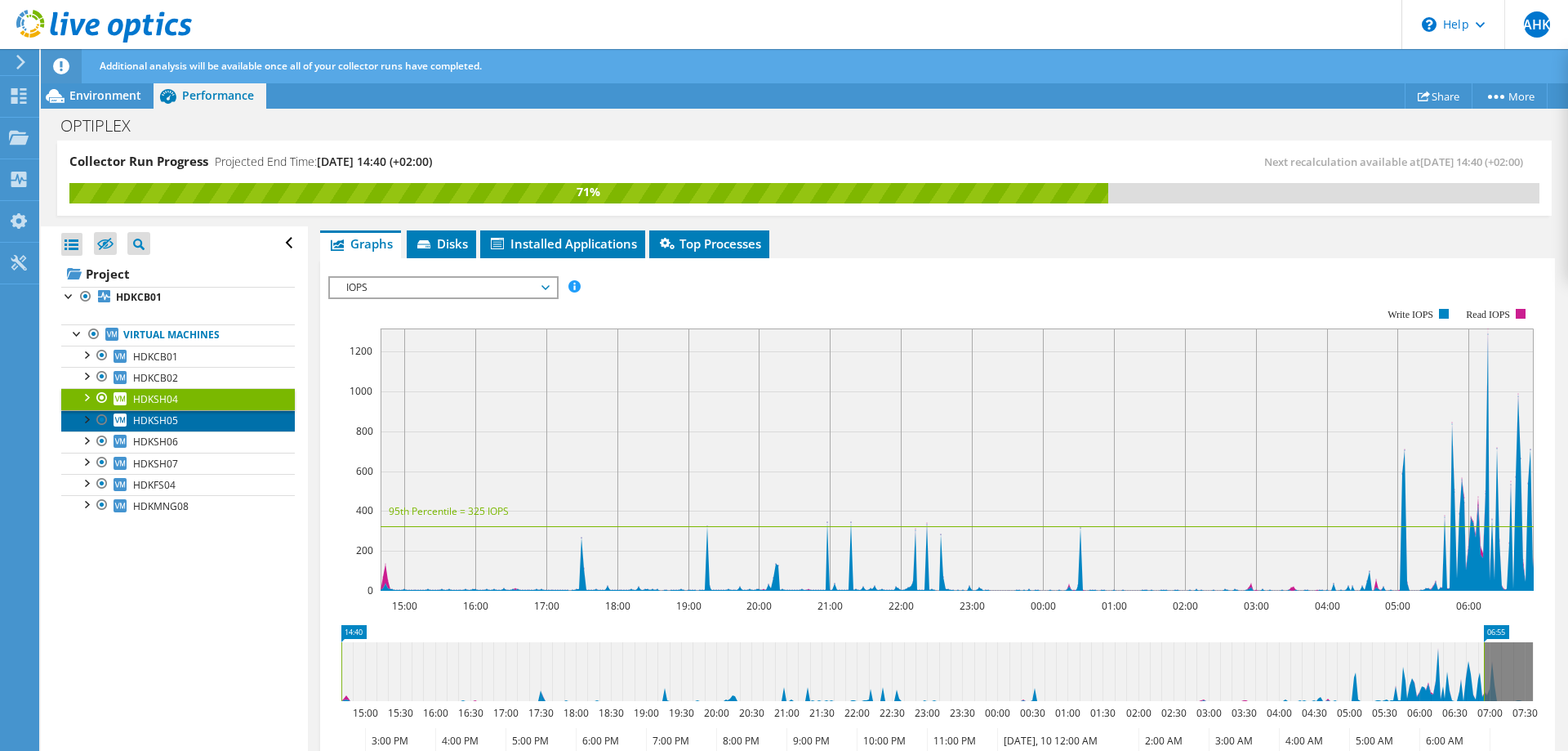
click at [190, 415] on link "HDKSH05" at bounding box center [178, 421] width 233 height 22
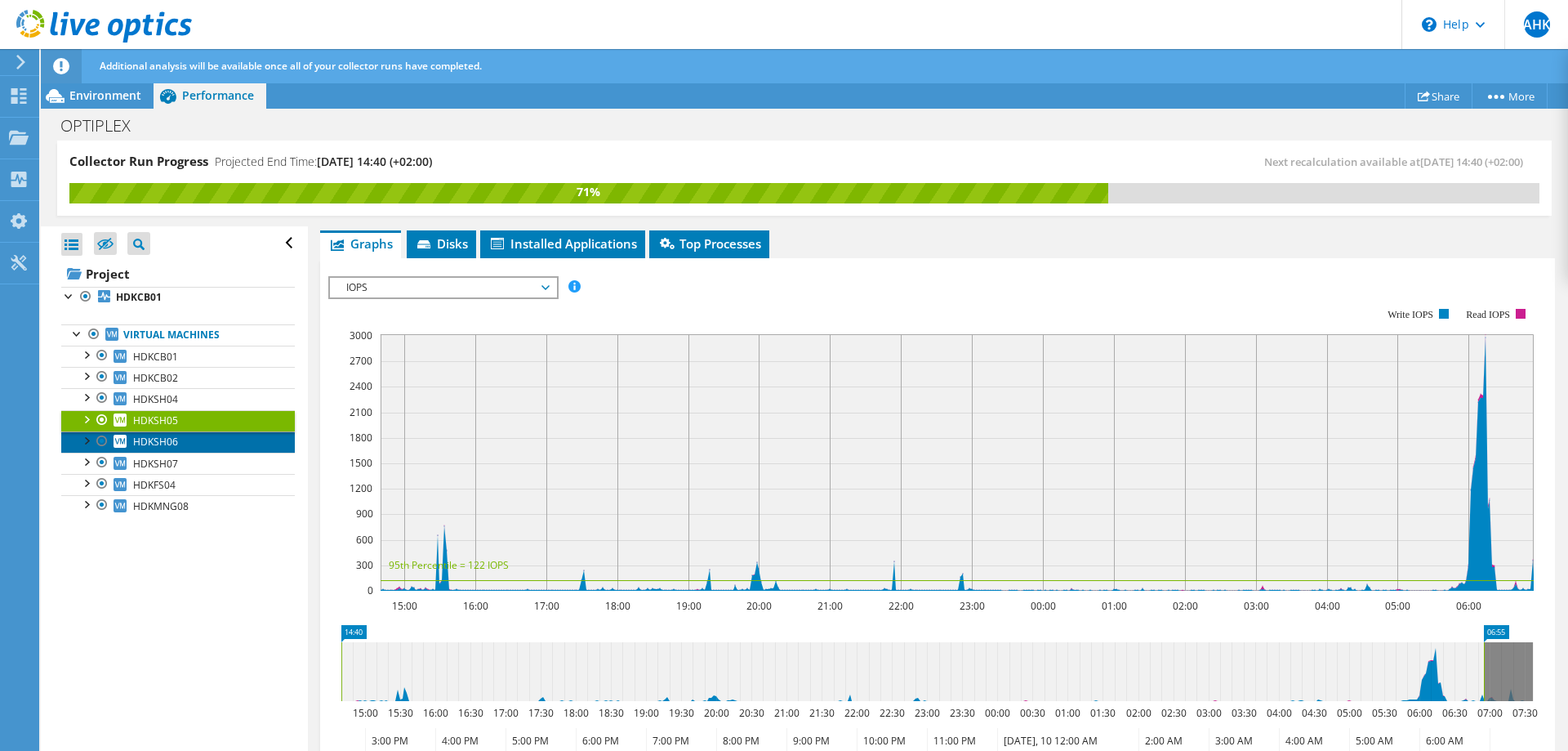
click at [191, 442] on link "HDKSH06" at bounding box center [178, 442] width 233 height 22
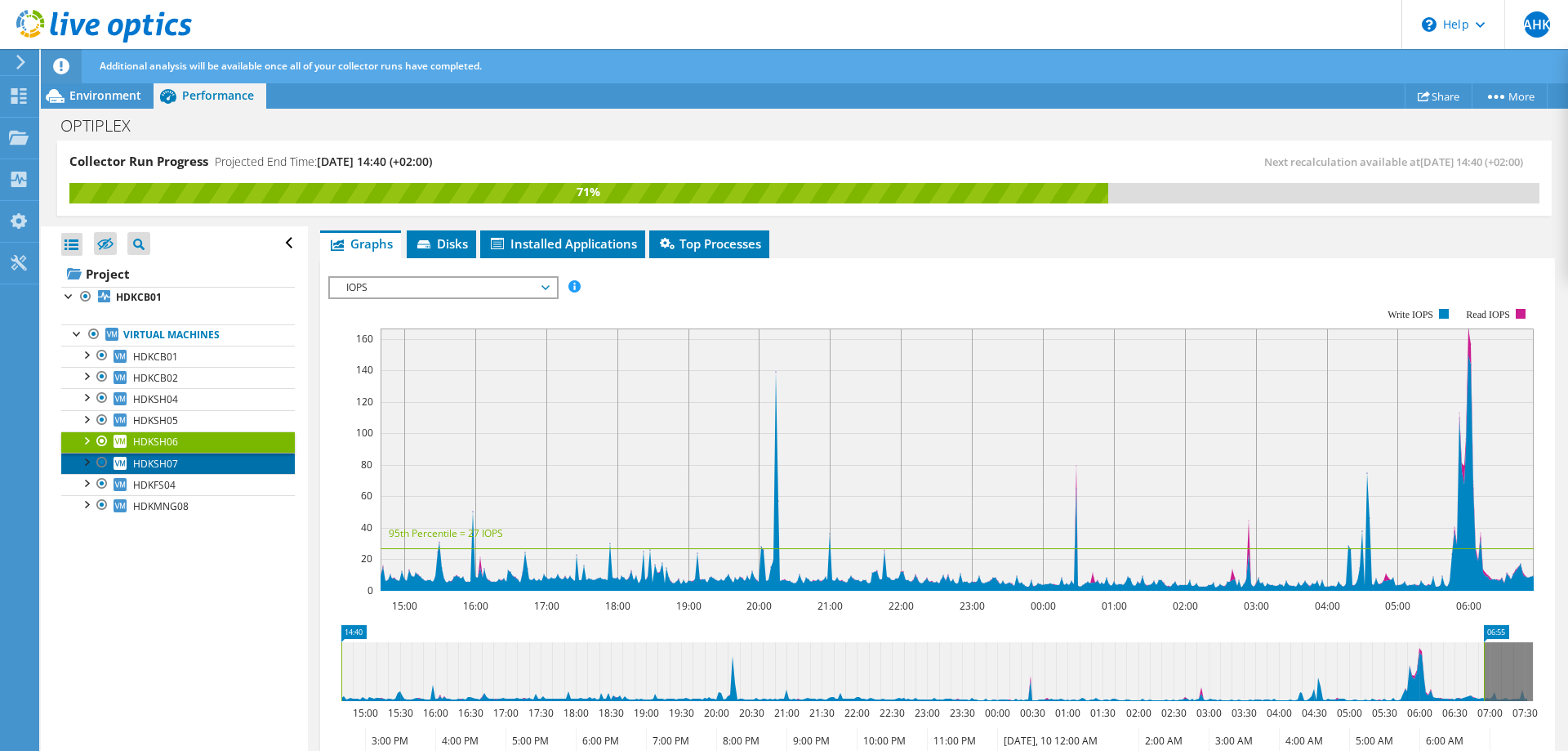
click at [192, 464] on link "HDKSH07" at bounding box center [178, 464] width 233 height 22
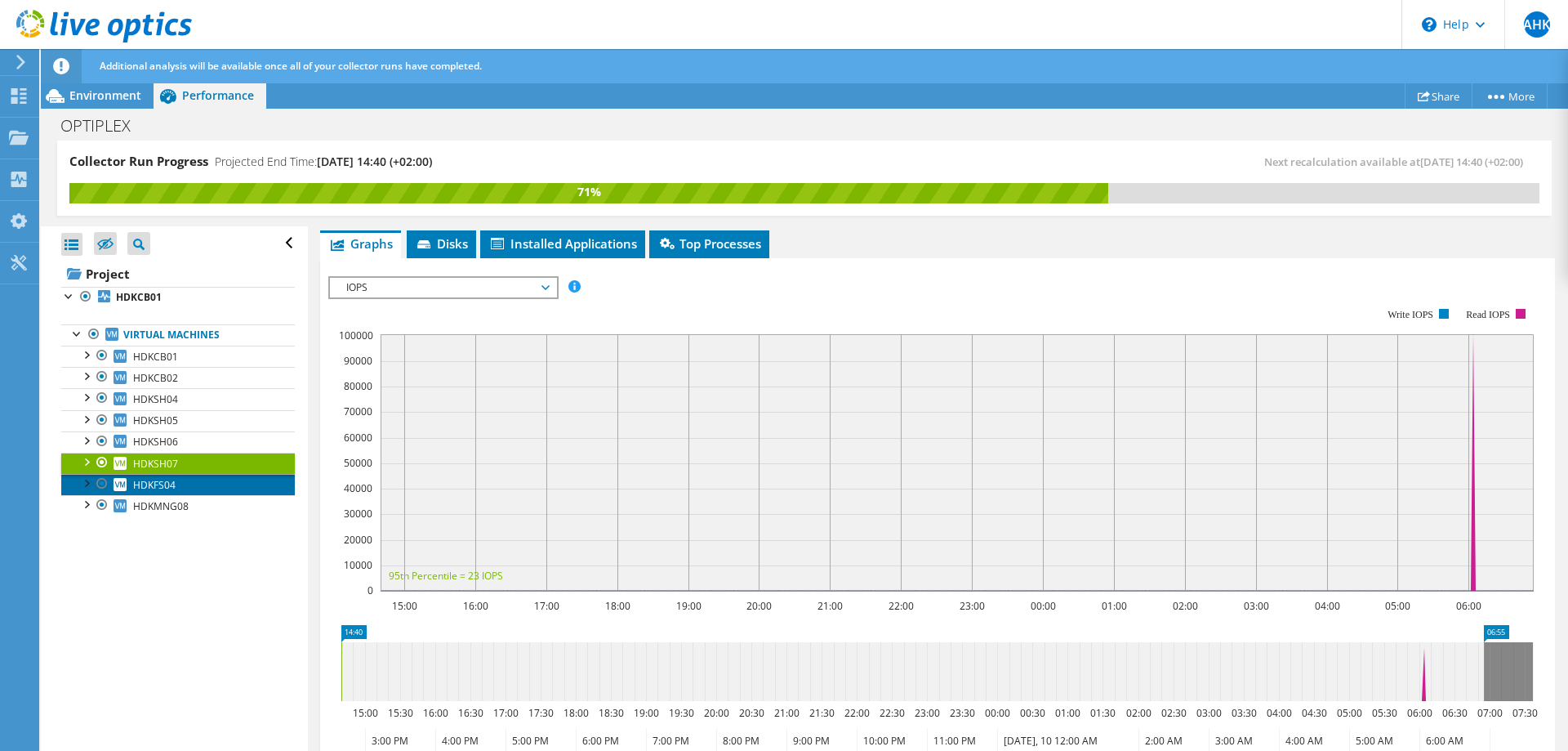
click at [175, 482] on span "HDKFS04" at bounding box center [154, 484] width 42 height 13
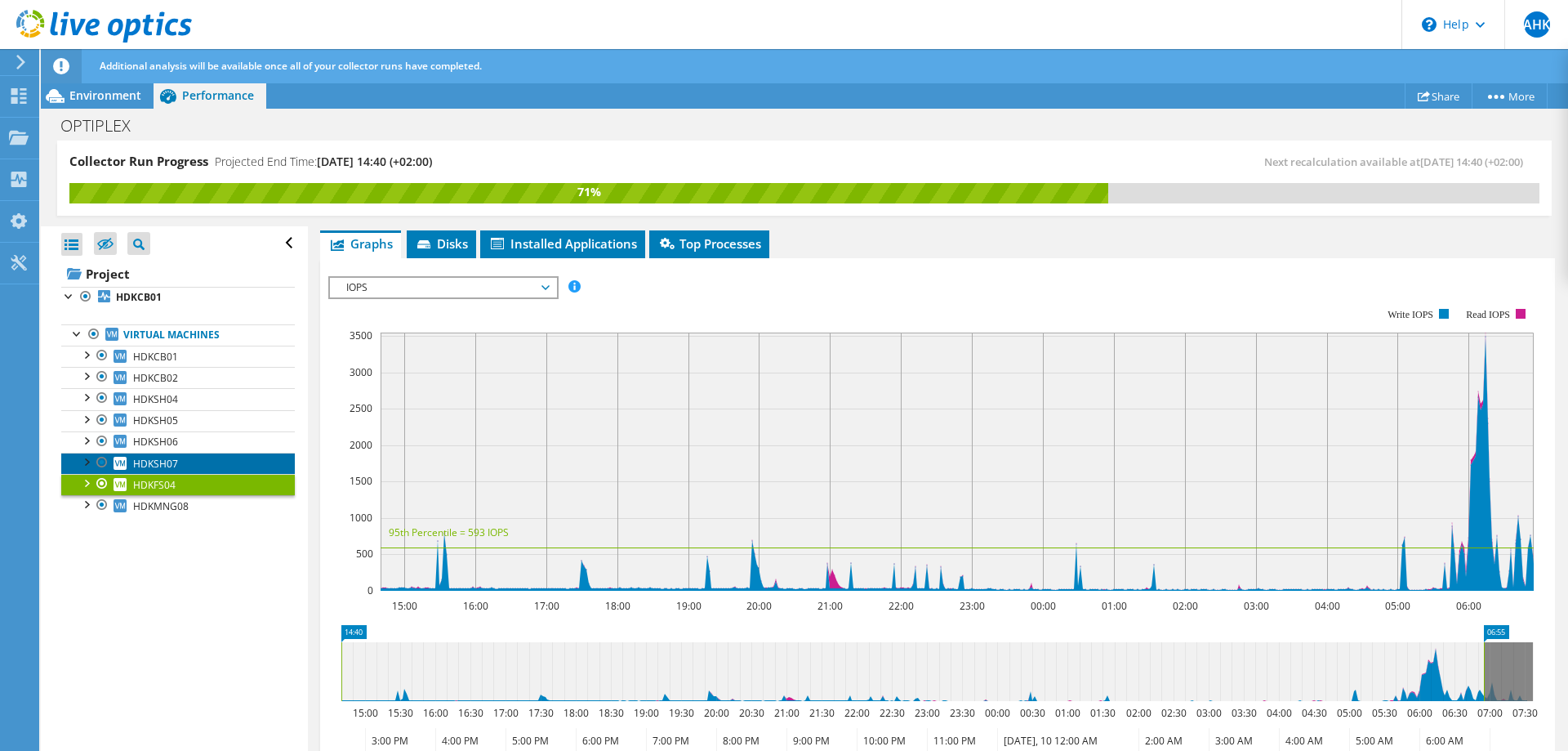
click at [182, 464] on link "HDKSH07" at bounding box center [178, 464] width 233 height 22
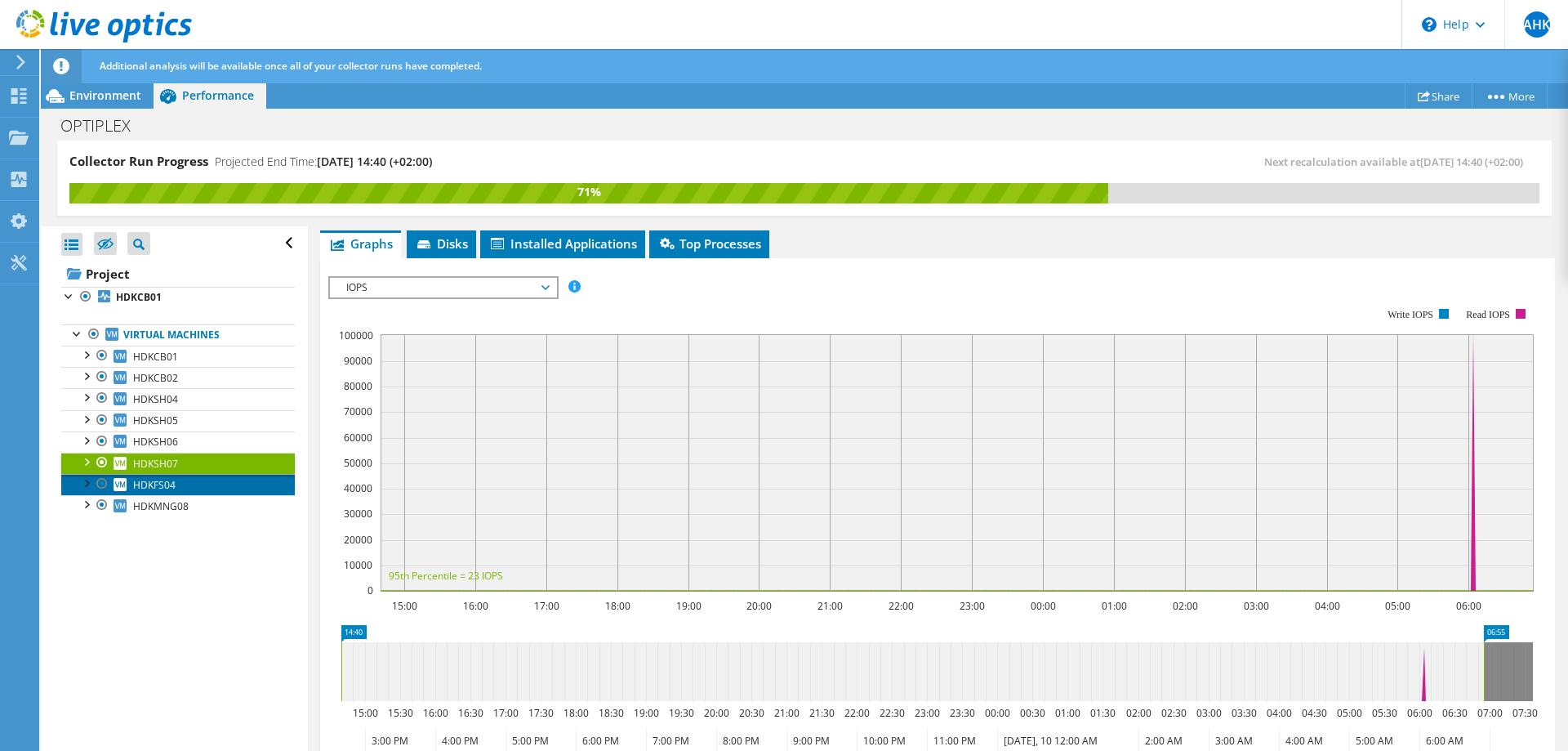
click at [175, 482] on span "HDKFS04" at bounding box center [154, 484] width 42 height 13
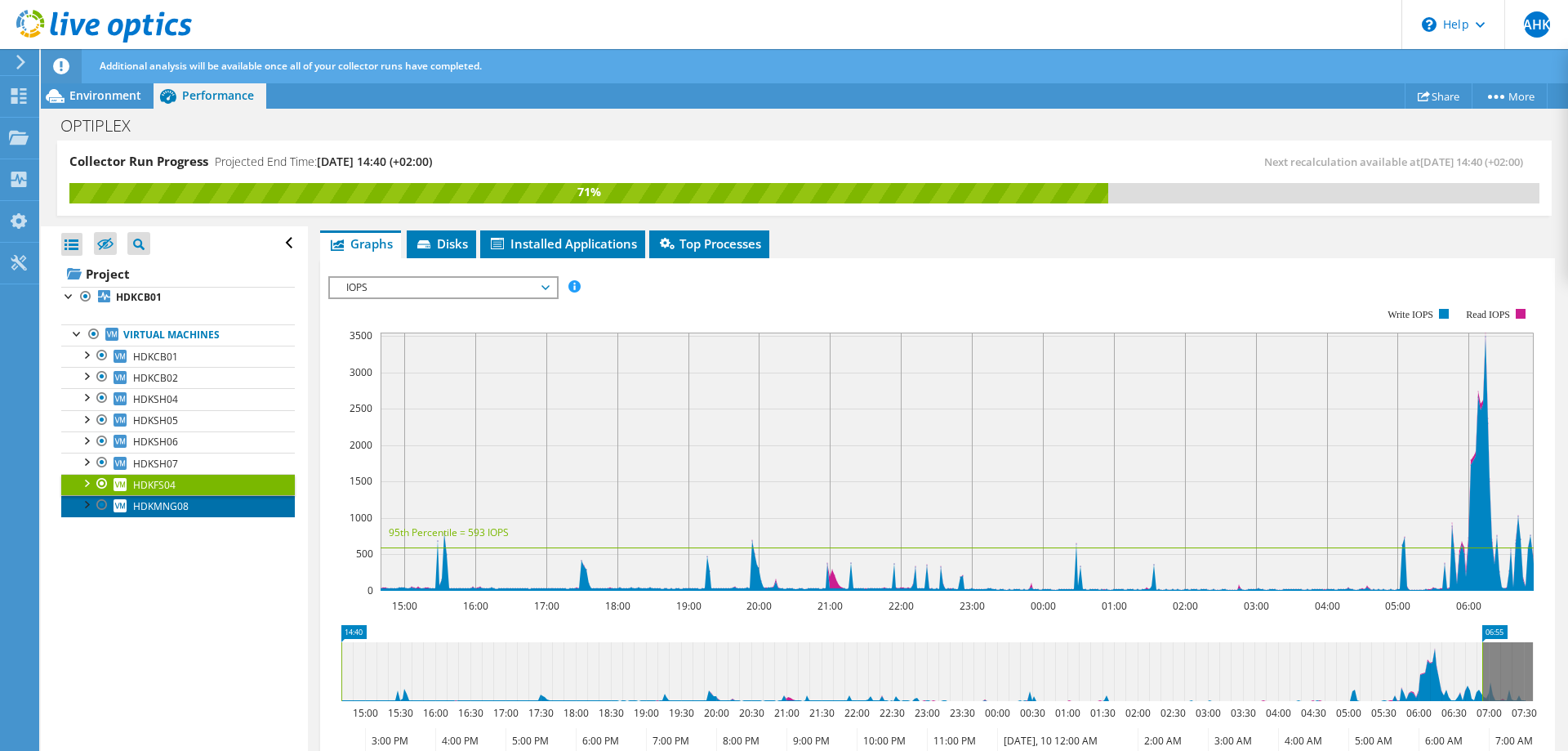
click at [185, 504] on span "HDKMNG08" at bounding box center [161, 506] width 56 height 13
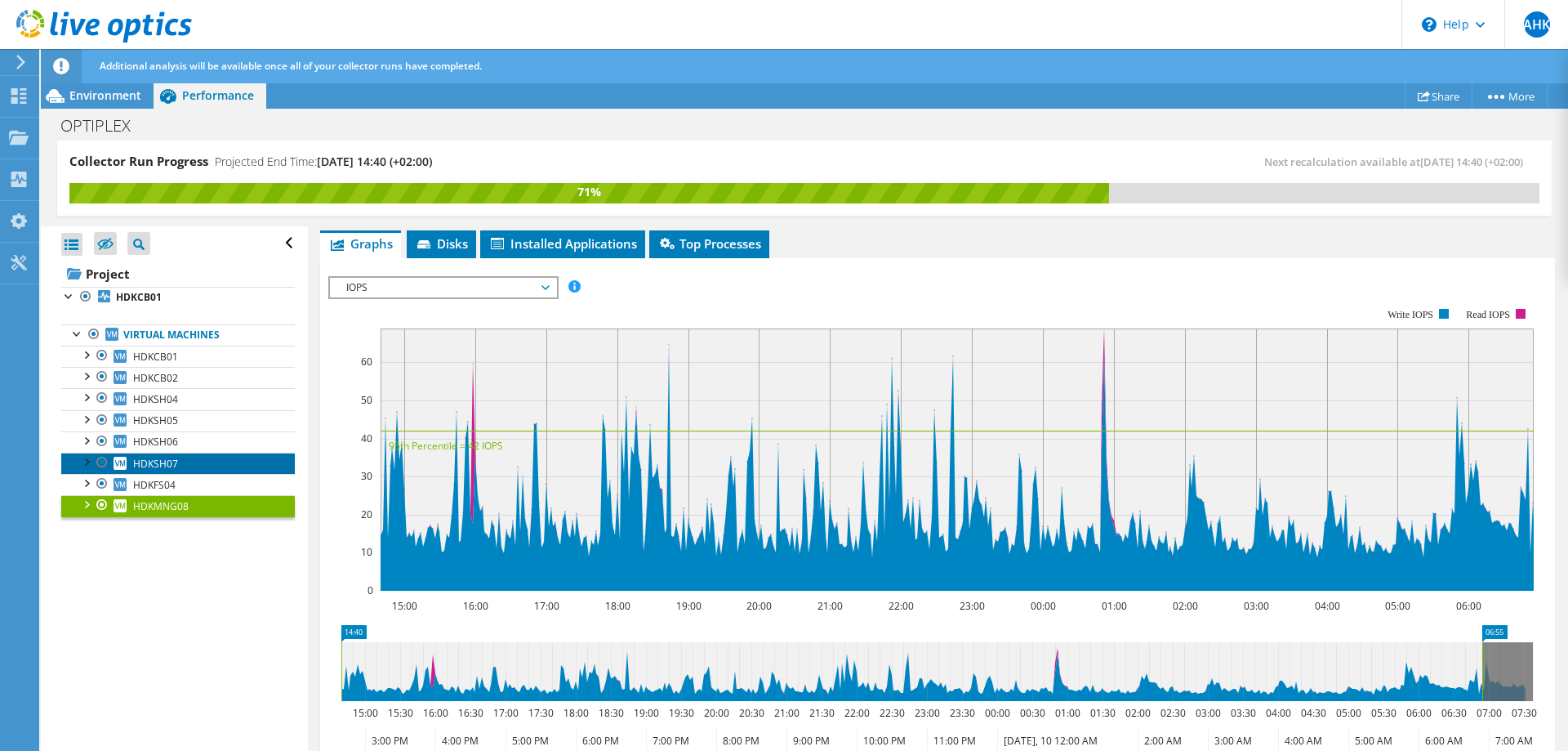
click at [185, 463] on link "HDKSH07" at bounding box center [178, 464] width 233 height 22
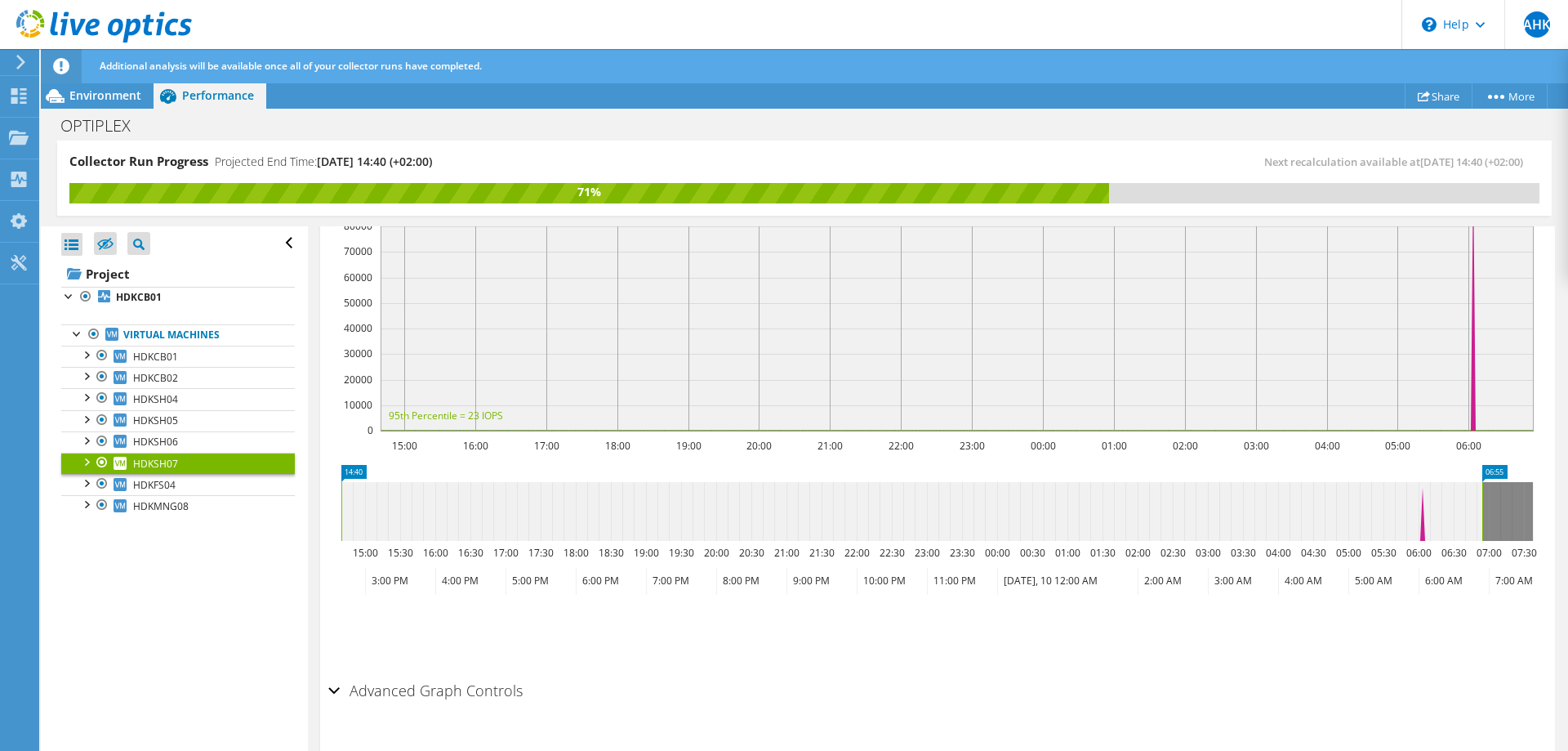
scroll to position [422, 0]
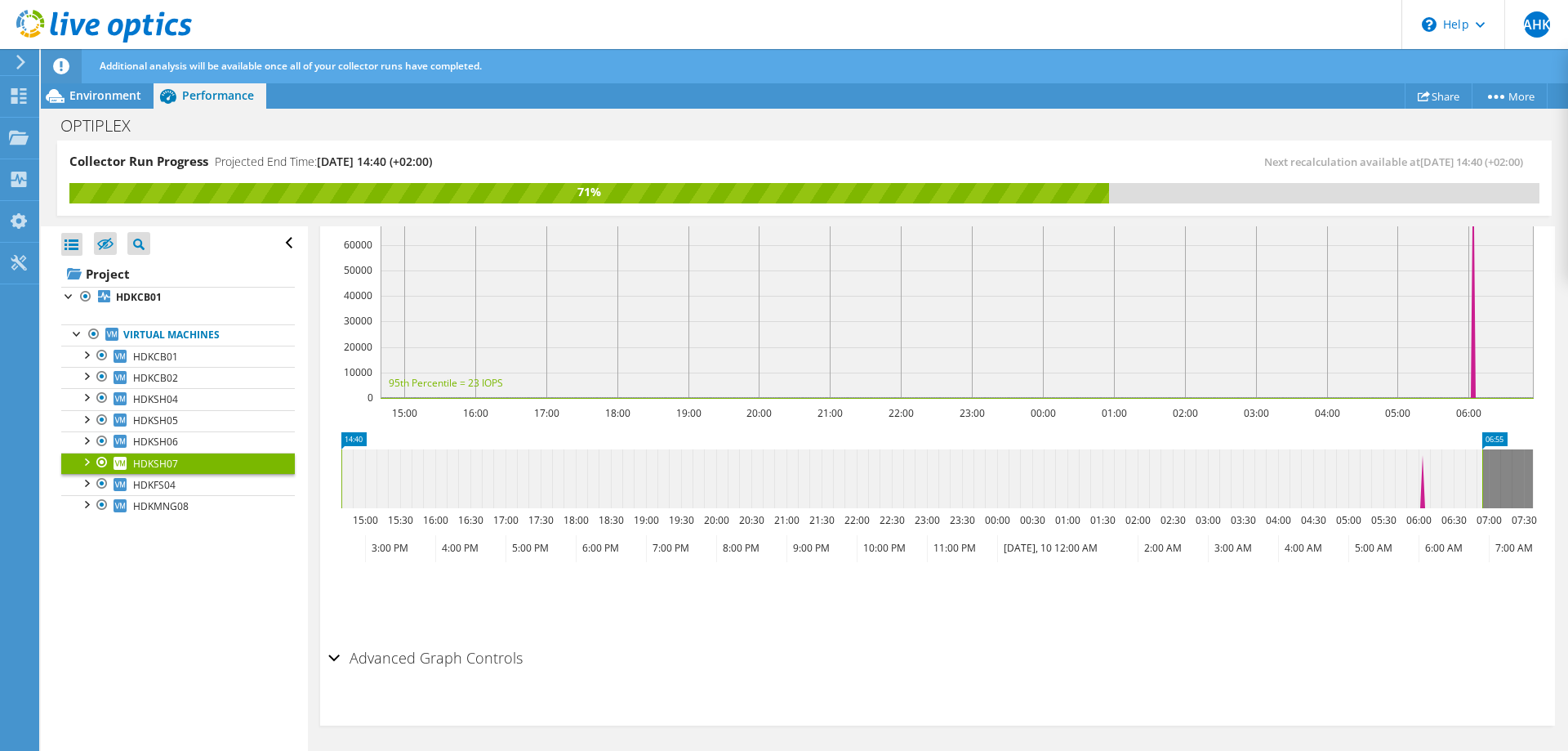
click at [326, 656] on section "IOPS Disk Throughput IO Size Latency Queue Depth CPU Percentage Memory Page Fau…" at bounding box center [938, 395] width 1235 height 660
click at [330, 656] on div "Advanced Graph Controls" at bounding box center [938, 658] width 1219 height 35
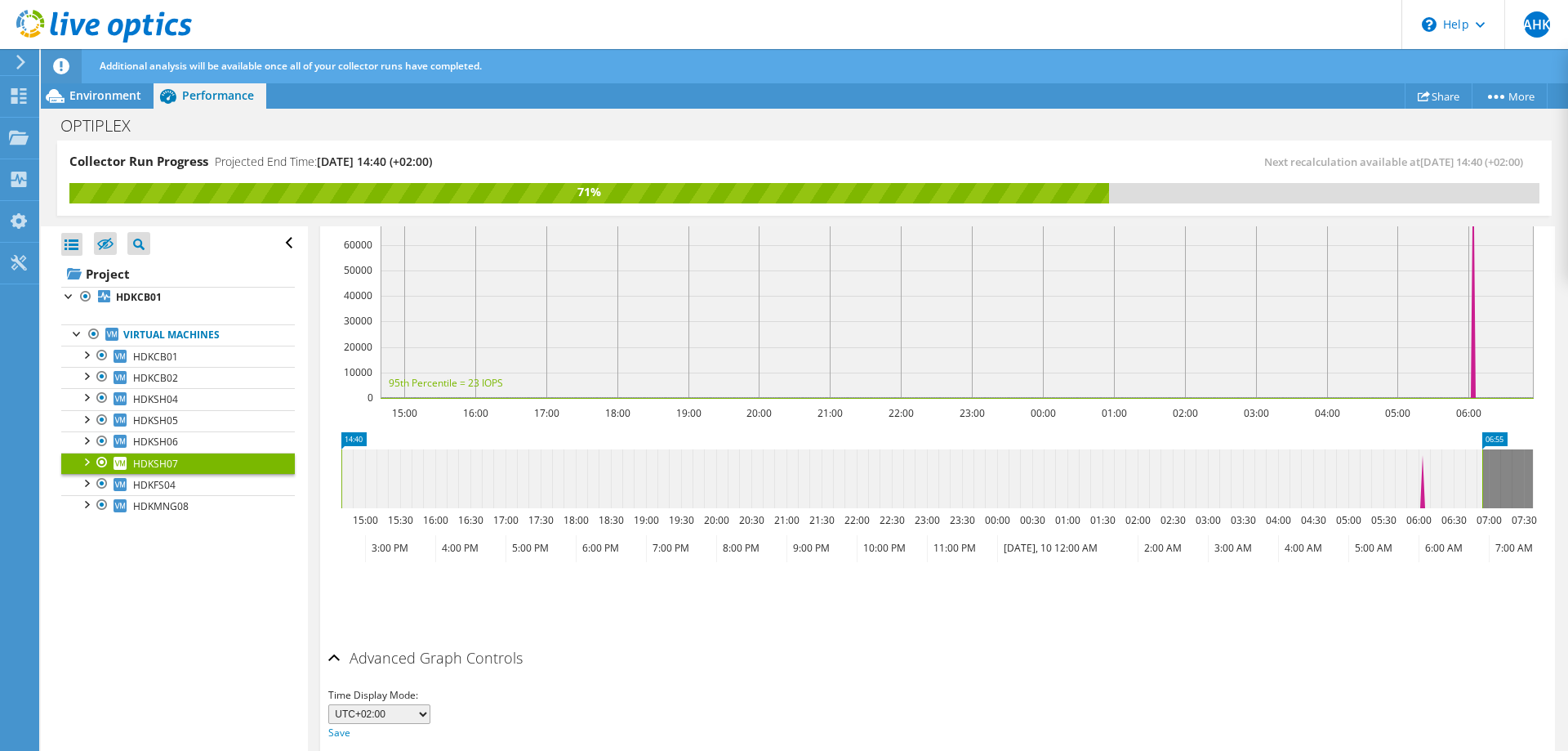
click at [331, 656] on div "Advanced Graph Controls" at bounding box center [938, 658] width 1219 height 35
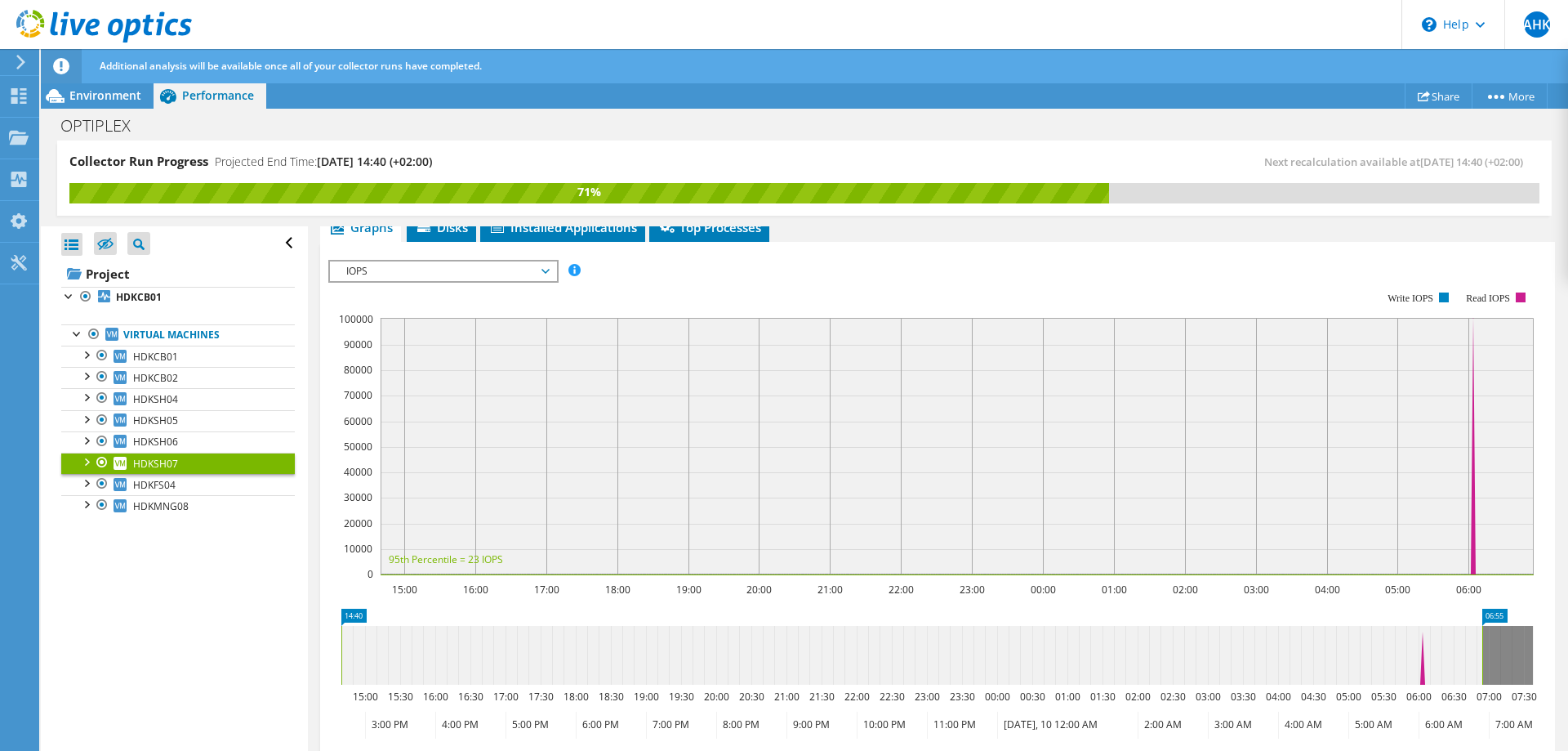
scroll to position [245, 0]
click at [206, 507] on link "HDKMNG08" at bounding box center [178, 506] width 233 height 22
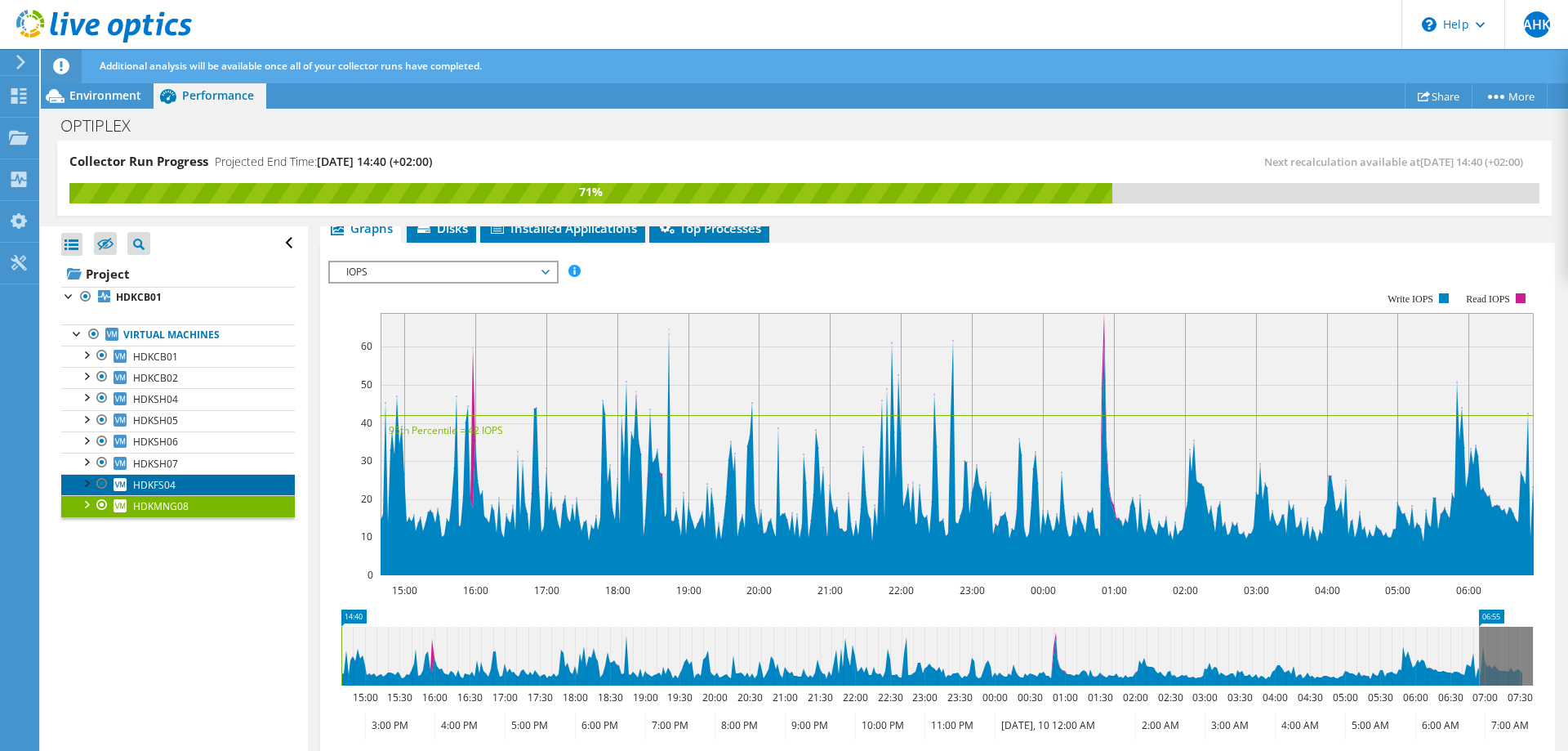
click at [167, 482] on span "HDKFS04" at bounding box center [154, 484] width 42 height 13
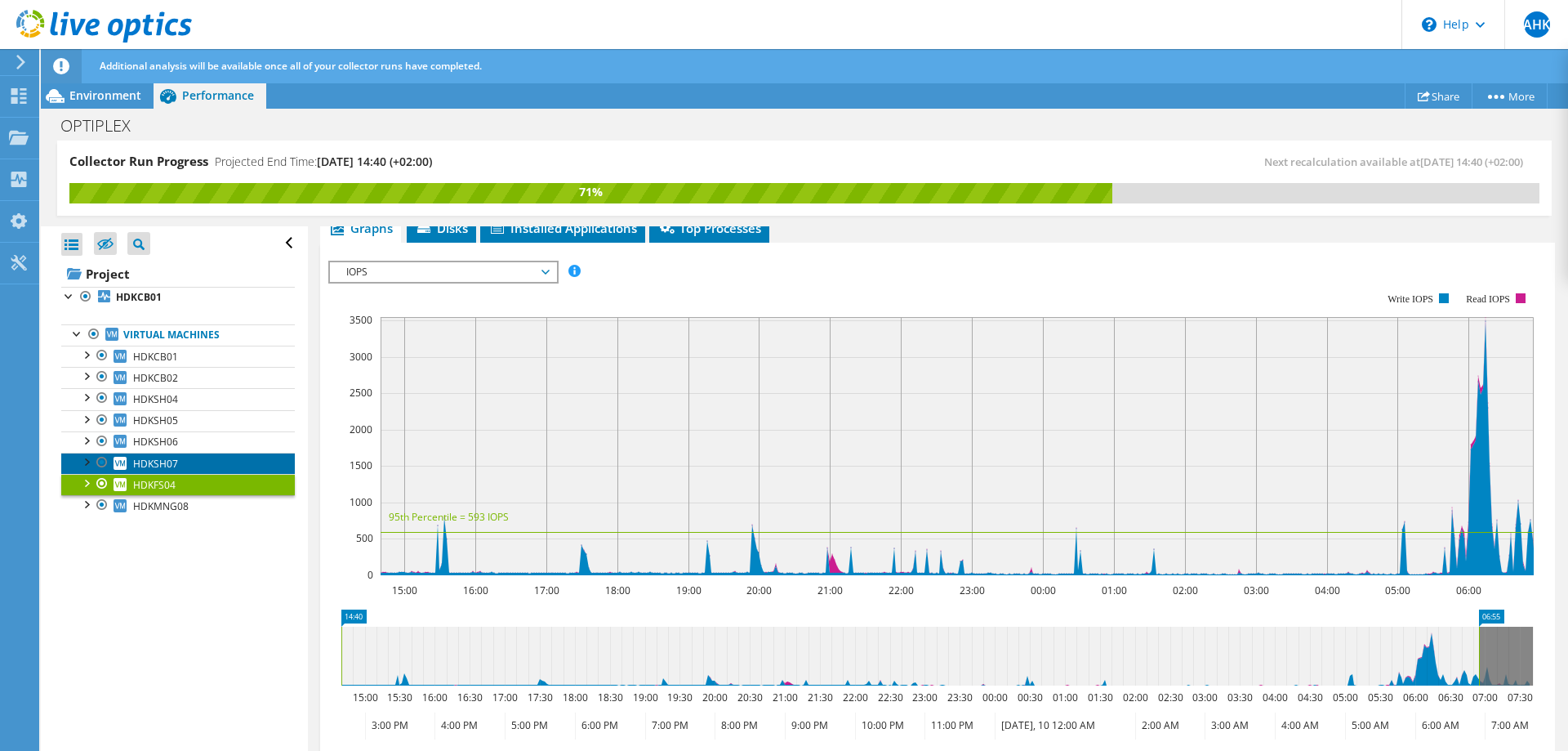
click at [172, 460] on span "HDKSH07" at bounding box center [155, 463] width 45 height 13
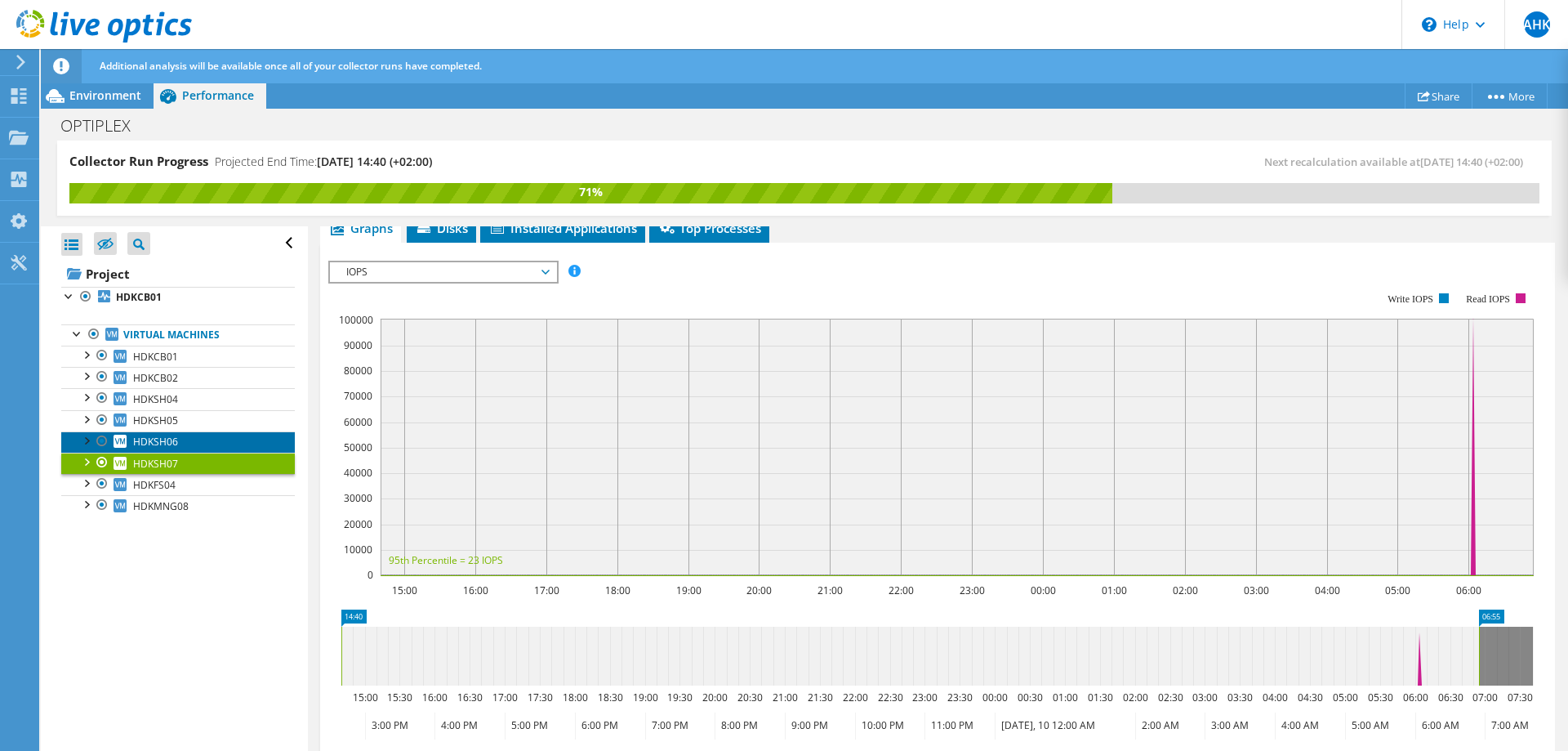
click at [168, 441] on span "HDKSH06" at bounding box center [155, 441] width 45 height 13
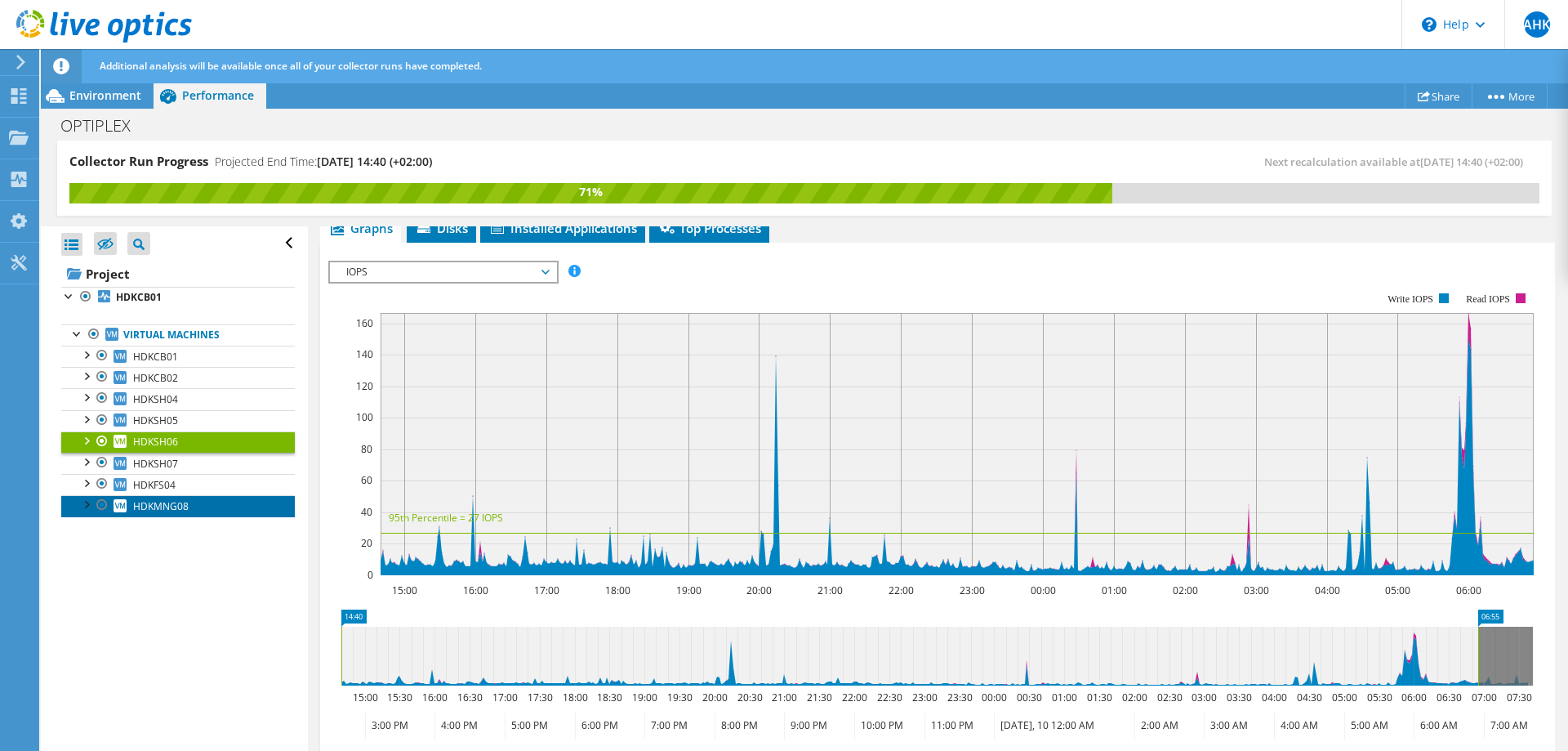
click at [166, 510] on span "HDKMNG08" at bounding box center [161, 506] width 56 height 13
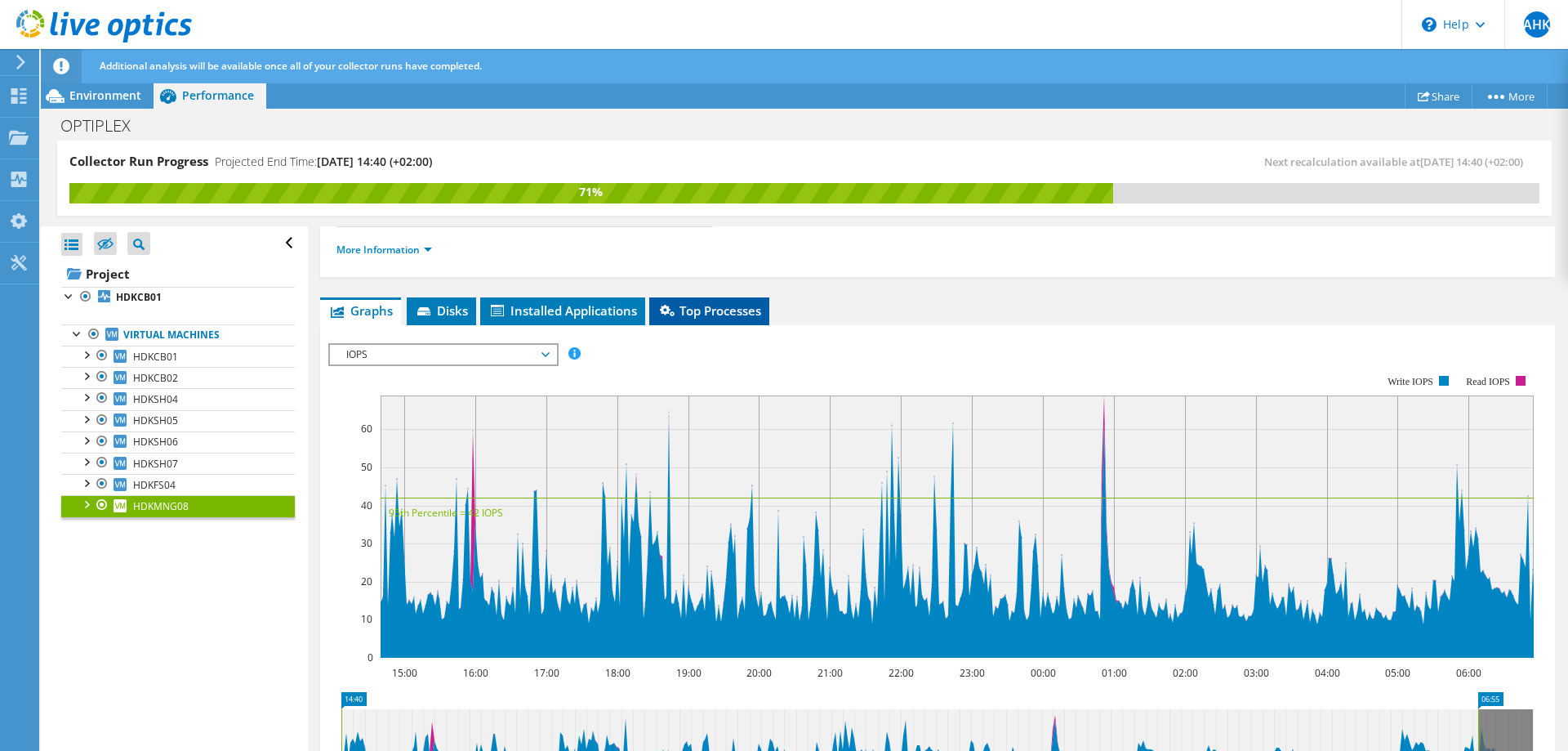
click at [735, 308] on span "Top Processes" at bounding box center [709, 310] width 104 height 16
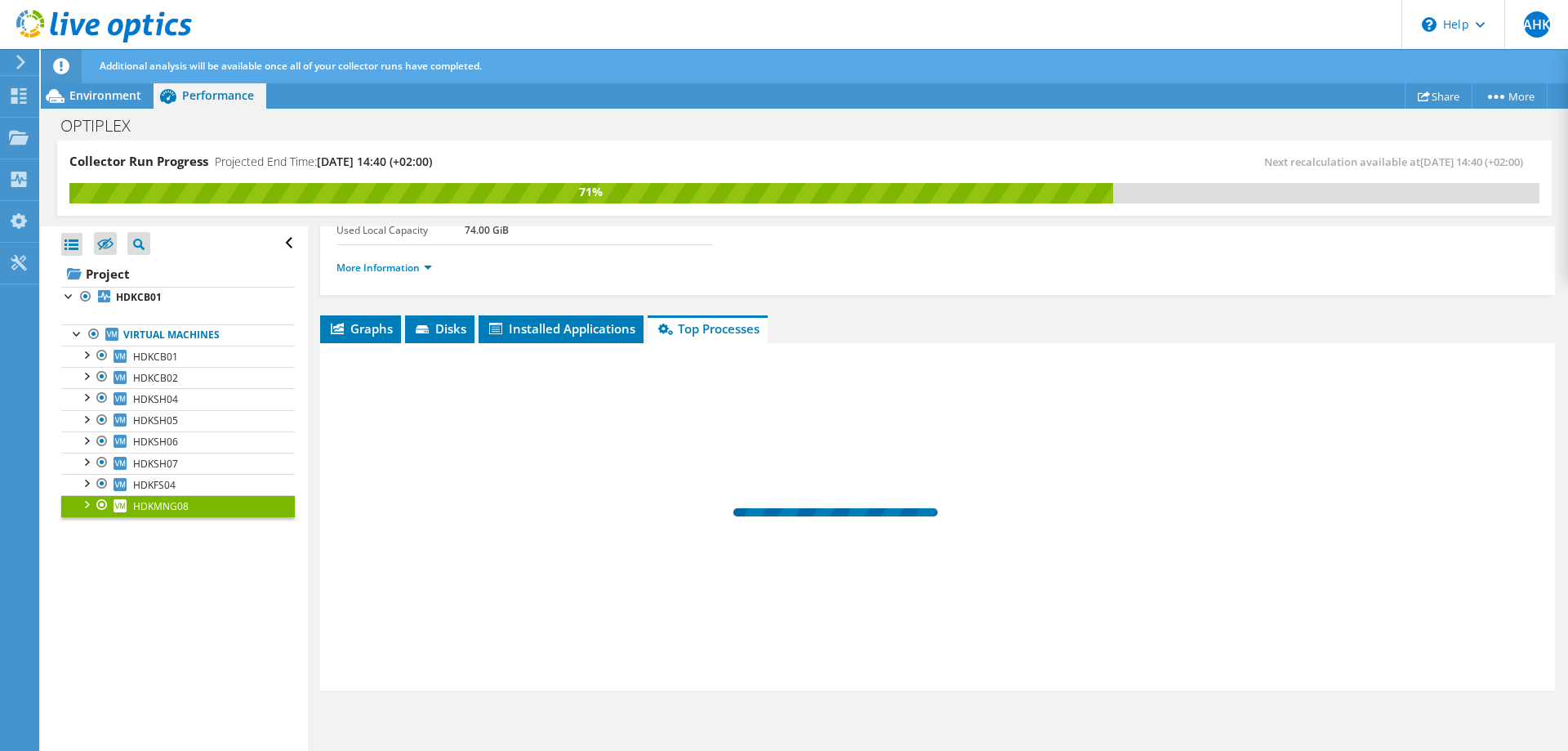
scroll to position [144, 0]
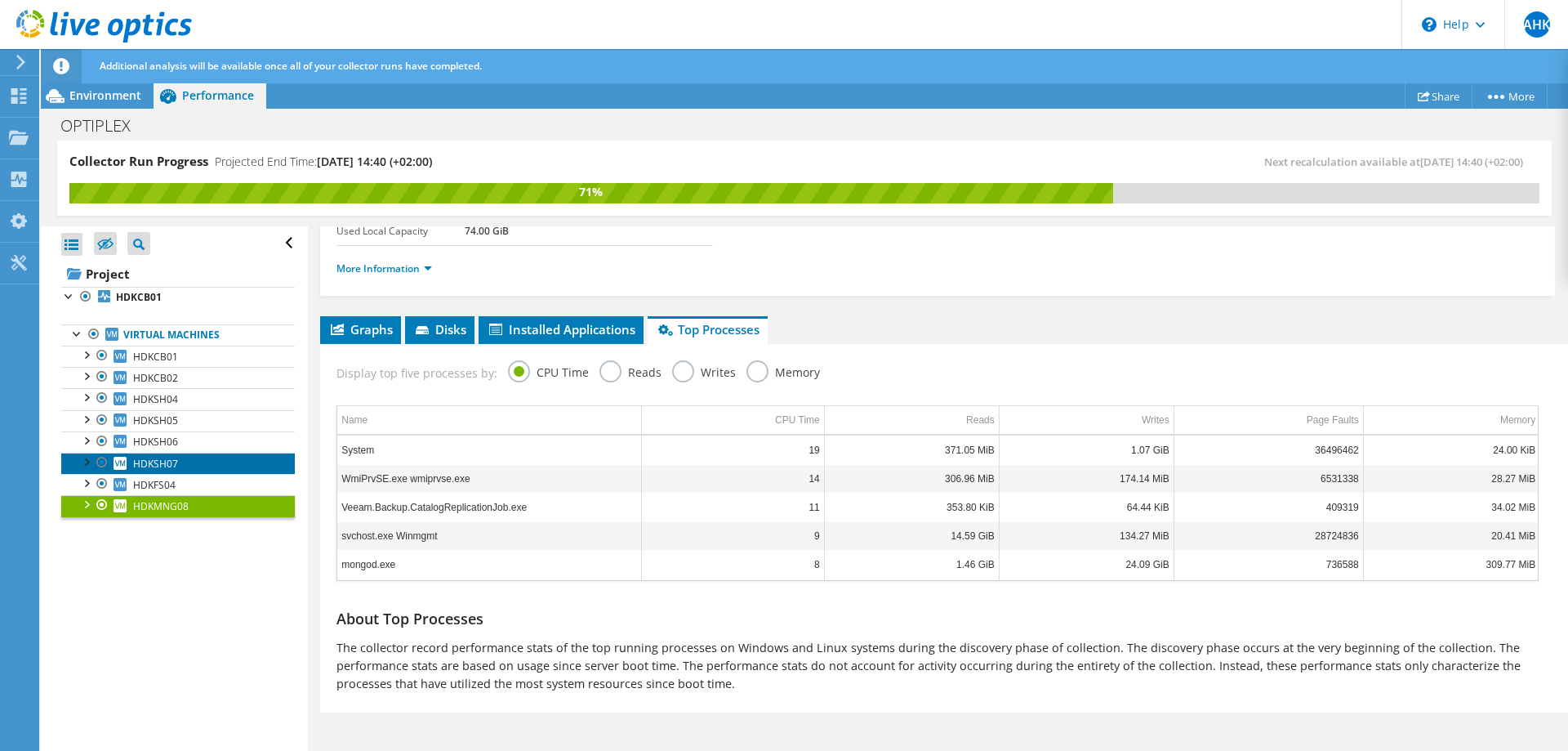
click at [186, 462] on link "HDKSH07" at bounding box center [178, 464] width 233 height 22
